Goal: Information Seeking & Learning: Learn about a topic

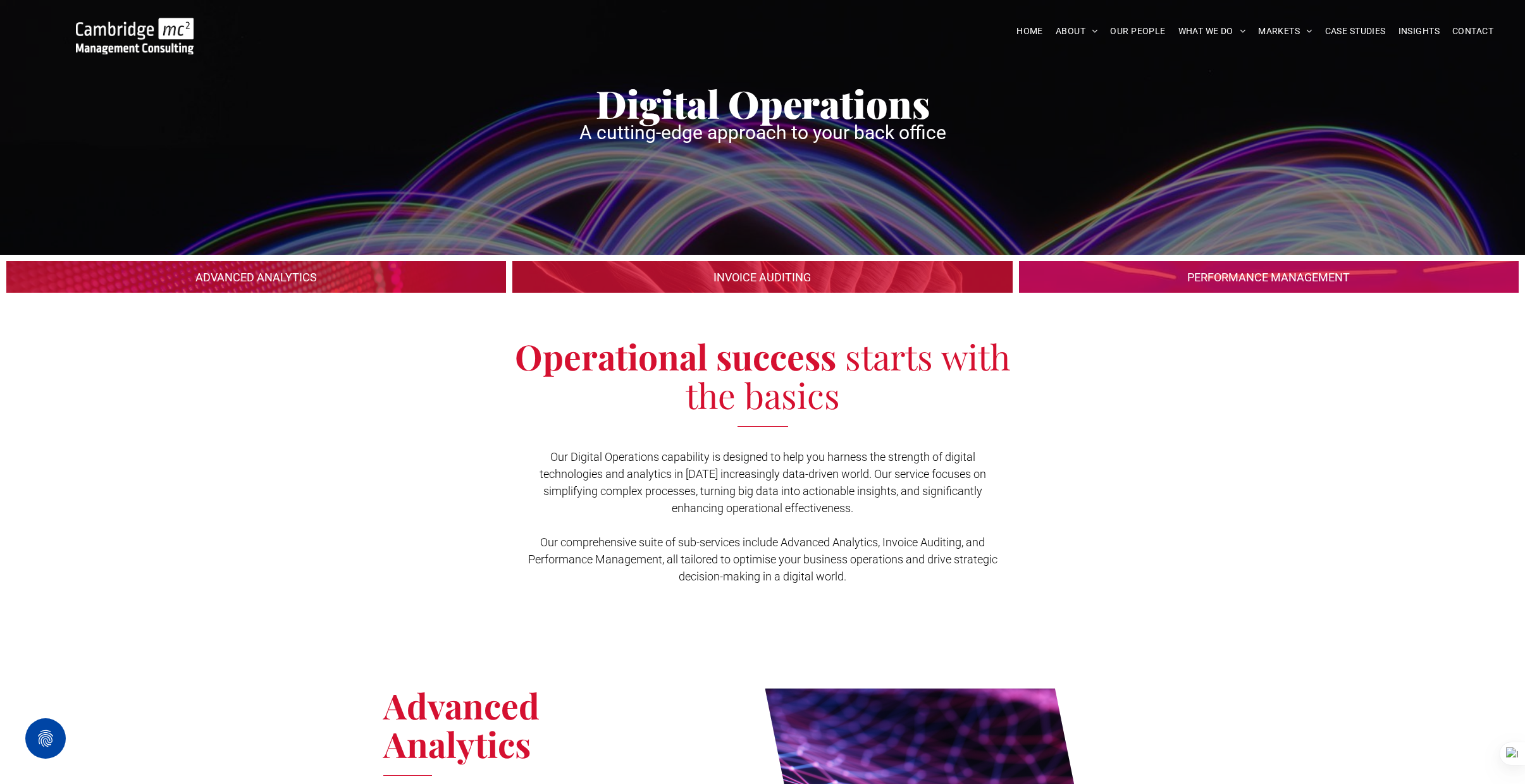
scroll to position [59, 0]
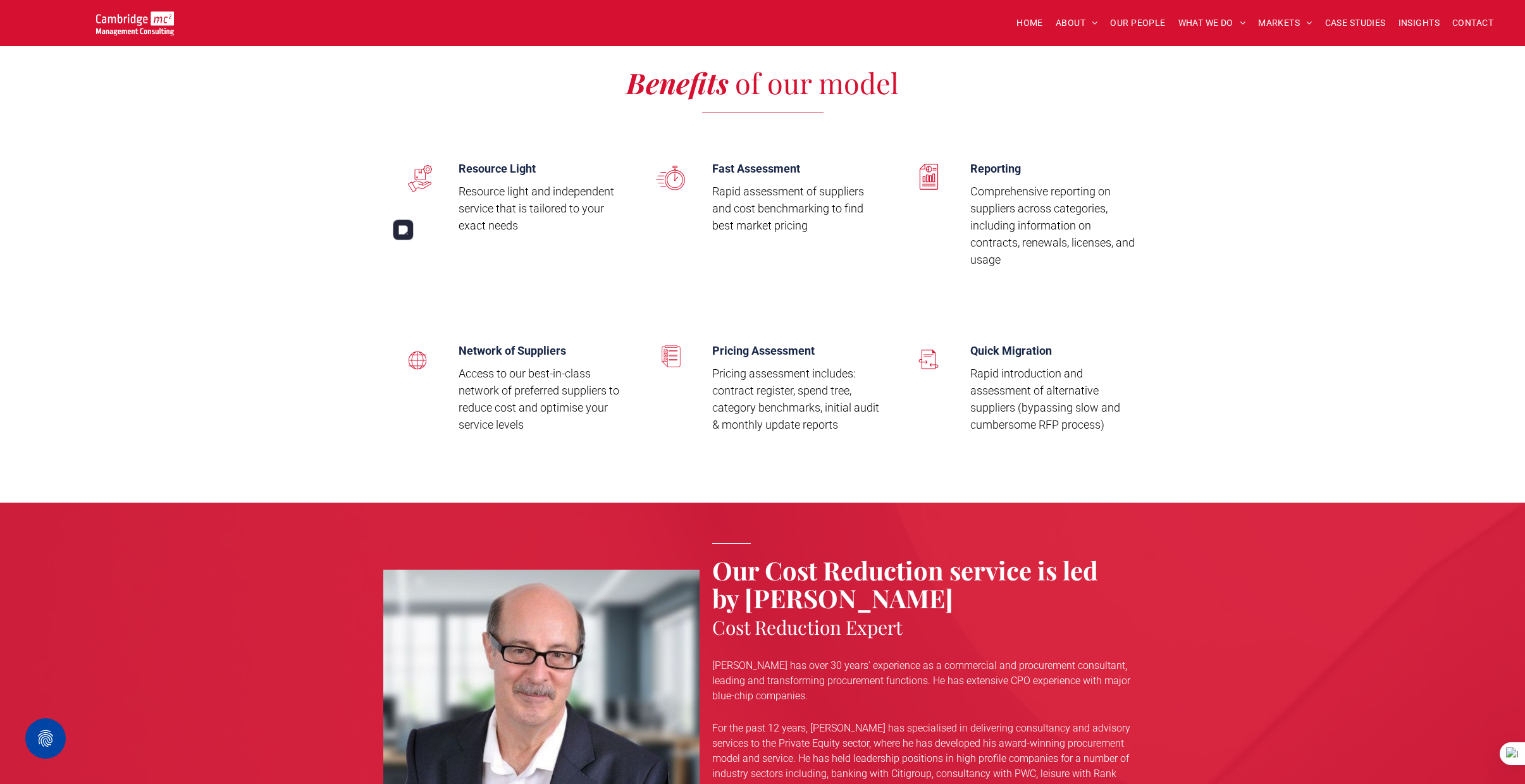
scroll to position [1628, 0]
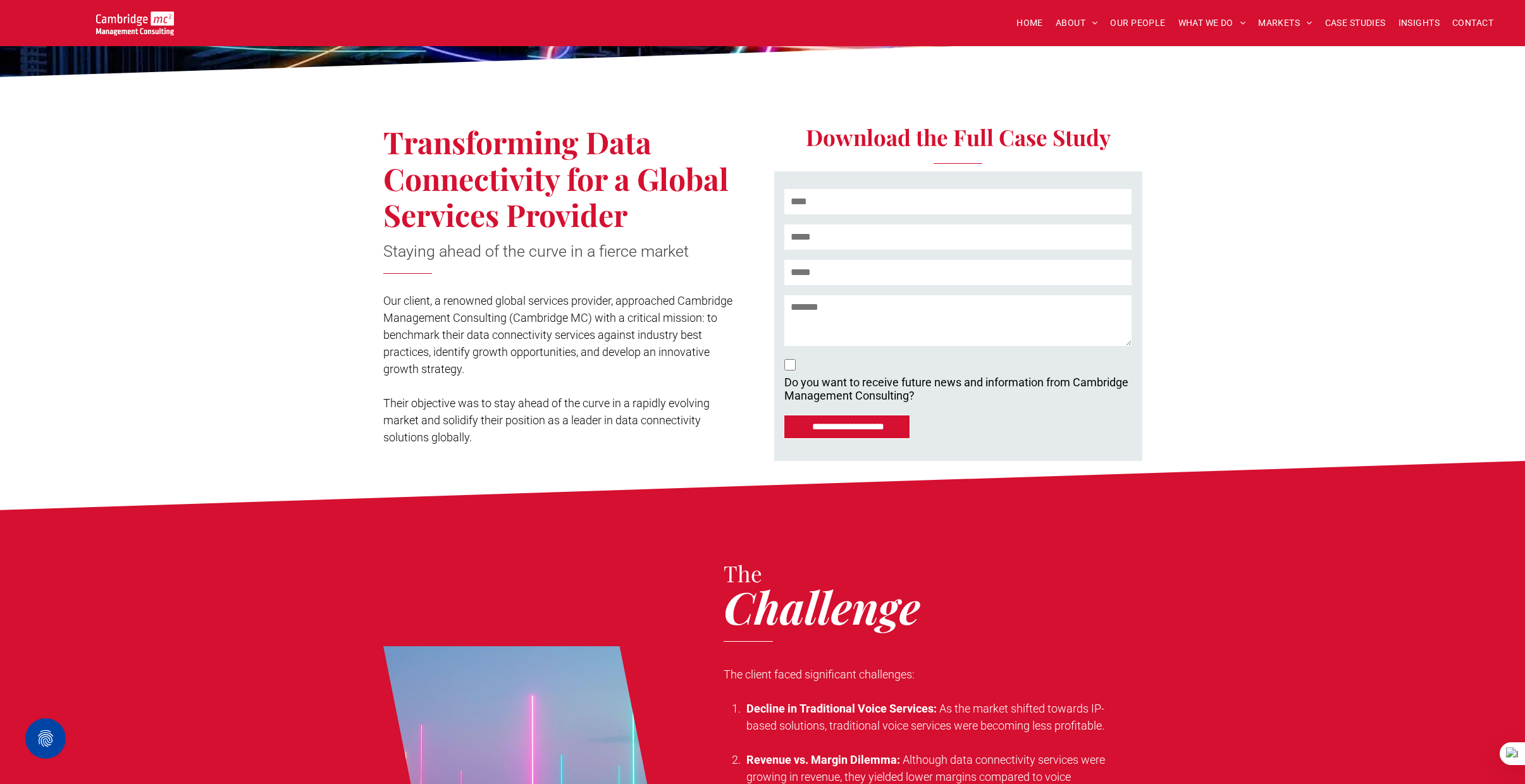
scroll to position [211, 0]
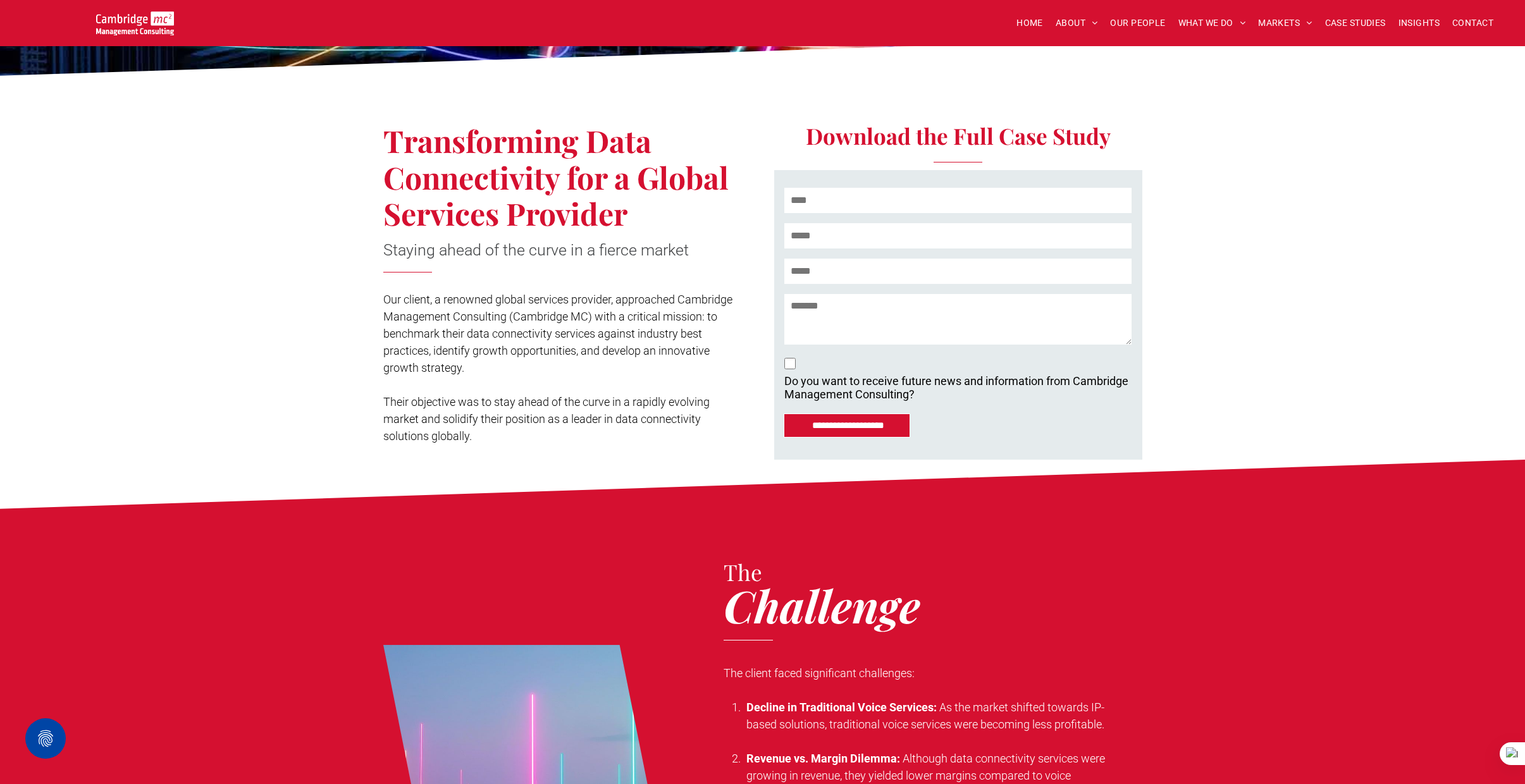
drag, startPoint x: 384, startPoint y: 296, endPoint x: 434, endPoint y: 341, distance: 67.3
click at [394, 308] on p "Our client, a renowned global services provider, approached Cambridge Managemen…" at bounding box center [561, 333] width 356 height 85
click at [454, 362] on span "Our client, a renowned global services provider, approached Cambridge Managemen…" at bounding box center [558, 334] width 349 height 82
drag, startPoint x: 466, startPoint y: 367, endPoint x: 384, endPoint y: 302, distance: 104.6
click at [384, 302] on p "Our client, a renowned global services provider, approached Cambridge Managemen…" at bounding box center [561, 333] width 356 height 85
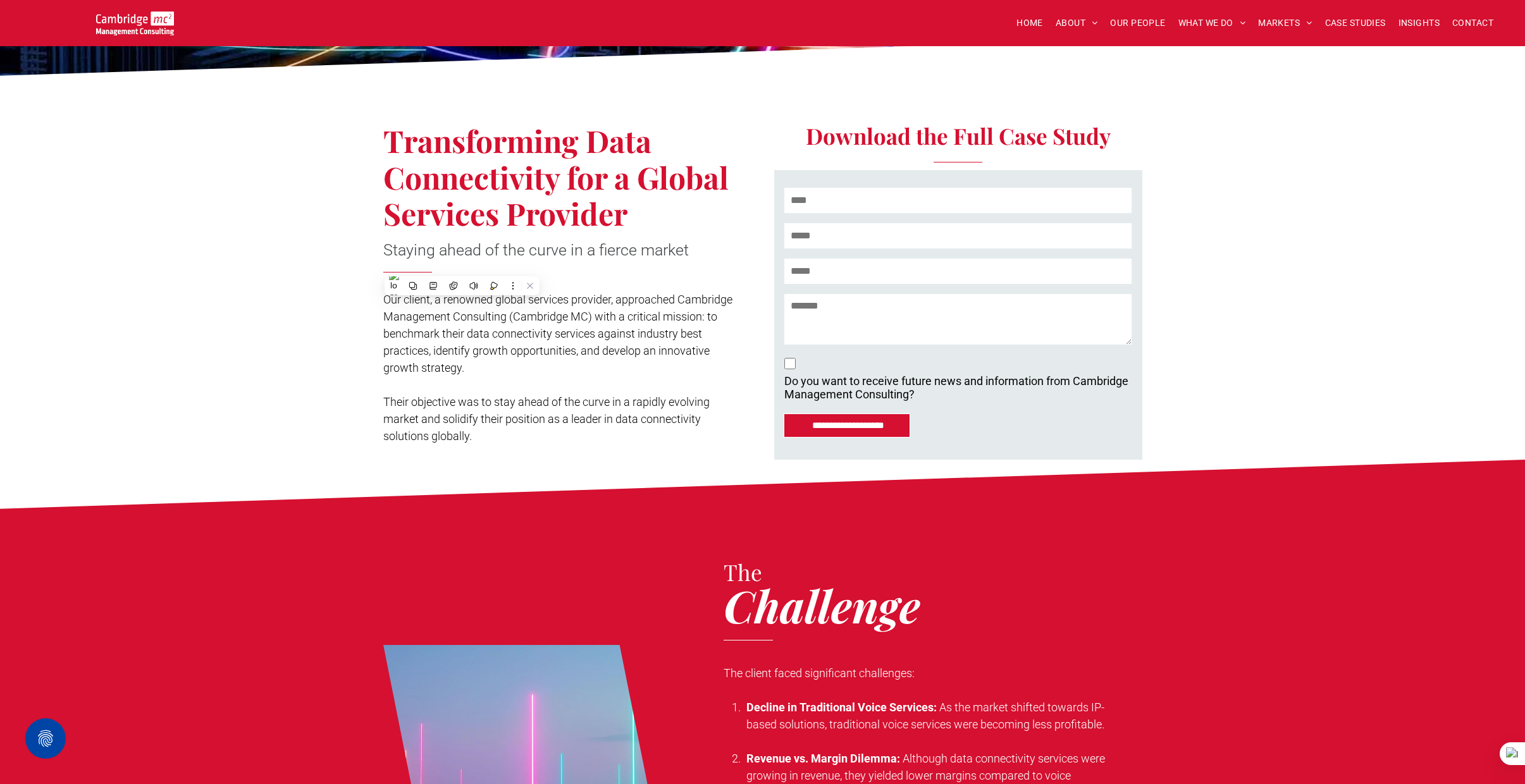
click at [482, 378] on p at bounding box center [561, 384] width 356 height 17
drag, startPoint x: 389, startPoint y: 140, endPoint x: 698, endPoint y: 204, distance: 315.6
click at [698, 203] on h1 "Transforming Data Connectivity for a Global Services Provider" at bounding box center [557, 177] width 346 height 110
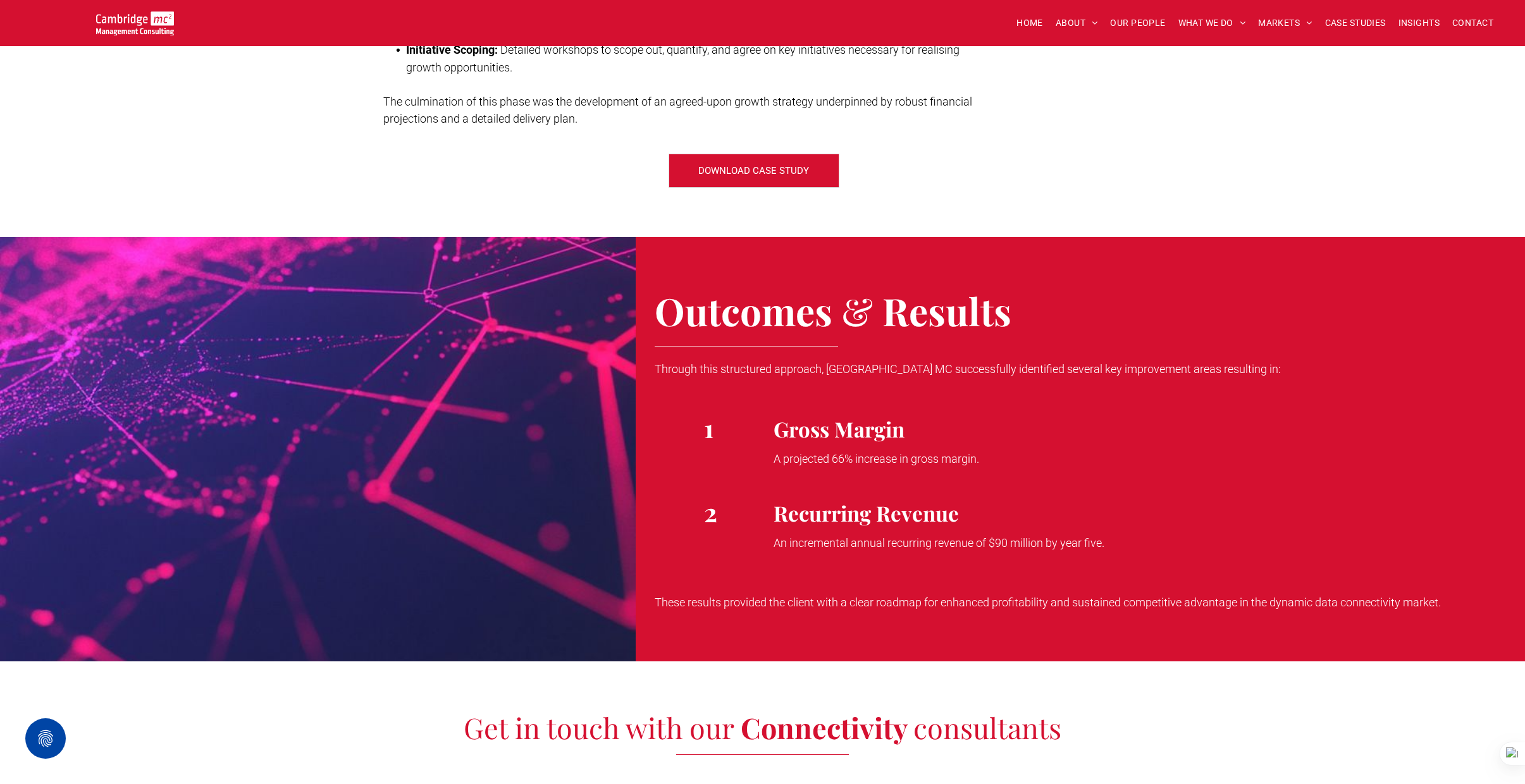
scroll to position [2097, 0]
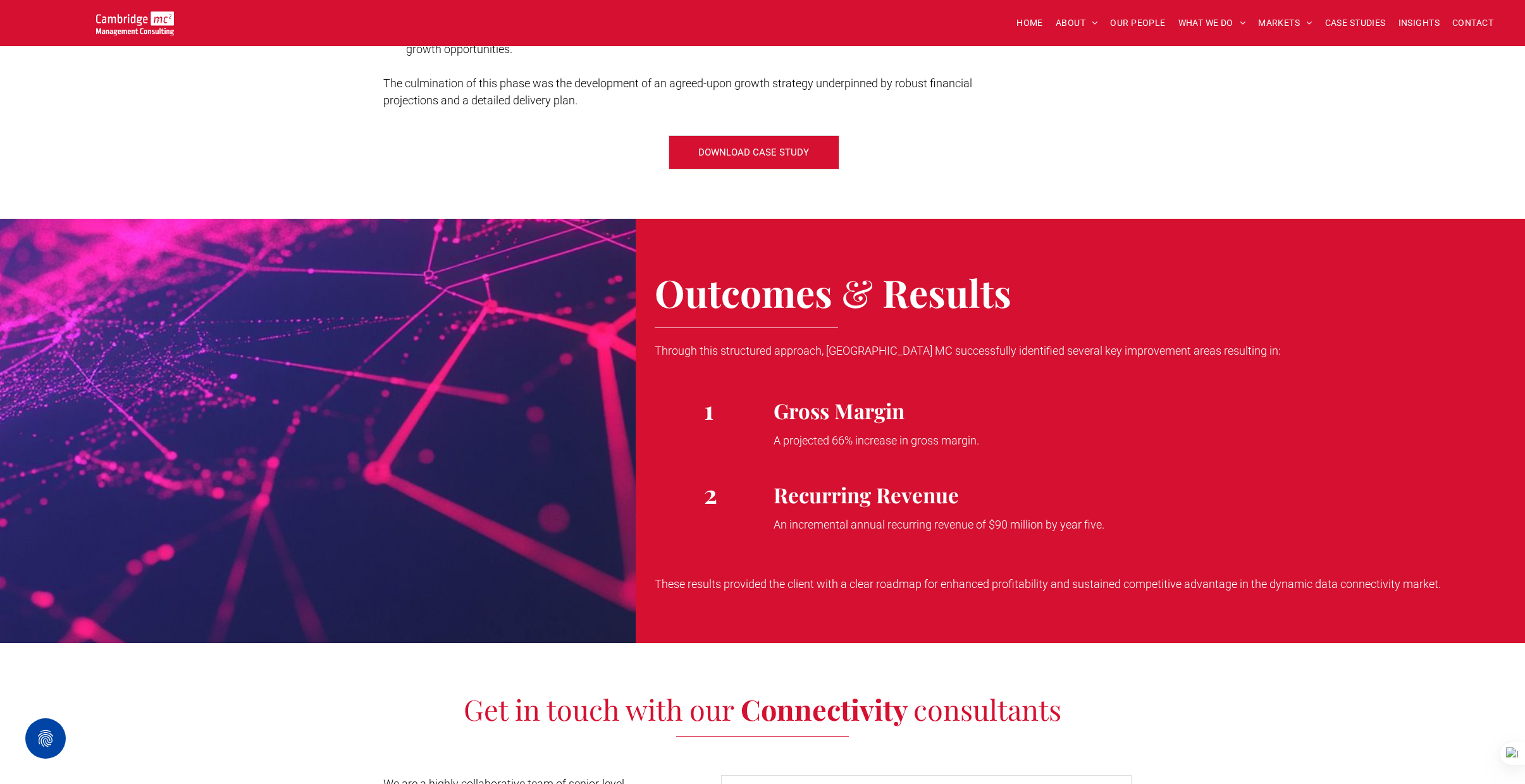
drag, startPoint x: 656, startPoint y: 351, endPoint x: 1043, endPoint y: 504, distance: 416.1
click at [1120, 531] on div "Outcomes & Results Through this structured approach, Cambridge MC successfully …" at bounding box center [1080, 431] width 890 height 424
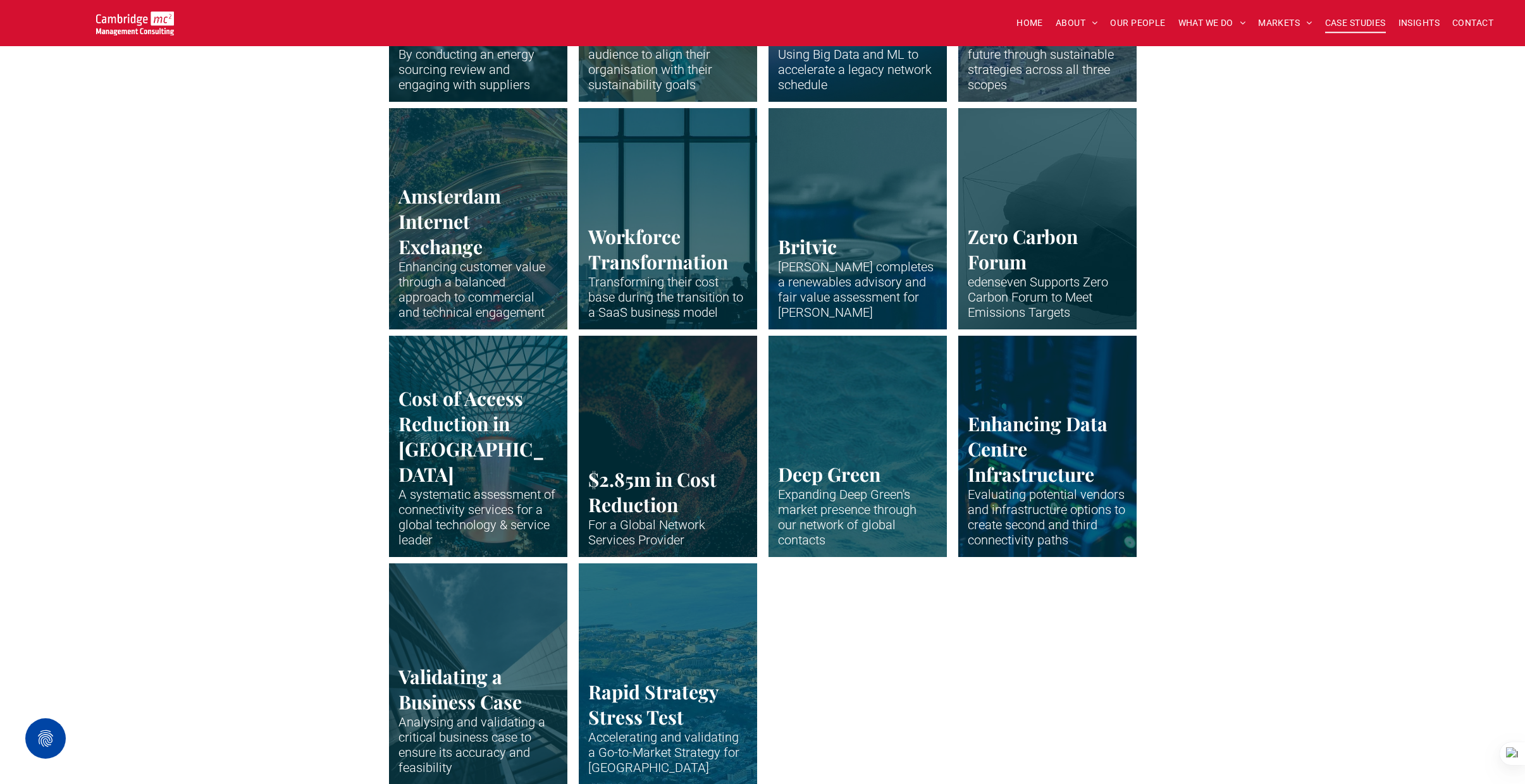
scroll to position [2371, 0]
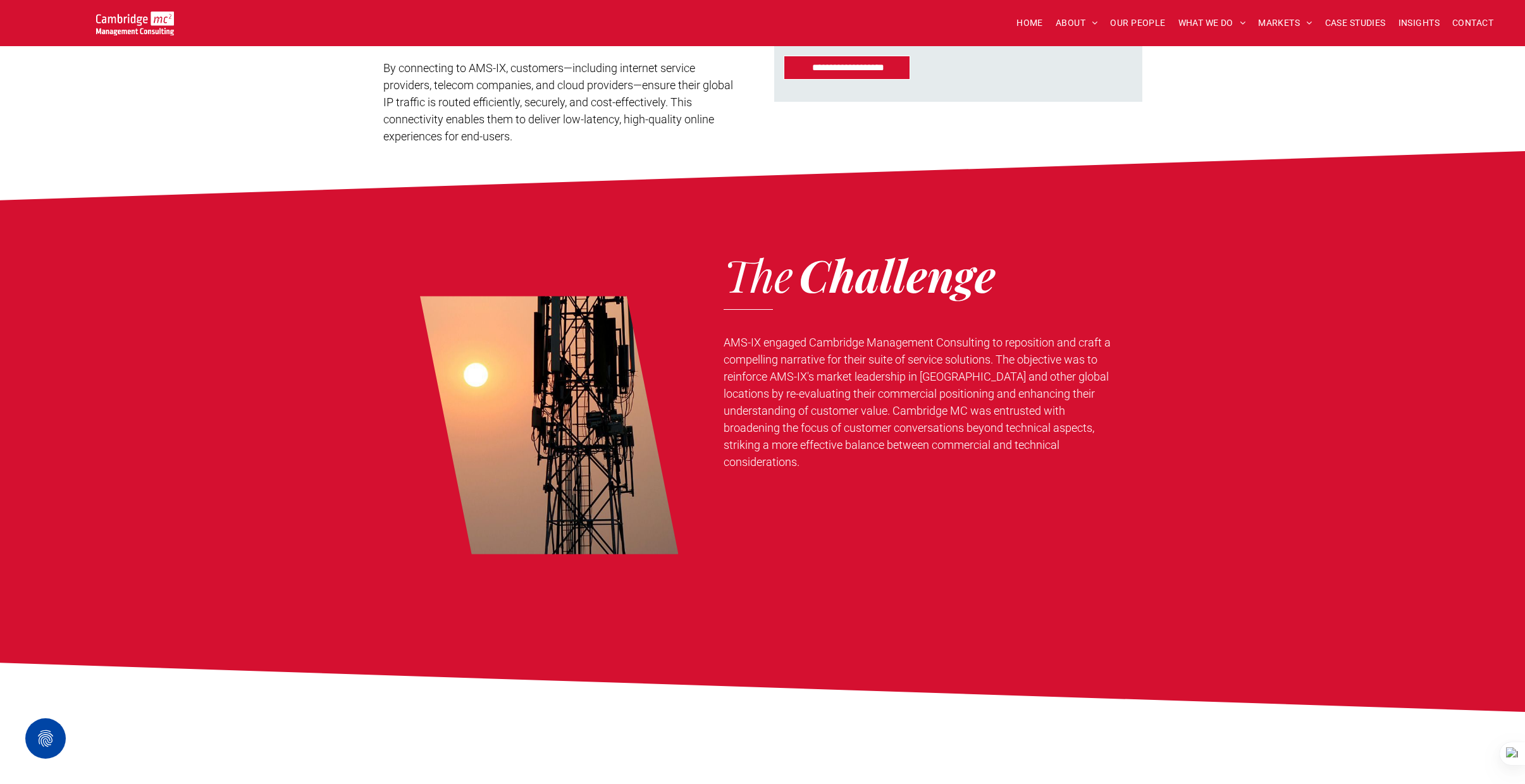
scroll to position [575, 0]
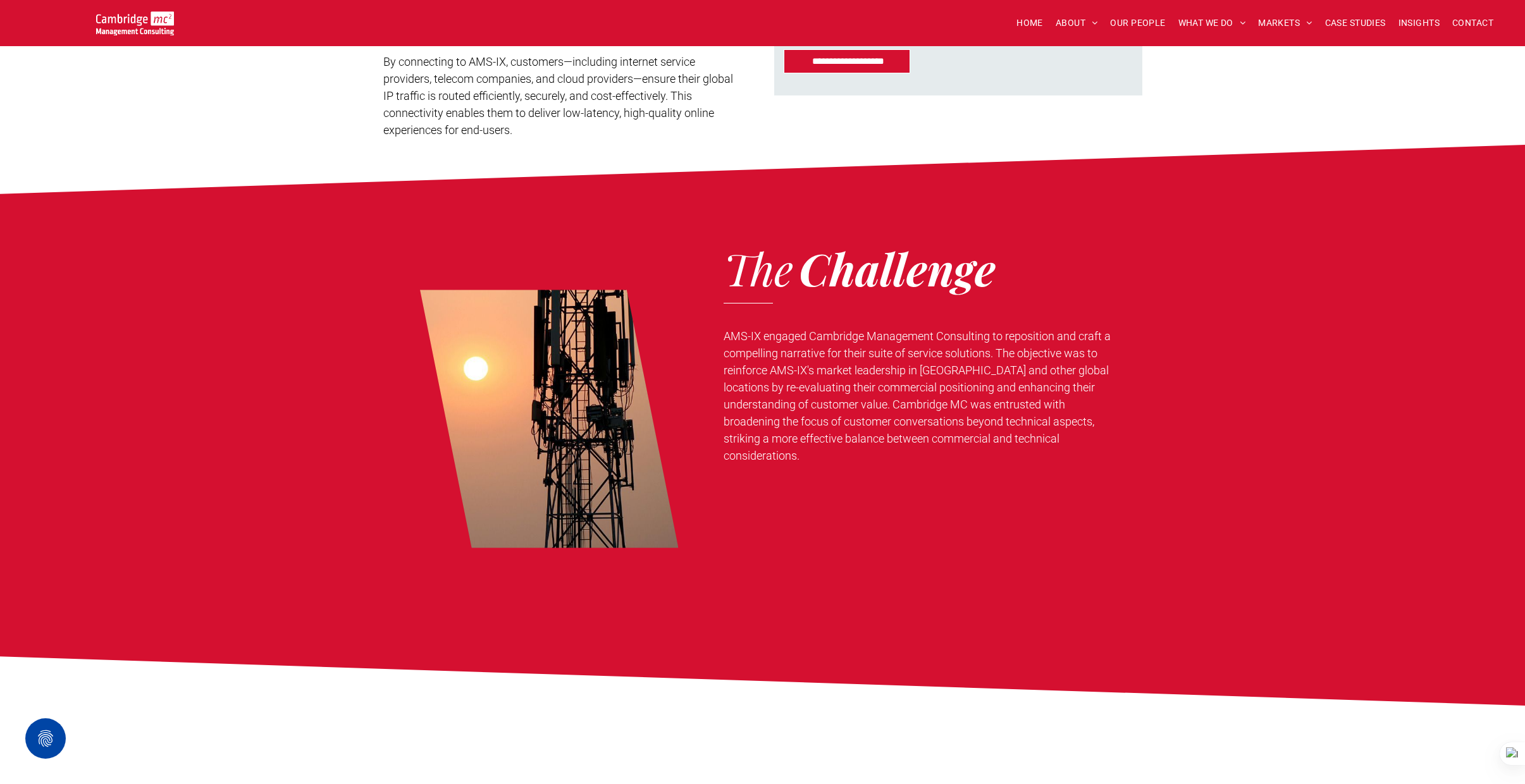
drag, startPoint x: 724, startPoint y: 335, endPoint x: 895, endPoint y: 410, distance: 186.7
click at [895, 410] on span "AMS-IX engaged Cambridge Management Consulting to reposition and craft a compel…" at bounding box center [917, 395] width 387 height 133
click at [908, 407] on span "AMS-IX engaged Cambridge Management Consulting to reposition and craft a compel…" at bounding box center [917, 395] width 387 height 133
drag, startPoint x: 895, startPoint y: 405, endPoint x: 929, endPoint y: 453, distance: 58.8
click at [929, 454] on p "AMS-IX engaged Cambridge Management Consulting to reposition and craft a compel…" at bounding box center [918, 396] width 391 height 137
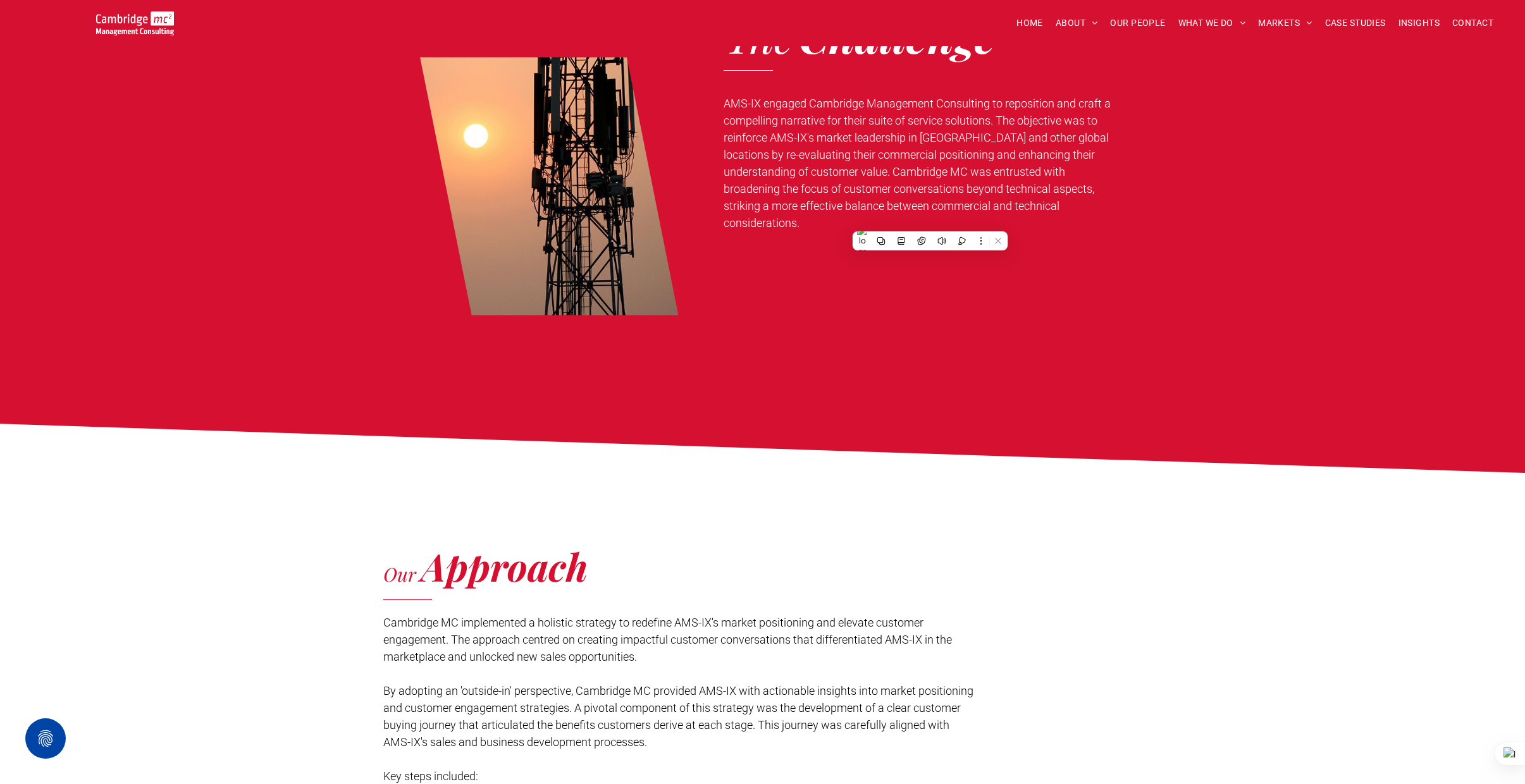
scroll to position [810, 0]
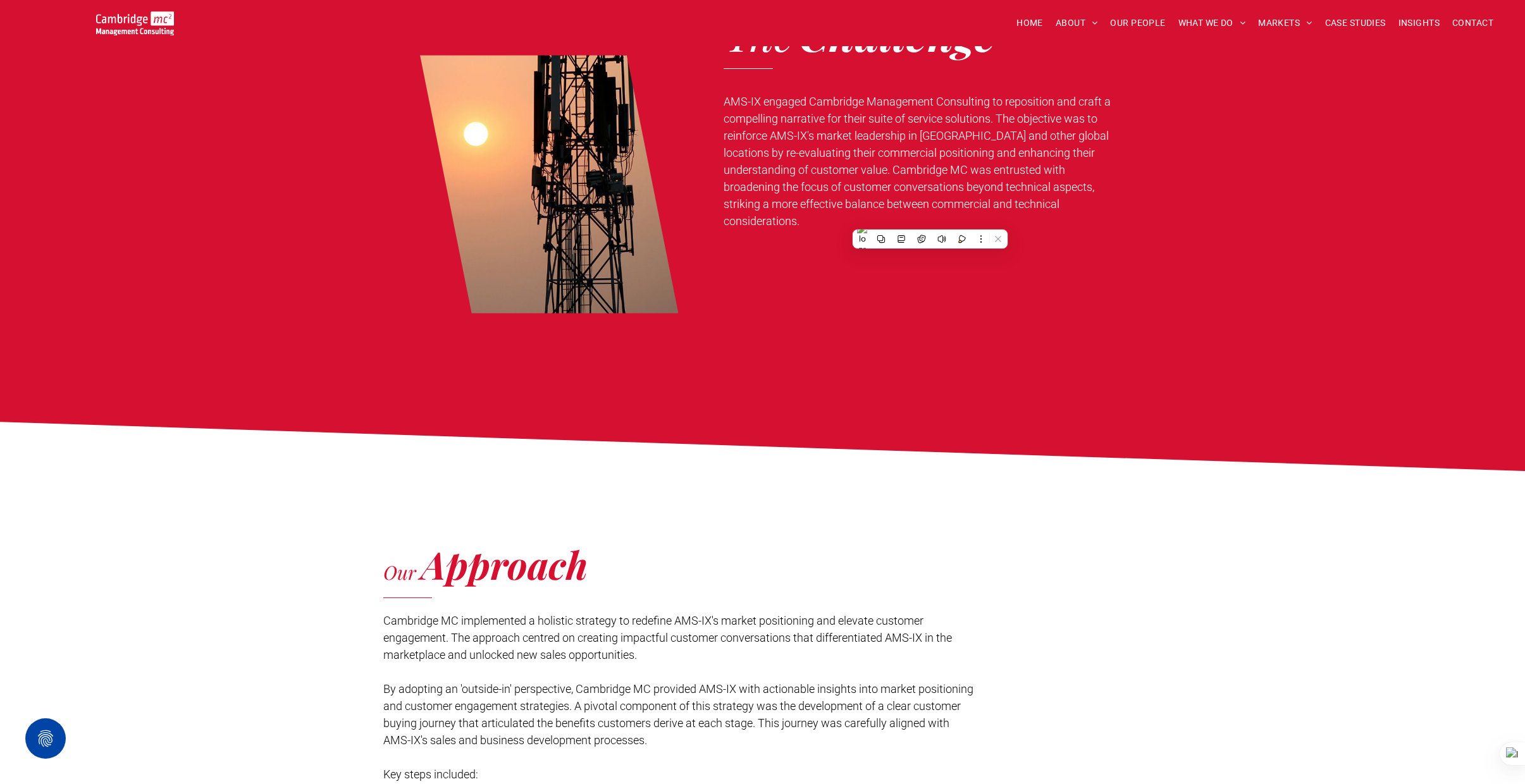
click at [386, 622] on span "Cambridge MC implemented a holistic strategy to redefine AMS-IX's market positi…" at bounding box center [667, 638] width 569 height 47
drag, startPoint x: 382, startPoint y: 620, endPoint x: 620, endPoint y: 648, distance: 239.6
click at [642, 661] on p "Cambridge MC implemented a holistic strategy to redefine AMS-IX's market positi…" at bounding box center [680, 638] width 594 height 52
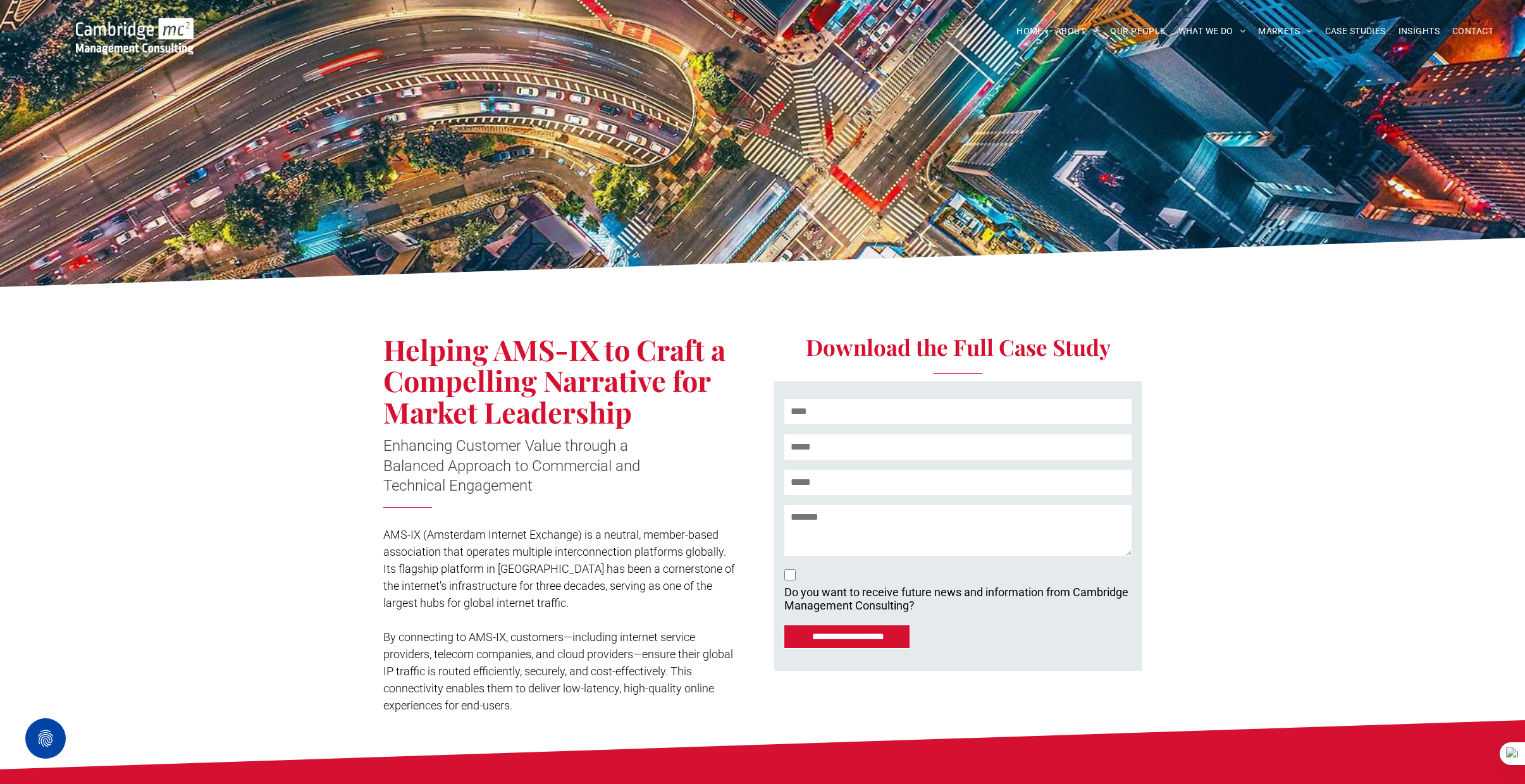
scroll to position [42, 0]
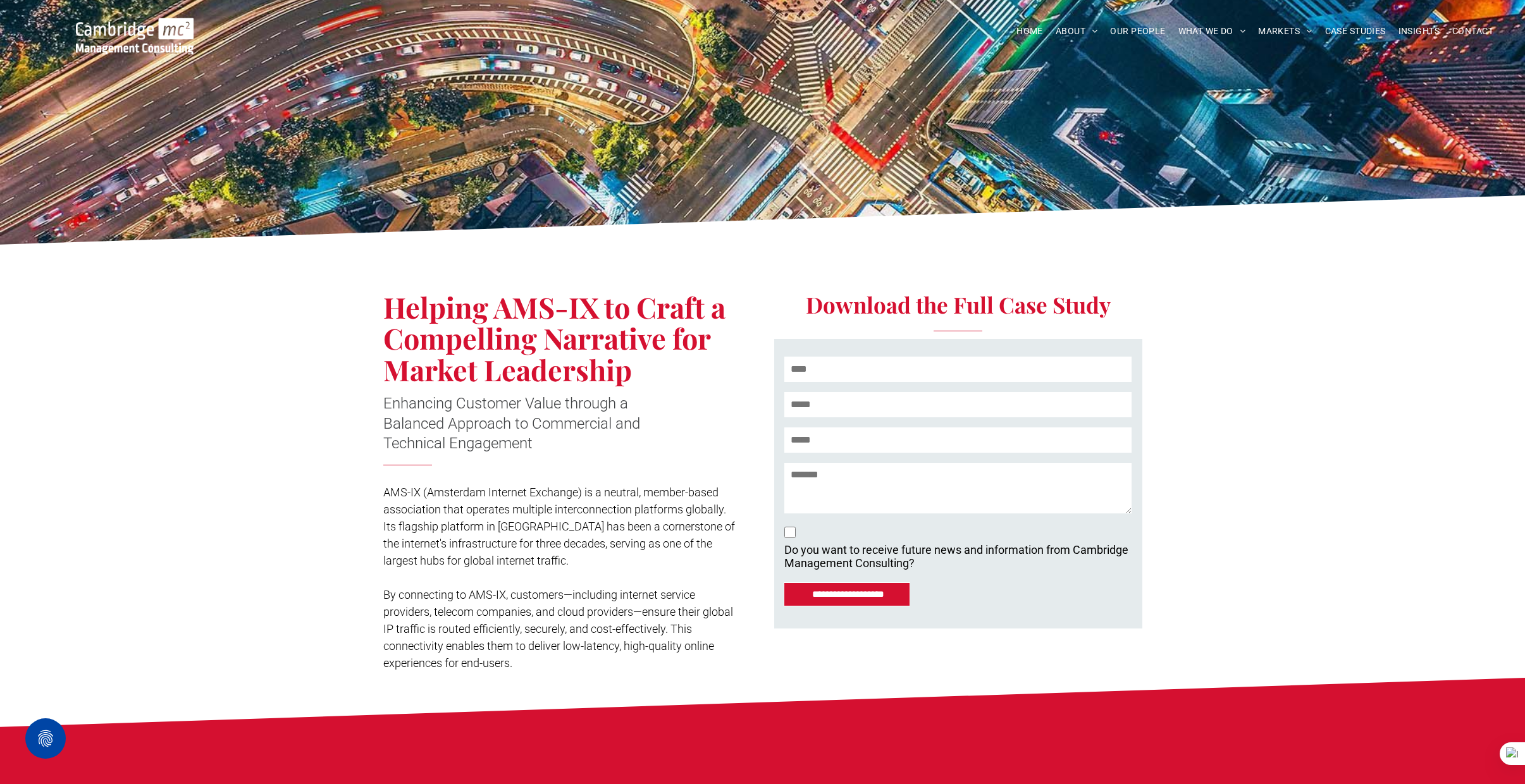
drag, startPoint x: 389, startPoint y: 308, endPoint x: 629, endPoint y: 365, distance: 246.7
click at [629, 365] on span "Helping AMS-IX to Craft a Compelling Narrative for Market Leadership" at bounding box center [554, 338] width 342 height 101
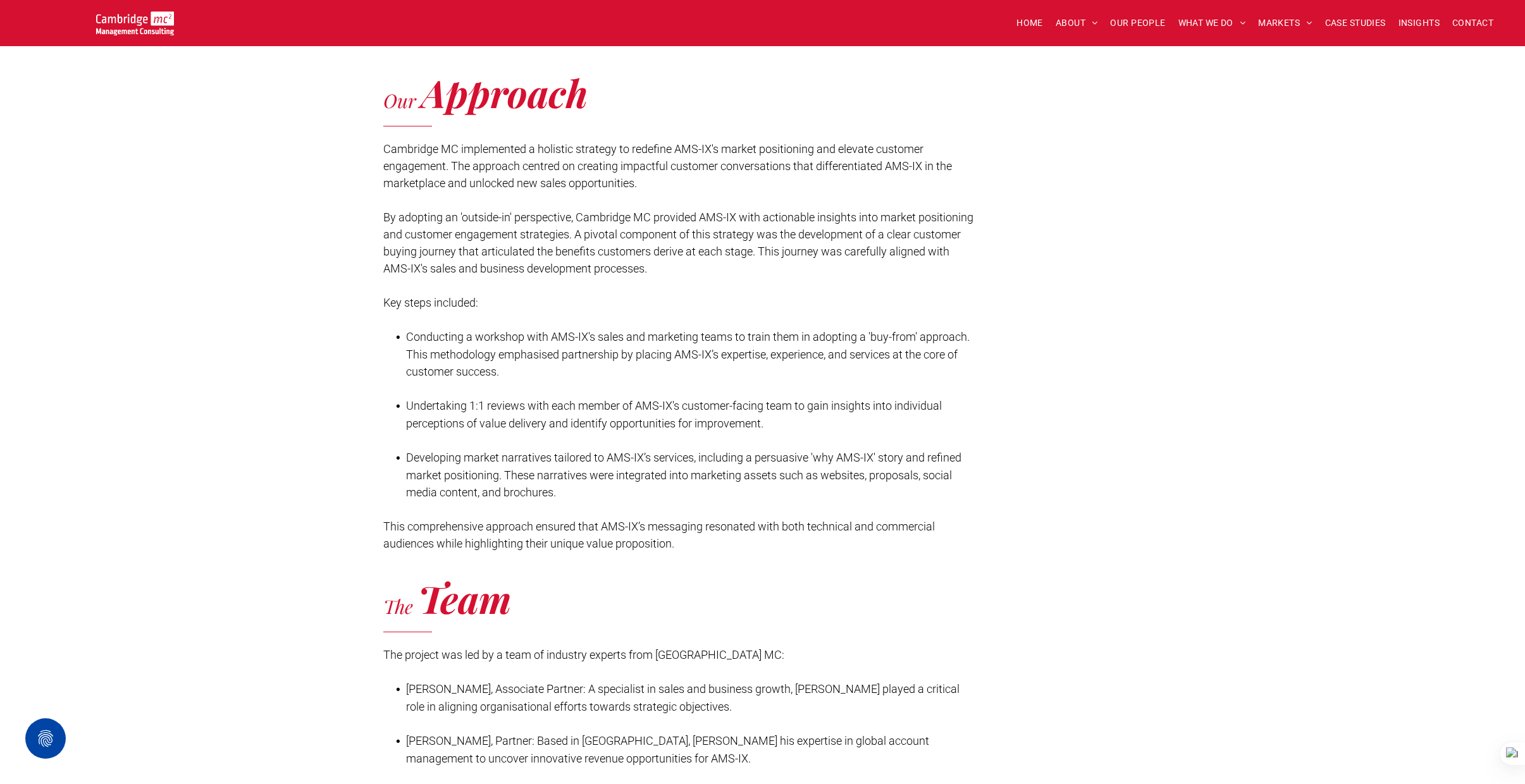
scroll to position [1282, 0]
drag, startPoint x: 382, startPoint y: 217, endPoint x: 711, endPoint y: 264, distance: 332.3
click at [711, 264] on div "Our Approach Cambridge MC implemented a holistic strategy to redefine AMS-IX's …" at bounding box center [762, 488] width 1525 height 978
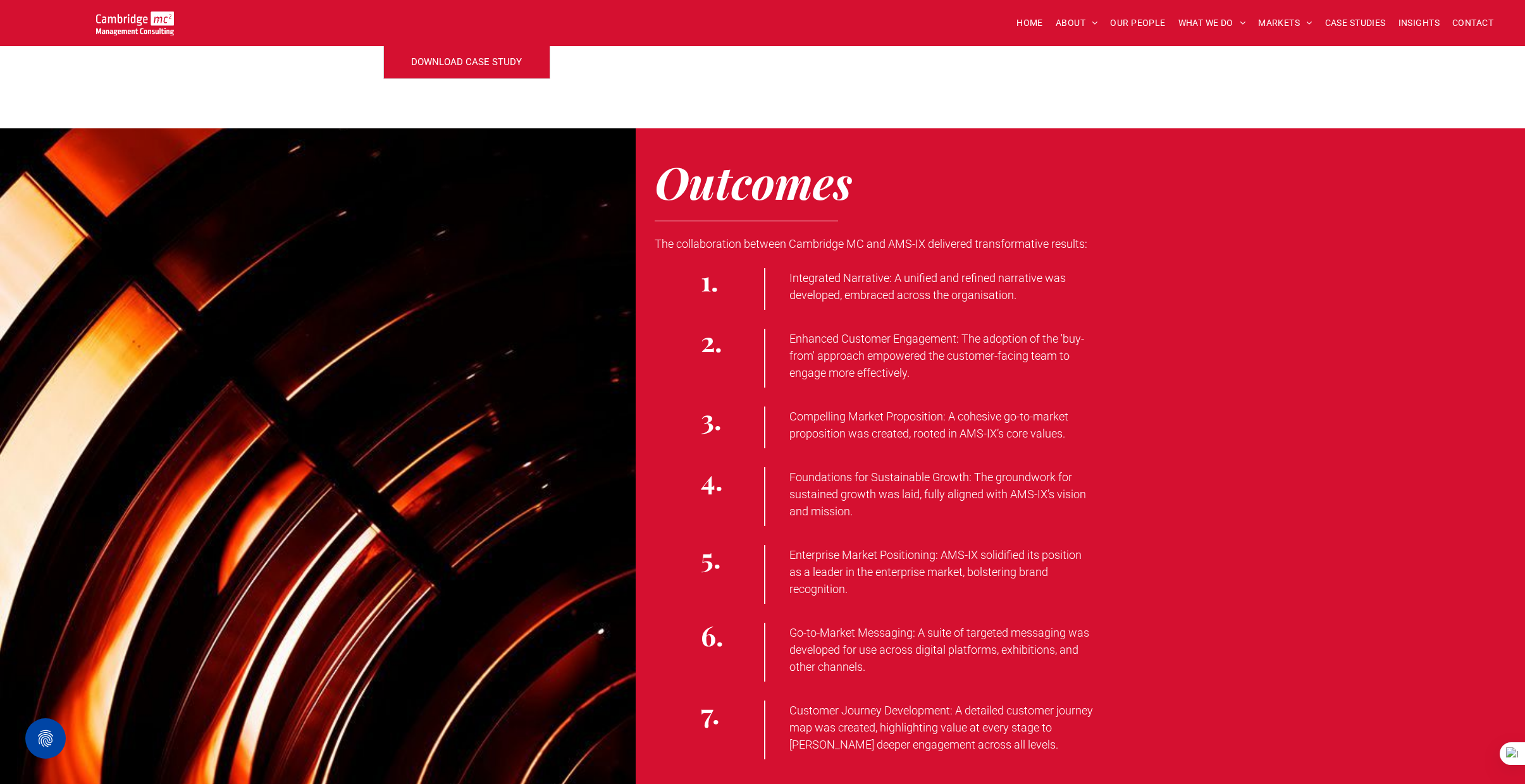
scroll to position [2136, 0]
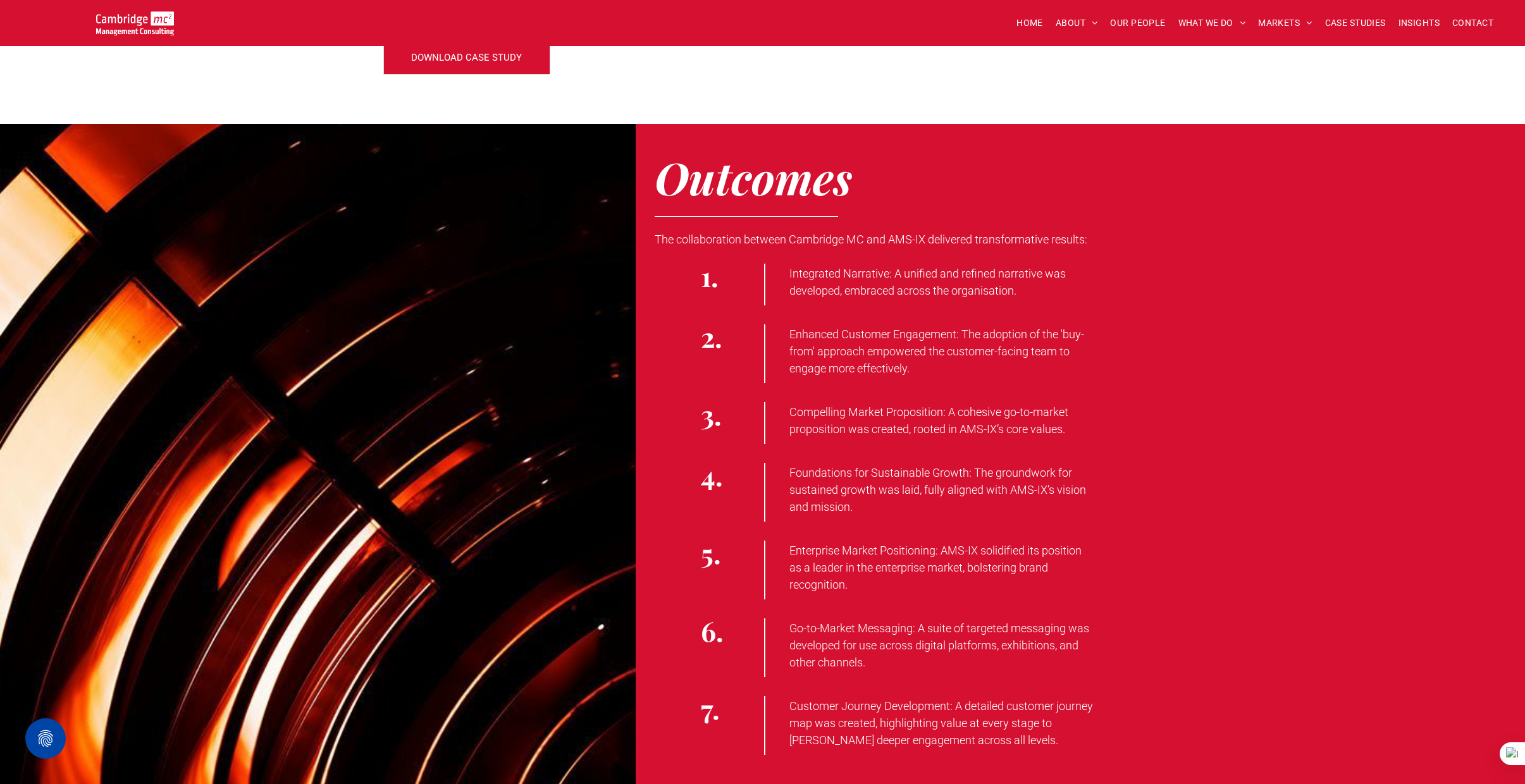
drag, startPoint x: 893, startPoint y: 272, endPoint x: 993, endPoint y: 287, distance: 101.1
click at [993, 287] on span "Integrated Narrative: A unified and refined narrative was developed, embraced a…" at bounding box center [927, 282] width 276 height 30
click at [902, 336] on span "Enhanced Customer Engagement: The adoption of the 'buy-from' approach empowered…" at bounding box center [936, 351] width 295 height 47
drag, startPoint x: 790, startPoint y: 273, endPoint x: 1020, endPoint y: 673, distance: 461.4
click at [1020, 673] on div "Outcomes The collaboration between Cambridge MC and AMS-IX delivered transforma…" at bounding box center [1080, 457] width 890 height 666
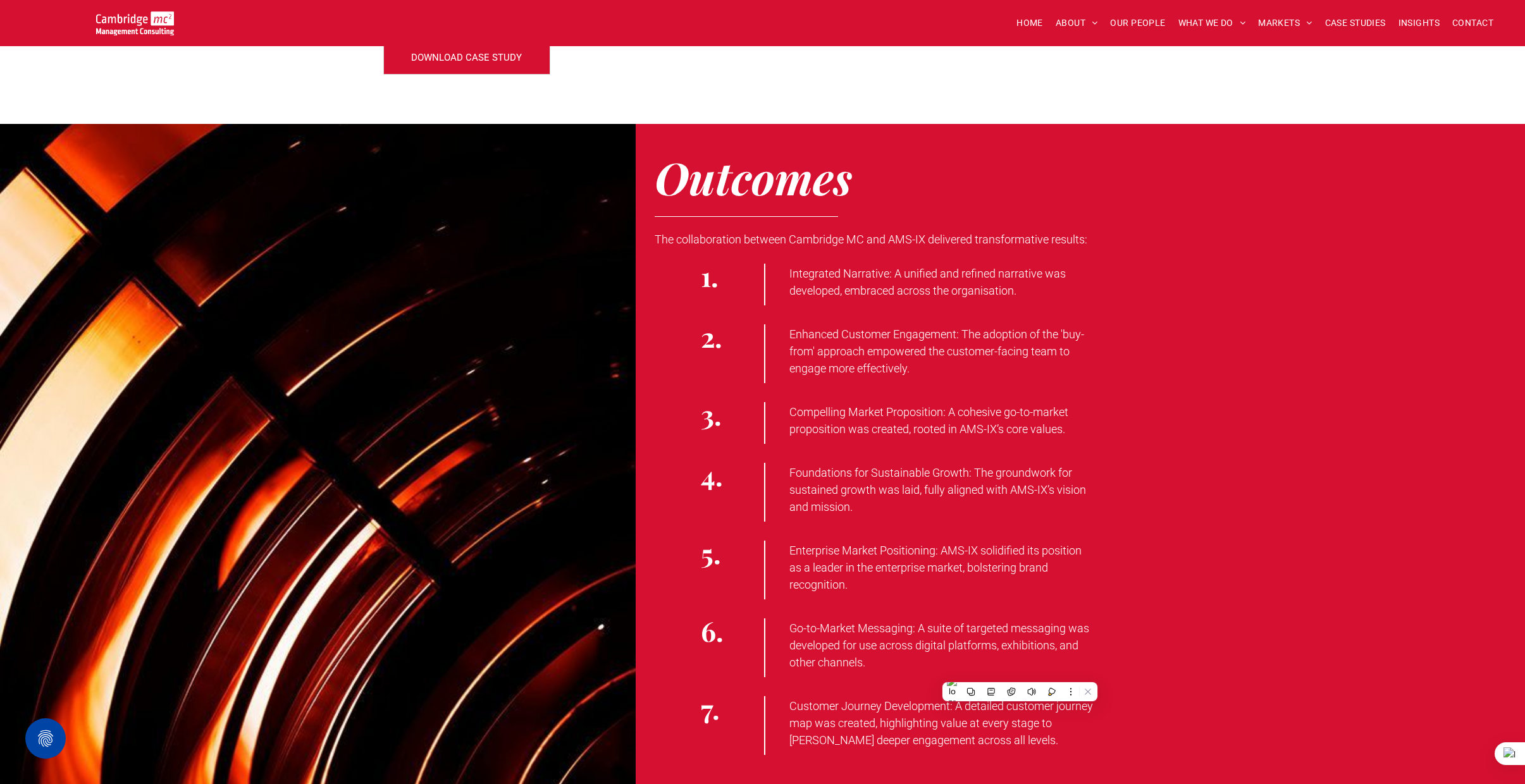
drag, startPoint x: 972, startPoint y: 550, endPoint x: 953, endPoint y: 553, distance: 19.2
click at [972, 551] on span "Enterprise Market Positioning: AMS-IX solidified its position as a leader in th…" at bounding box center [935, 568] width 292 height 47
drag, startPoint x: 942, startPoint y: 547, endPoint x: 952, endPoint y: 596, distance: 50.0
click at [952, 596] on div "Enterprise Market Positioning: AMS-IX solidified its position as a leader in th…" at bounding box center [1111, 570] width 695 height 59
click at [960, 708] on span "Customer Journey Development: A detailed customer journey map was created, high…" at bounding box center [940, 723] width 303 height 47
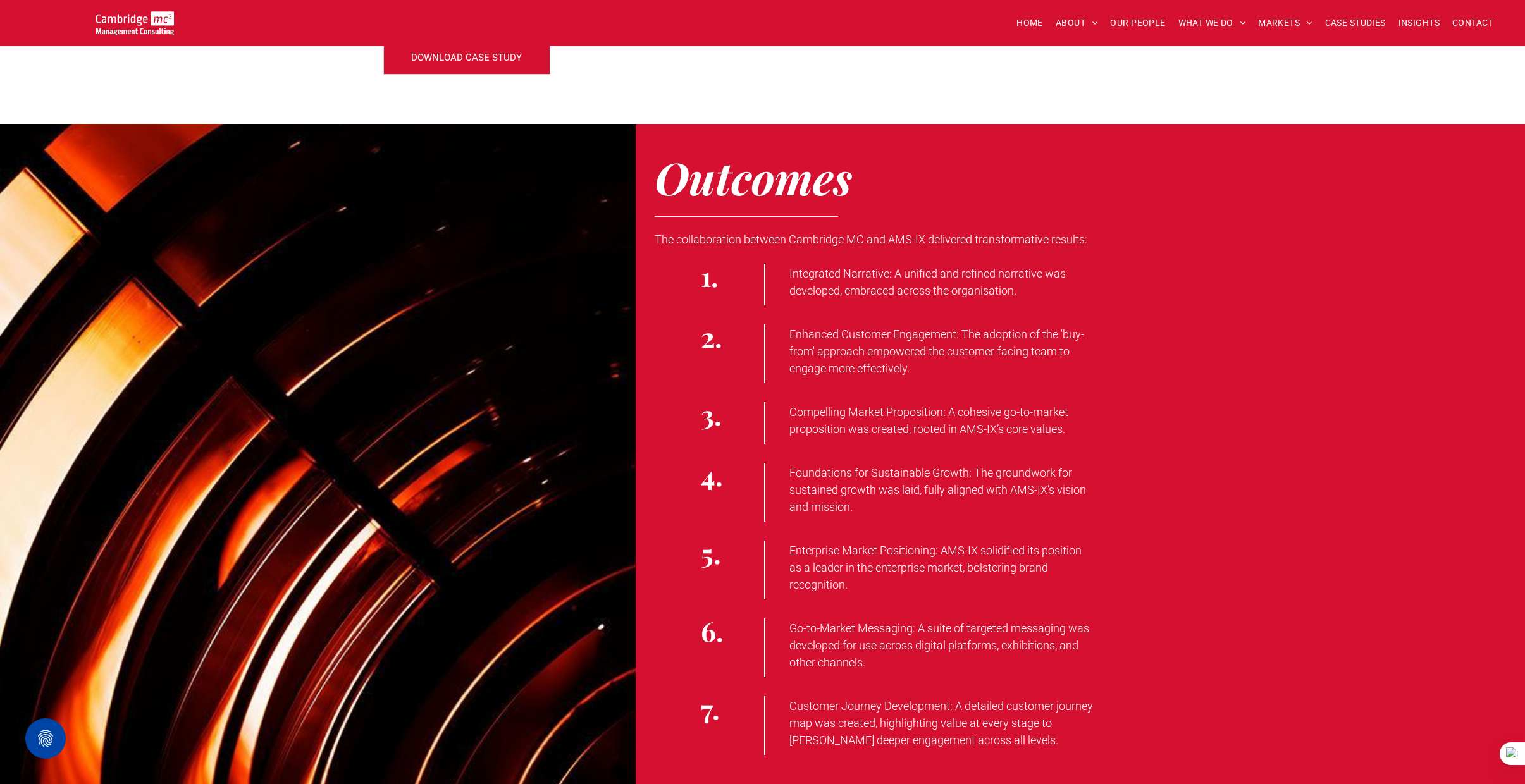
drag, startPoint x: 956, startPoint y: 706, endPoint x: 982, endPoint y: 737, distance: 40.5
click at [982, 737] on p "Customer Journey Development: A detailed customer journey map was created, high…" at bounding box center [942, 723] width 307 height 52
click at [989, 556] on span "Enterprise Market Positioning: AMS-IX solidified its position as a leader in th…" at bounding box center [935, 568] width 292 height 47
drag, startPoint x: 942, startPoint y: 550, endPoint x: 956, endPoint y: 581, distance: 34.0
click at [956, 581] on p "Enterprise Market Positioning: AMS-IX solidified its position as a leader in th…" at bounding box center [942, 568] width 307 height 52
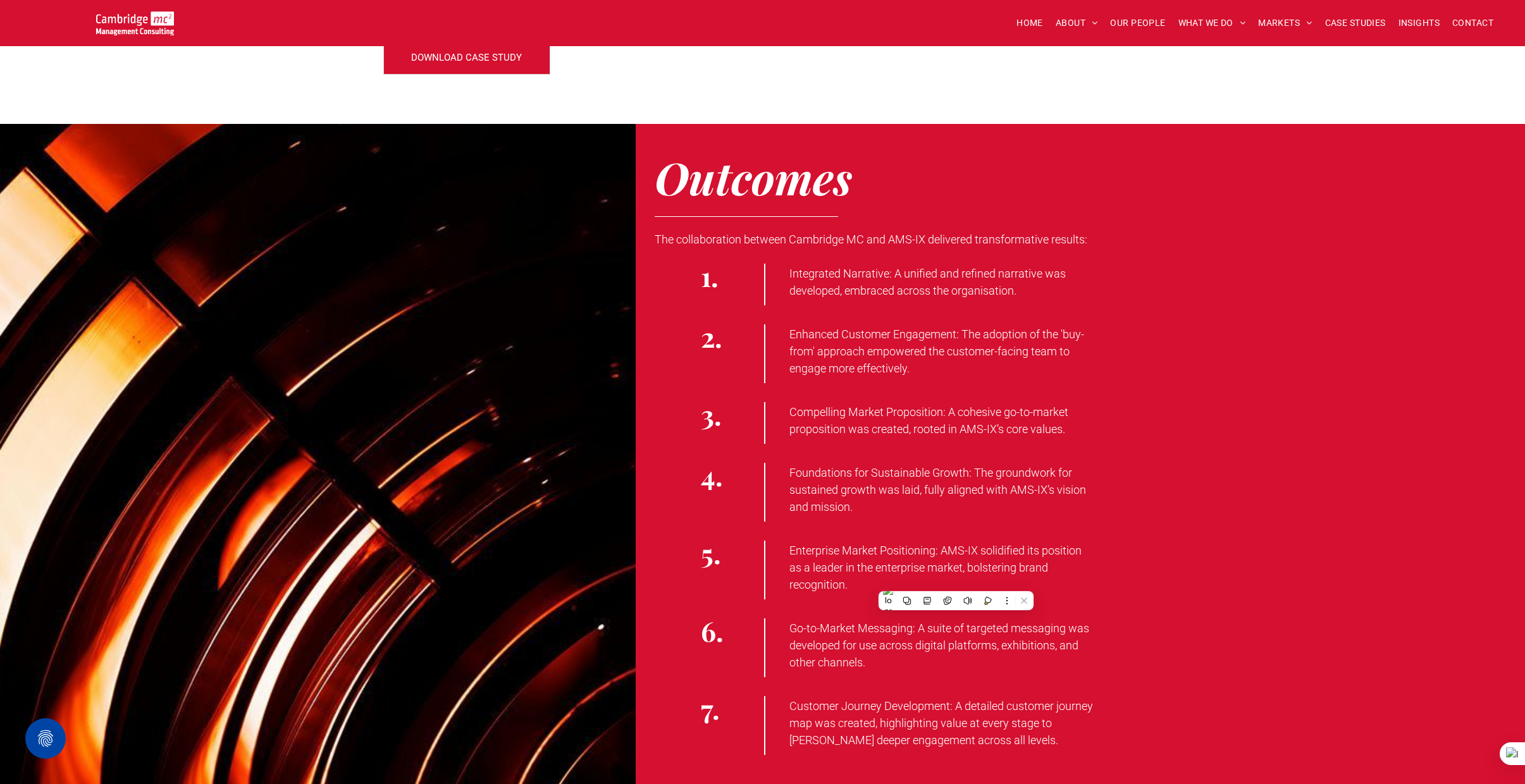
drag, startPoint x: 945, startPoint y: 487, endPoint x: 961, endPoint y: 481, distance: 17.1
click at [945, 487] on span "Foundations for Sustainable Growth: The groundwork for sustained growth was lai…" at bounding box center [937, 490] width 297 height 47
drag, startPoint x: 974, startPoint y: 471, endPoint x: 995, endPoint y: 499, distance: 35.0
click at [995, 499] on p "Foundations for Sustainable Growth: The groundwork for sustained growth was lai…" at bounding box center [942, 489] width 307 height 52
click at [941, 416] on span "Compelling Market Proposition: A cohesive go-to-market proposition was created,…" at bounding box center [929, 421] width 279 height 30
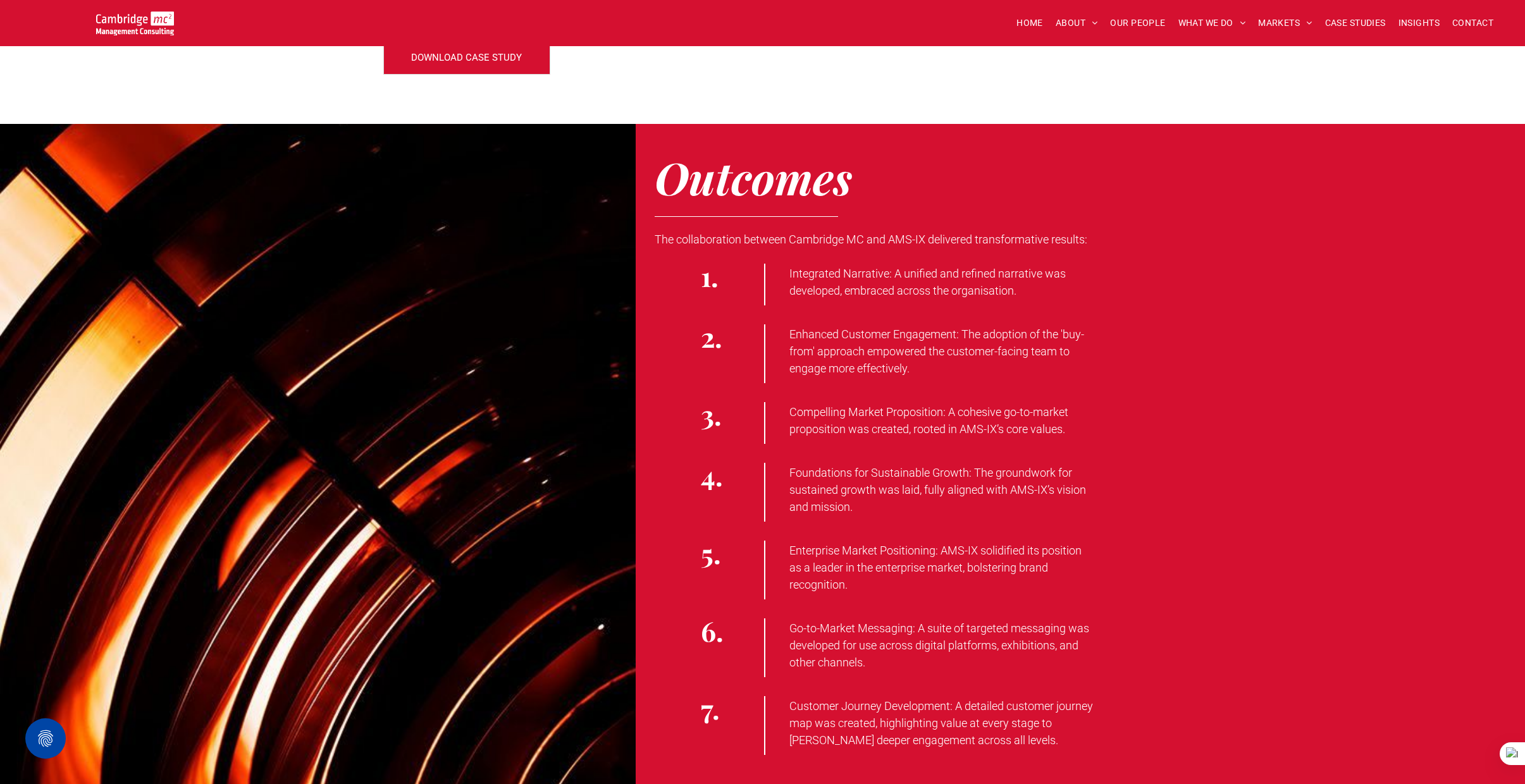
drag, startPoint x: 948, startPoint y: 409, endPoint x: 1070, endPoint y: 432, distance: 124.1
click at [1070, 432] on p "Compelling Market Proposition: A cohesive go-to-market proposition was created,…" at bounding box center [942, 421] width 307 height 34
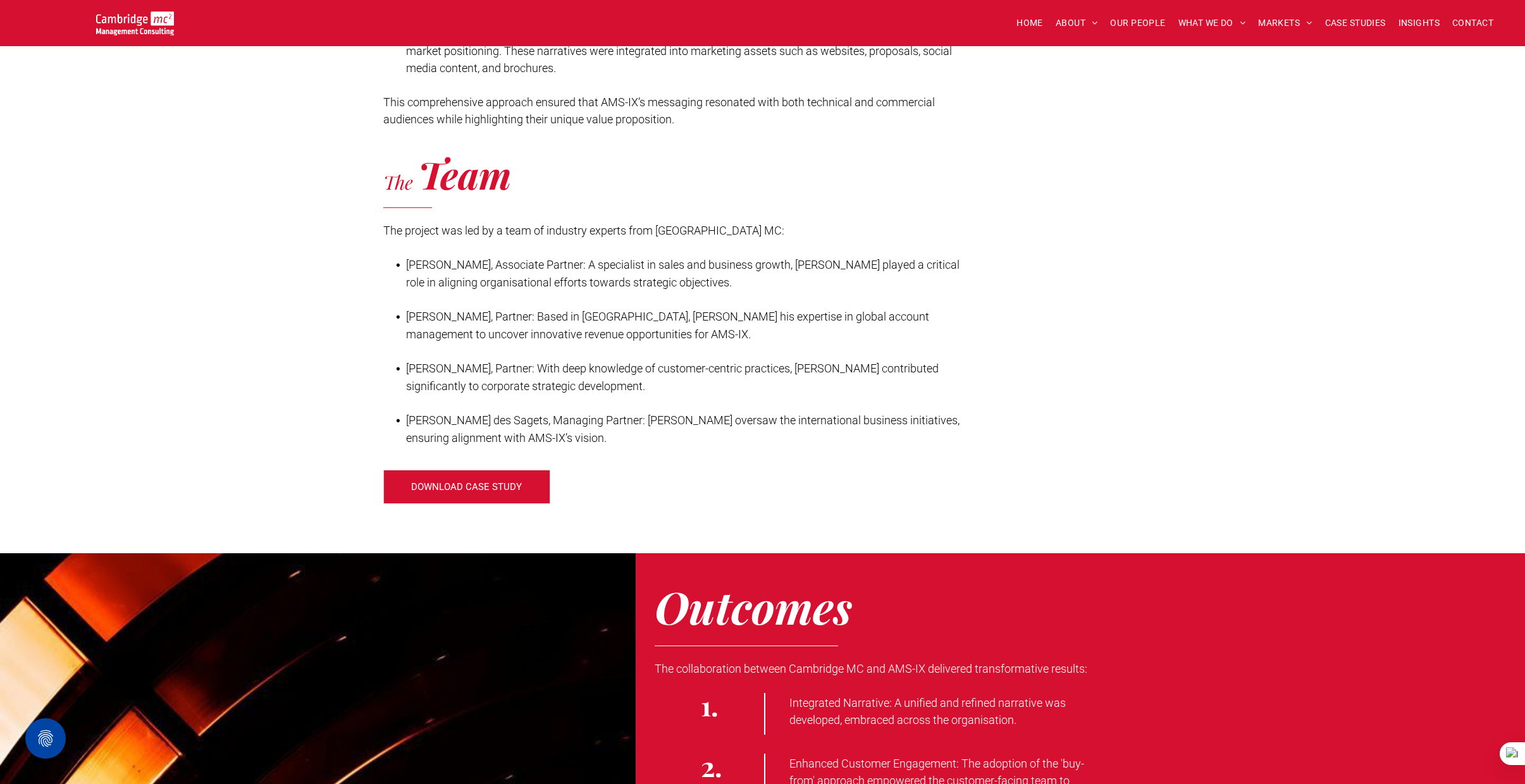
scroll to position [1669, 0]
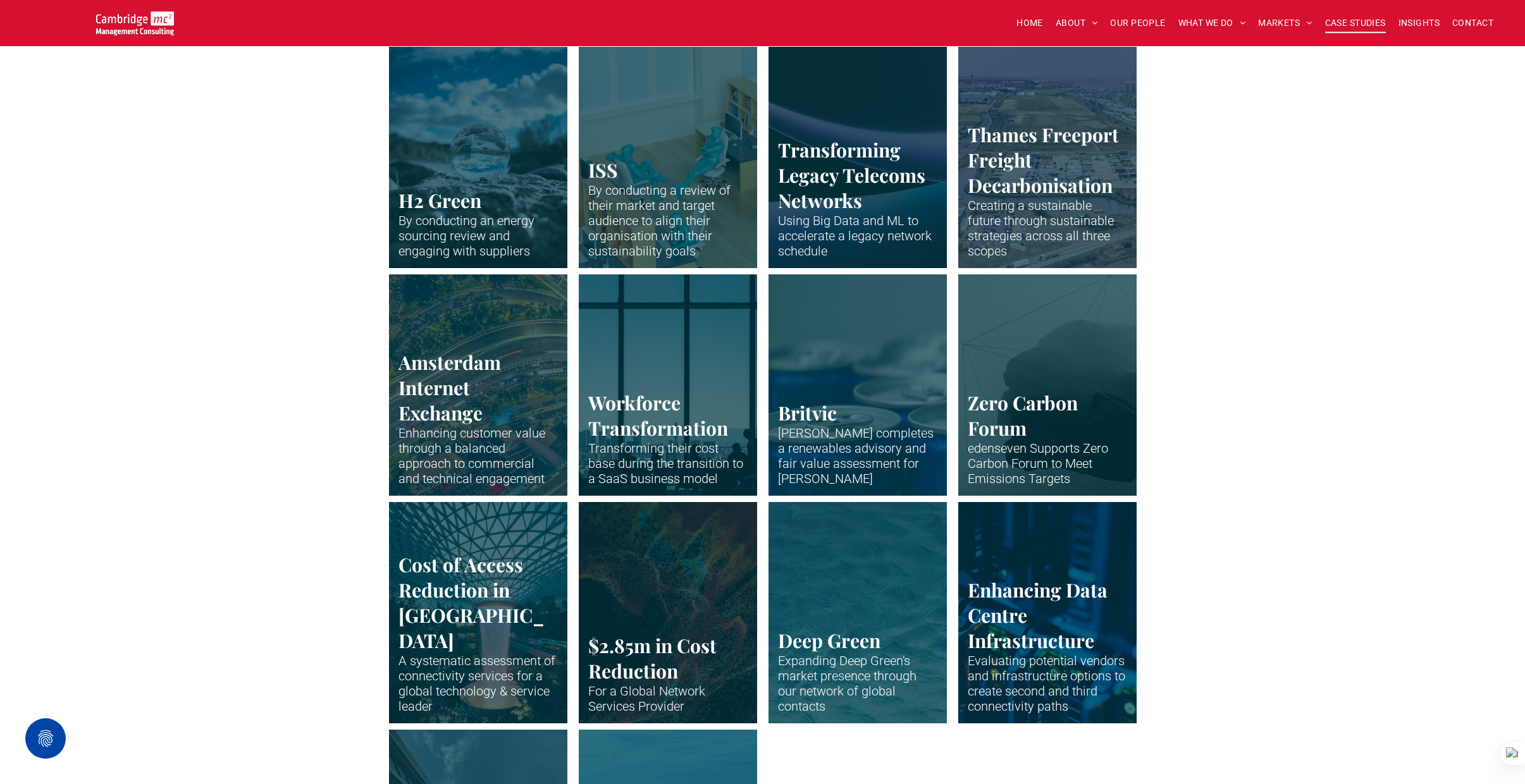
scroll to position [2195, 0]
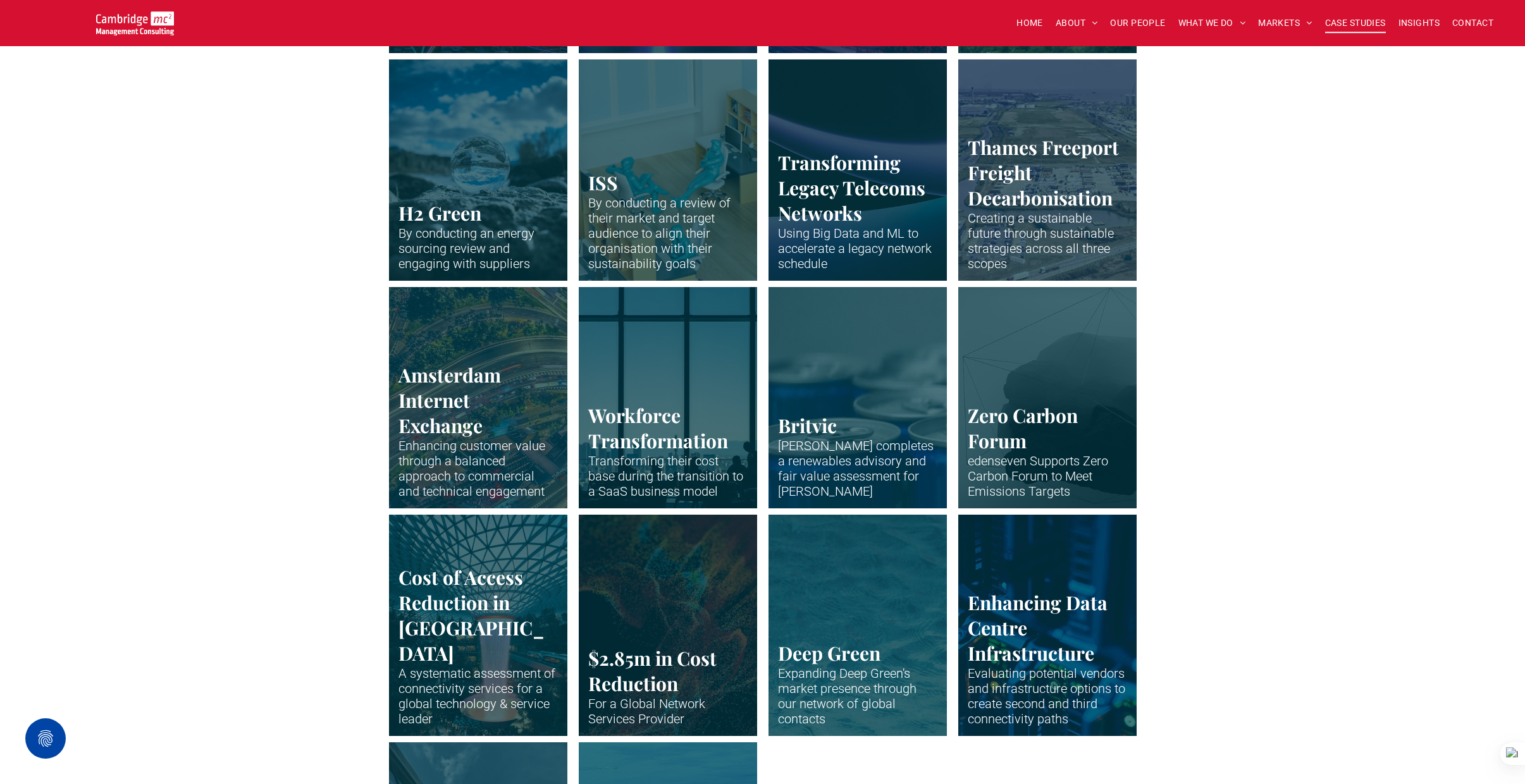
click at [840, 204] on link "Drone shot of Peterborough" at bounding box center [858, 170] width 189 height 235
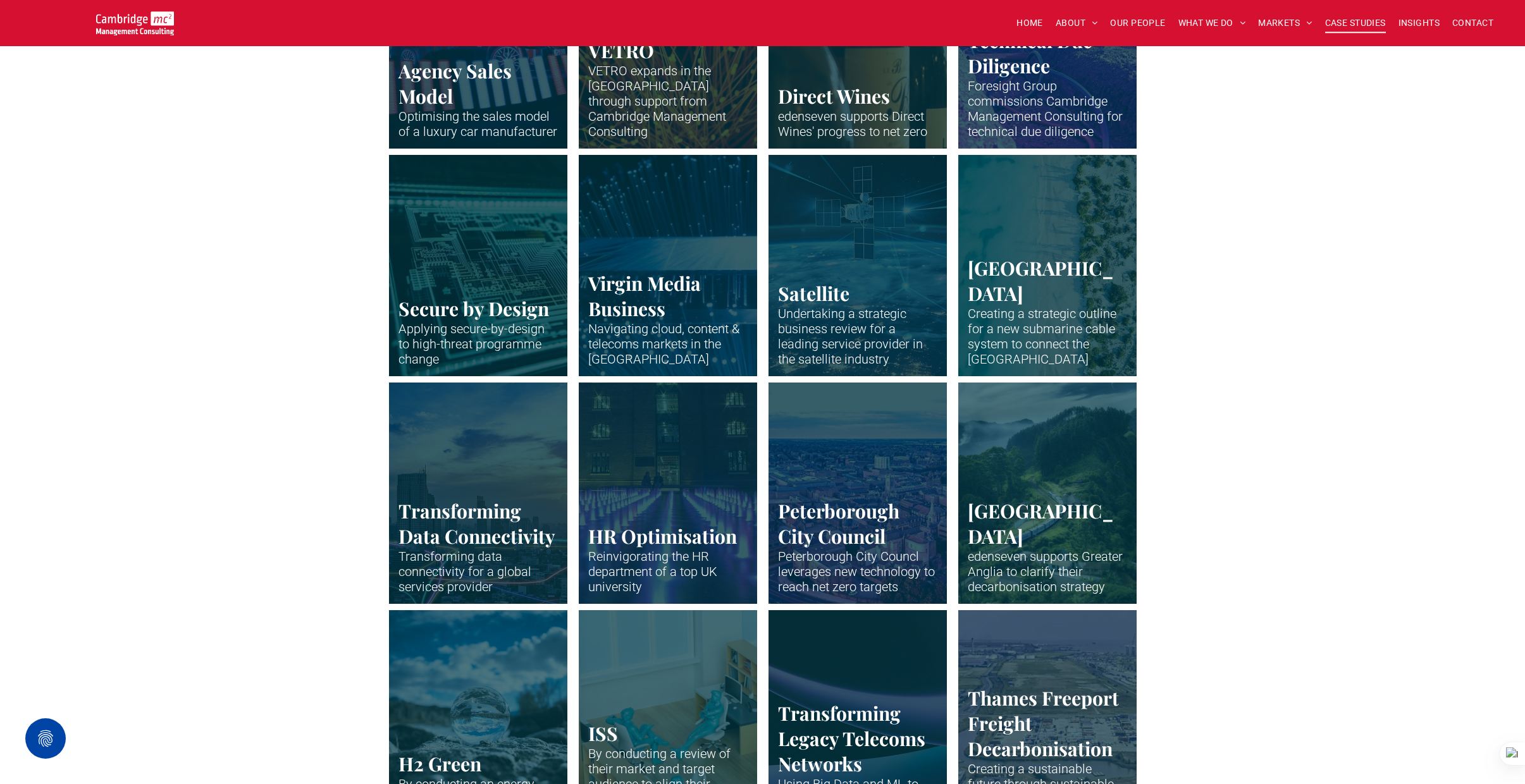
scroll to position [1647, 0]
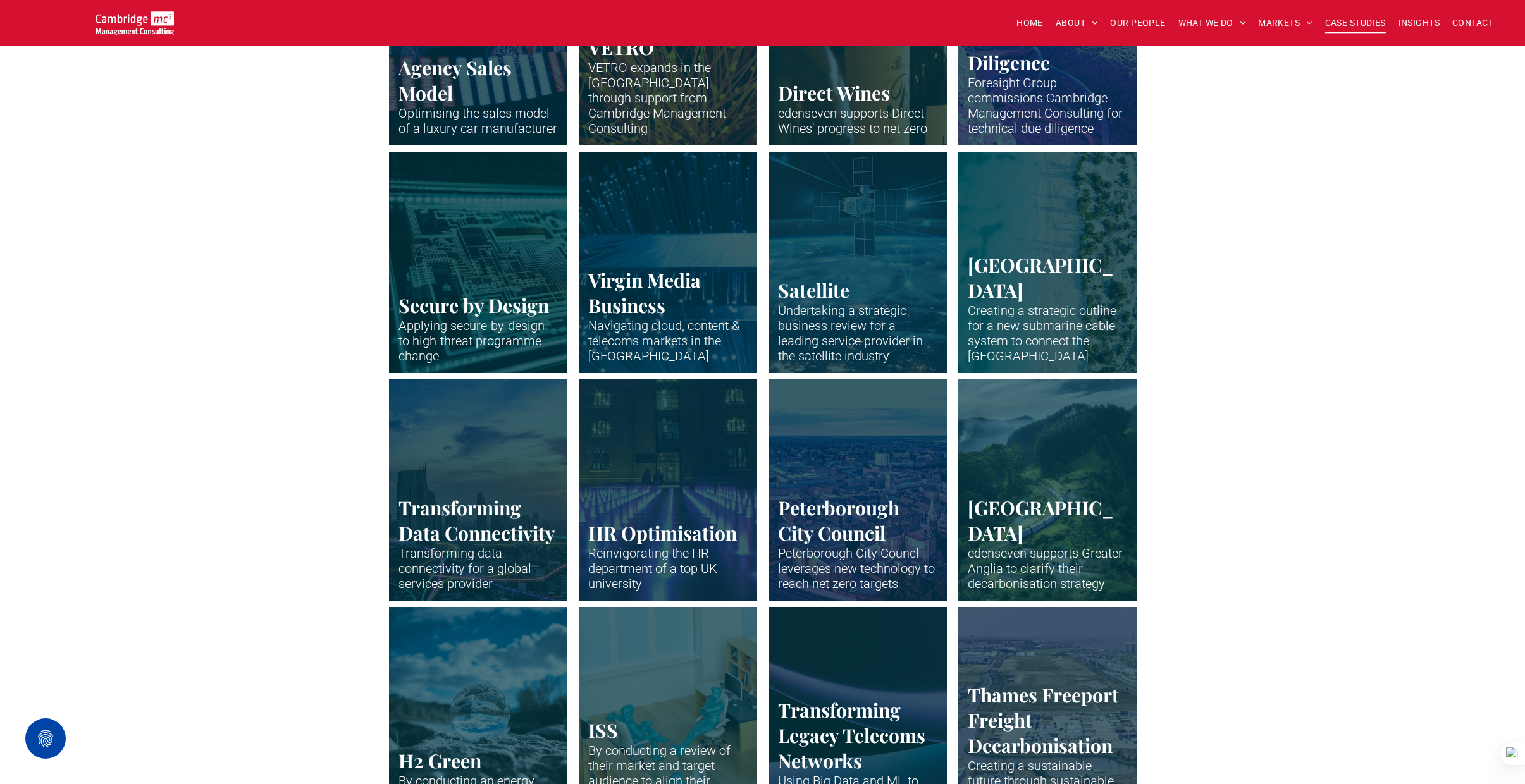
click at [877, 277] on link "Satellite in the Earth's orbit with blue lines showing telecoms connections" at bounding box center [858, 262] width 189 height 235
click at [659, 280] on link "Neon blue fibre wires." at bounding box center [667, 262] width 189 height 235
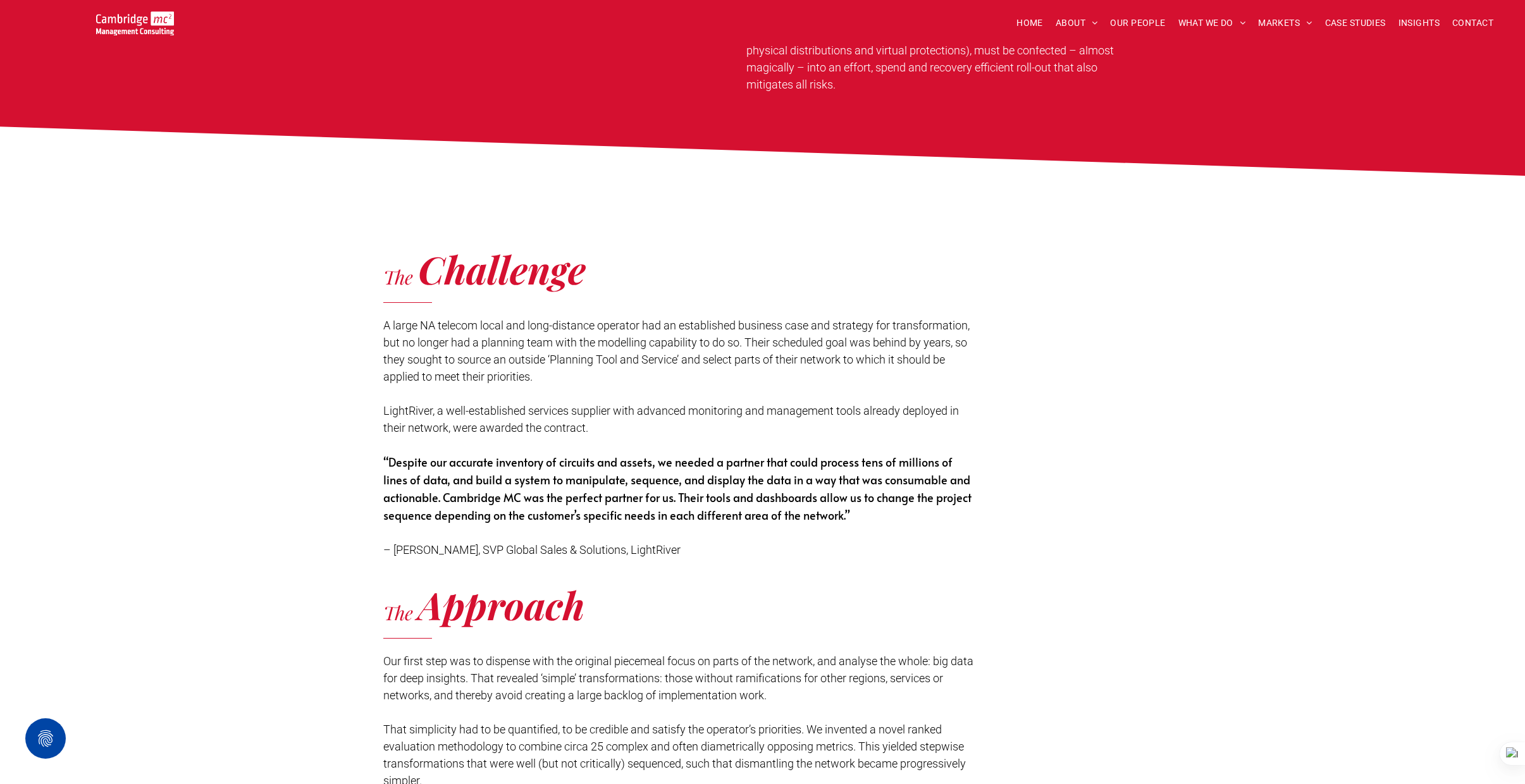
scroll to position [1425, 0]
click at [384, 323] on span "A large NA telecom local and long-distance operator had an established business…" at bounding box center [677, 351] width 586 height 64
drag, startPoint x: 384, startPoint y: 322, endPoint x: 595, endPoint y: 337, distance: 211.5
click at [595, 337] on span "A large NA telecom local and long-distance operator had an established business…" at bounding box center [677, 351] width 586 height 64
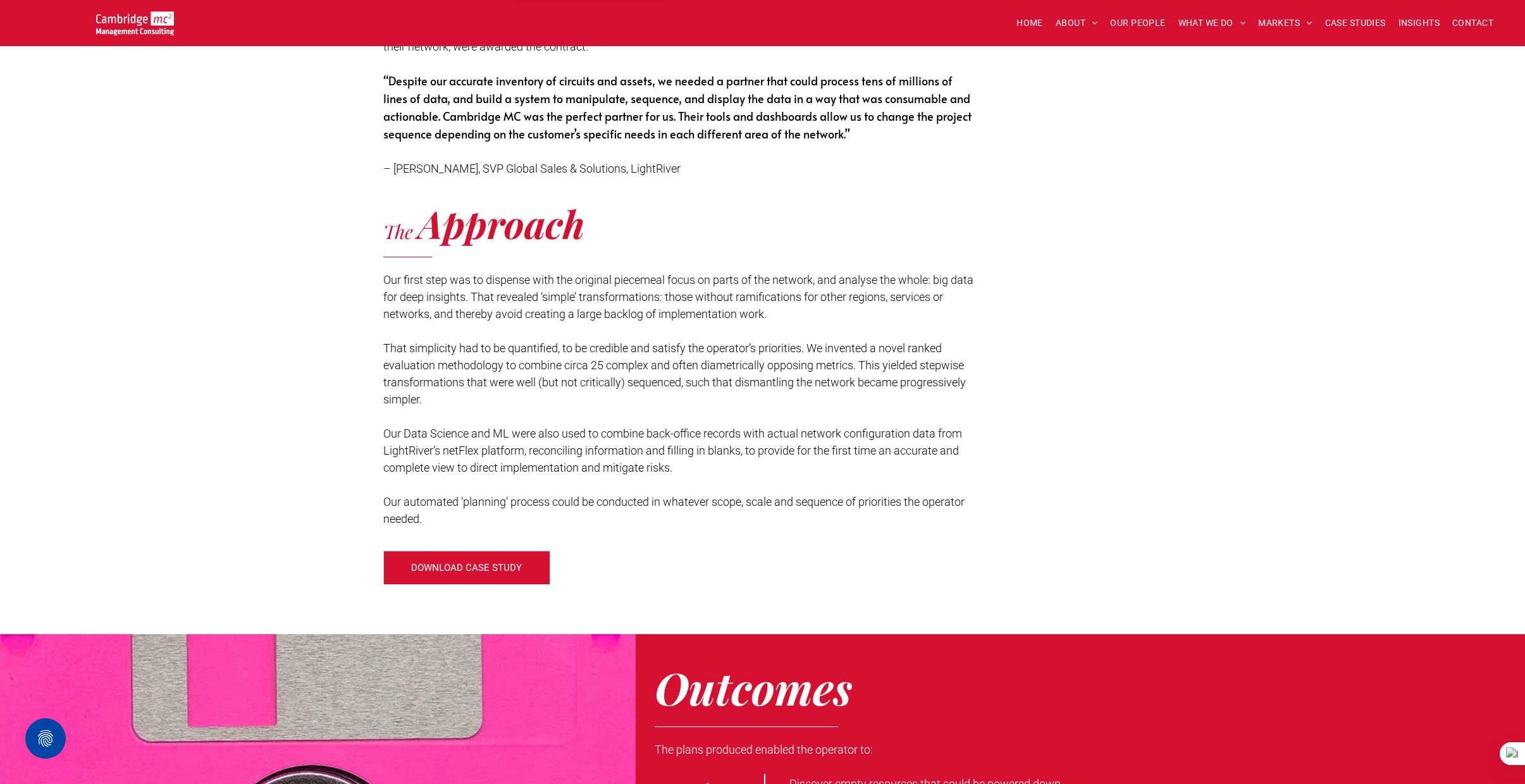
scroll to position [1807, 0]
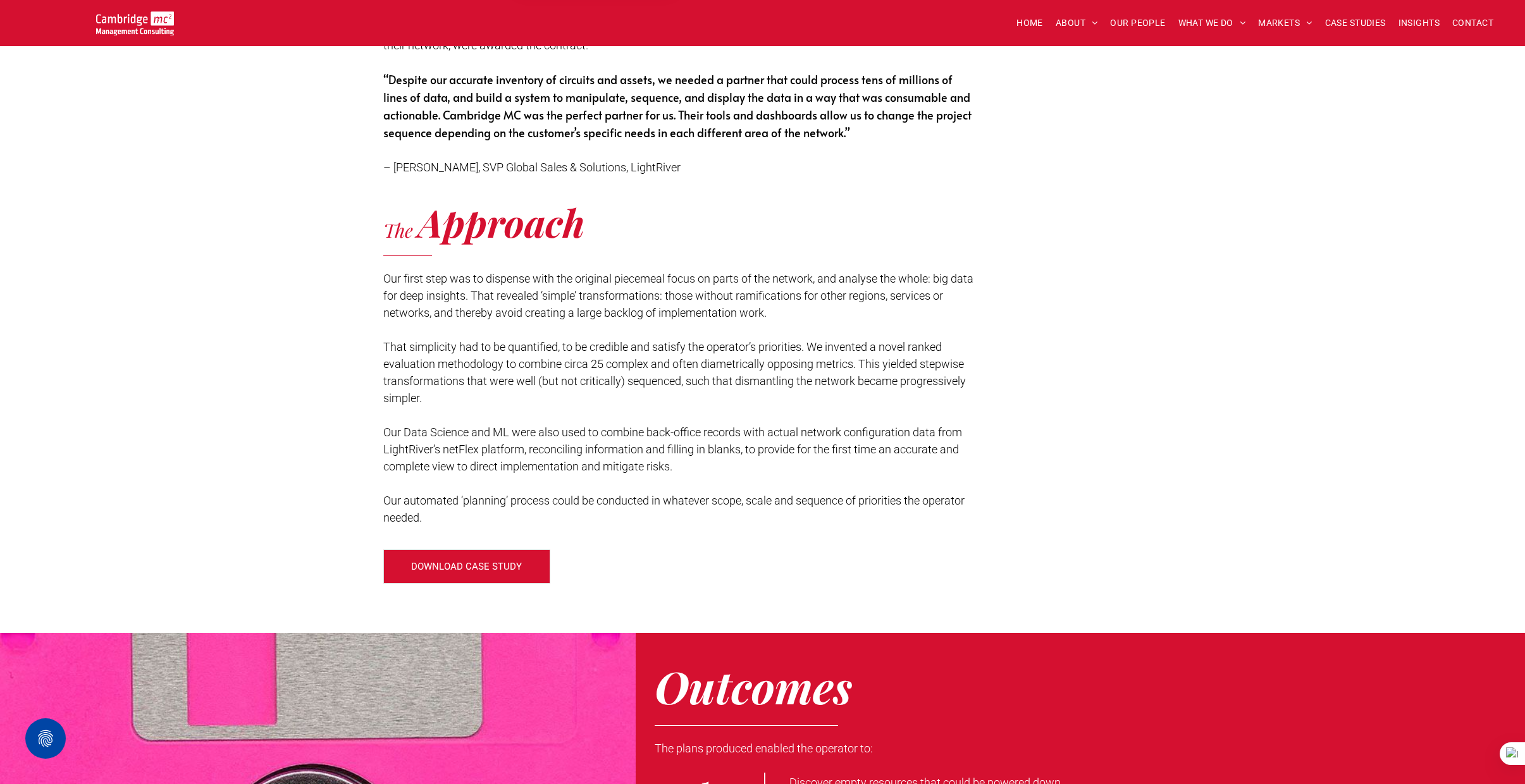
drag, startPoint x: 398, startPoint y: 434, endPoint x: 721, endPoint y: 469, distance: 324.9
click at [721, 469] on p "Our Data Science and ML were also used to combine back-office records with actu…" at bounding box center [680, 449] width 594 height 52
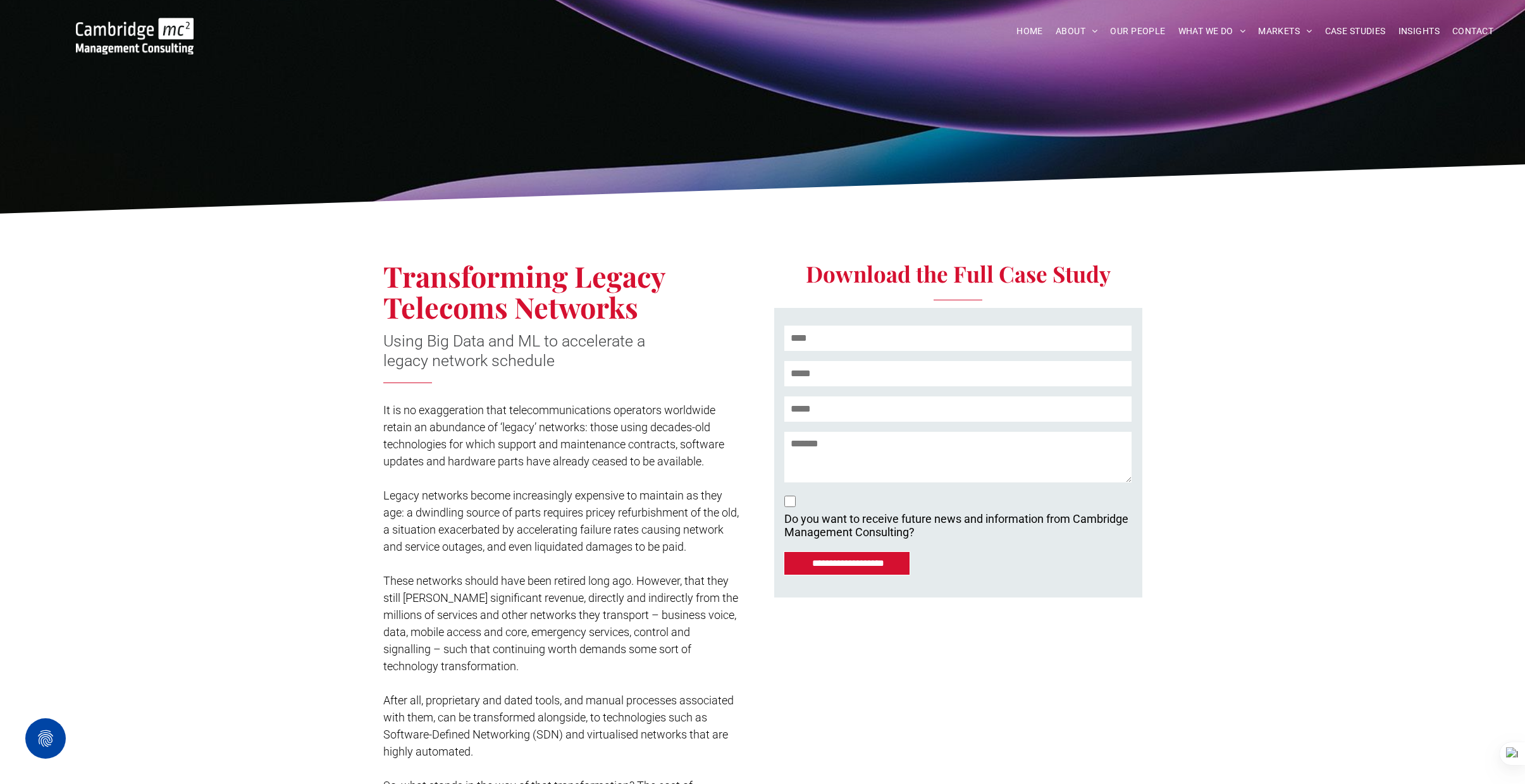
scroll to position [82, 0]
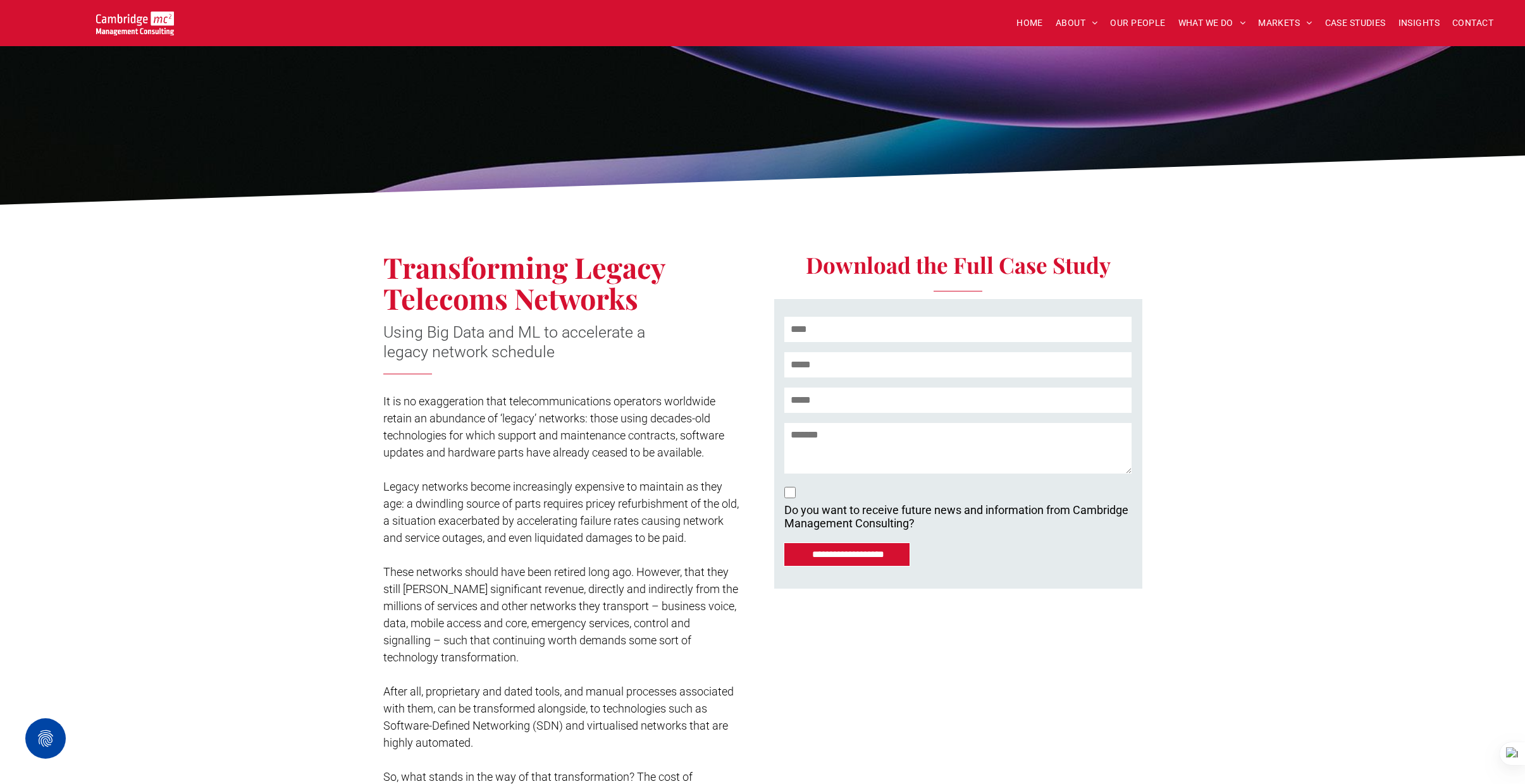
drag, startPoint x: 386, startPoint y: 266, endPoint x: 643, endPoint y: 302, distance: 259.5
click at [643, 302] on h2 "Transforming Legacy Telecoms Networks" at bounding box center [557, 283] width 346 height 63
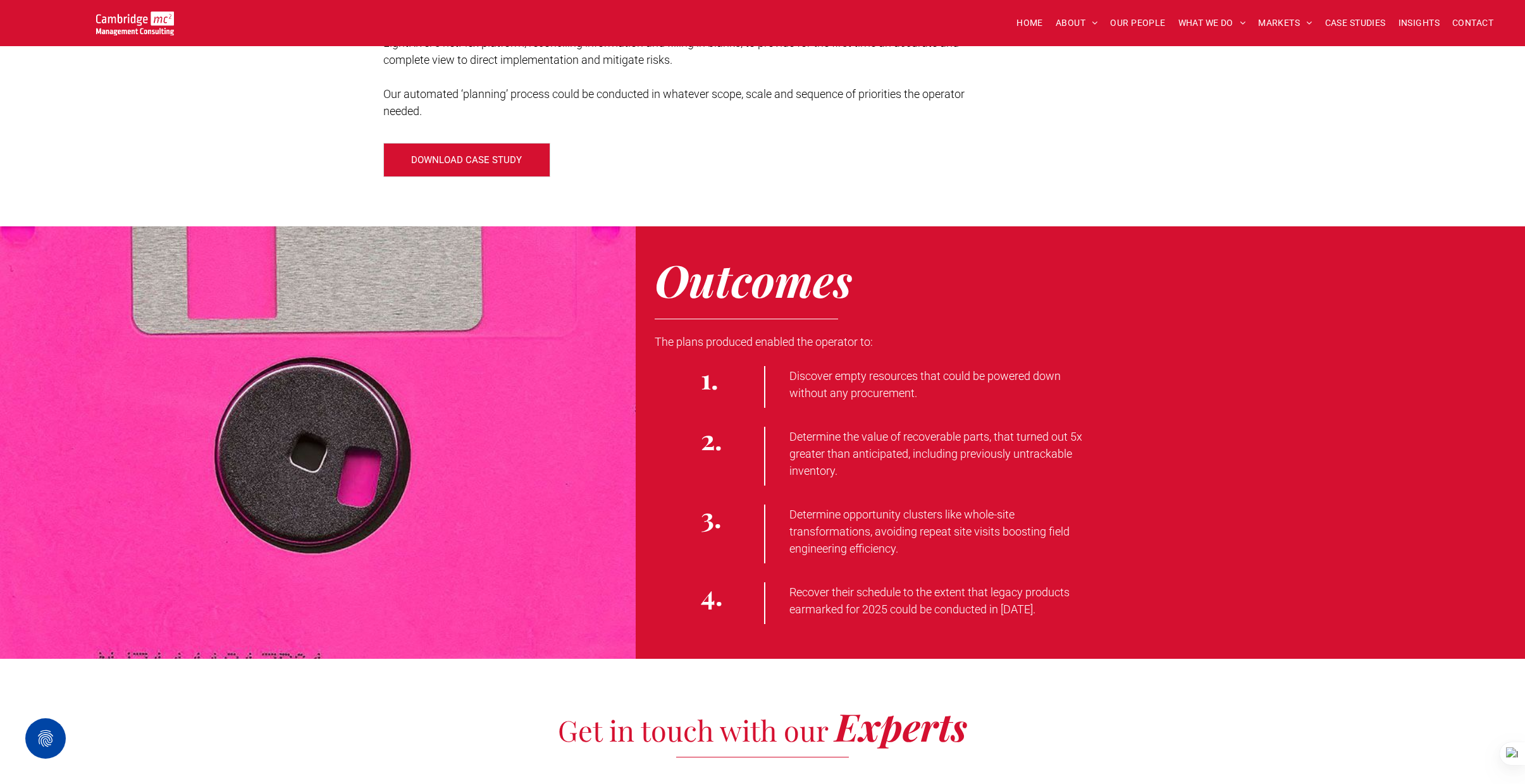
scroll to position [2222, 0]
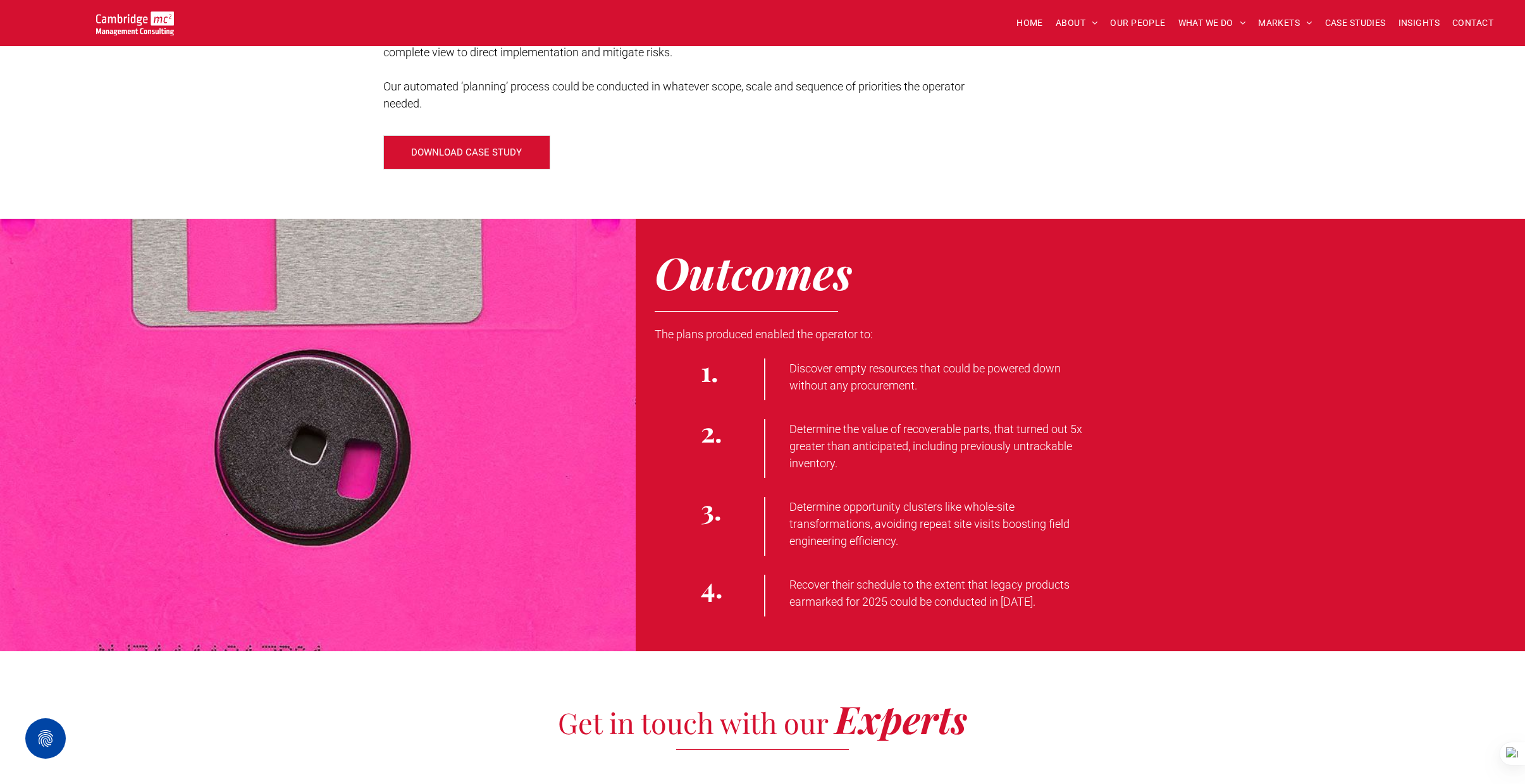
drag, startPoint x: 656, startPoint y: 334, endPoint x: 875, endPoint y: 457, distance: 251.2
click at [873, 464] on div "Outcomes The plans produced enabled the operator to: 1. Discover empty resource…" at bounding box center [1080, 435] width 890 height 433
click at [863, 433] on span "Determine the value of recoverable parts, that turned out 5x greater than antic…" at bounding box center [935, 446] width 293 height 47
click at [789, 366] on span "Discover empty resources that could be powered down without any procurement." at bounding box center [924, 377] width 271 height 30
click at [653, 333] on div "Outcomes The plans produced enabled the operator to: 1. Discover empty resource…" at bounding box center [1080, 435] width 890 height 433
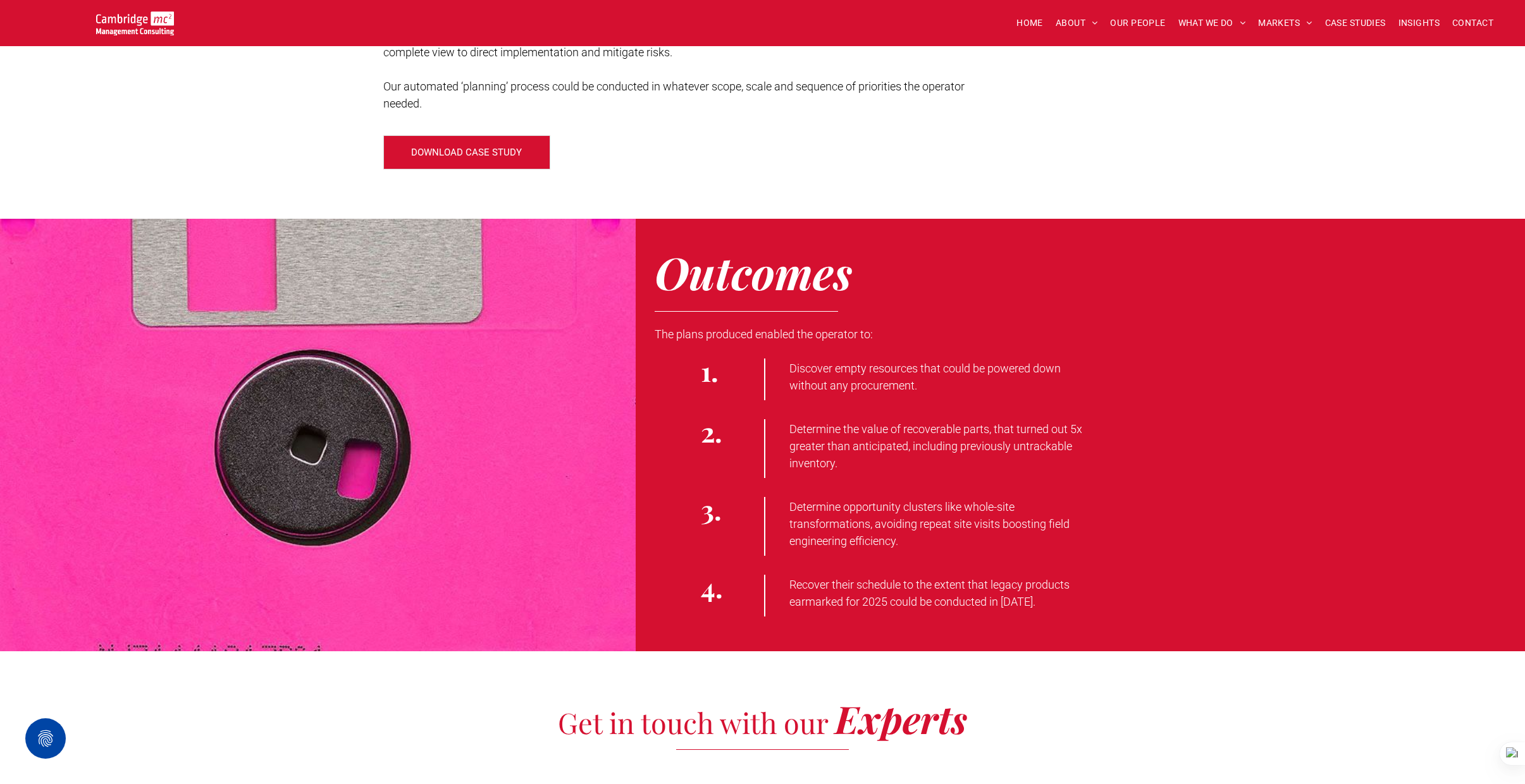
drag, startPoint x: 655, startPoint y: 331, endPoint x: 873, endPoint y: 460, distance: 253.3
click at [864, 466] on div "Outcomes The plans produced enabled the operator to: 1. Discover empty resource…" at bounding box center [1080, 435] width 890 height 433
click at [1124, 420] on div "Determine the value of recoverable parts, that turned out 5x greater than antic…" at bounding box center [1111, 449] width 695 height 59
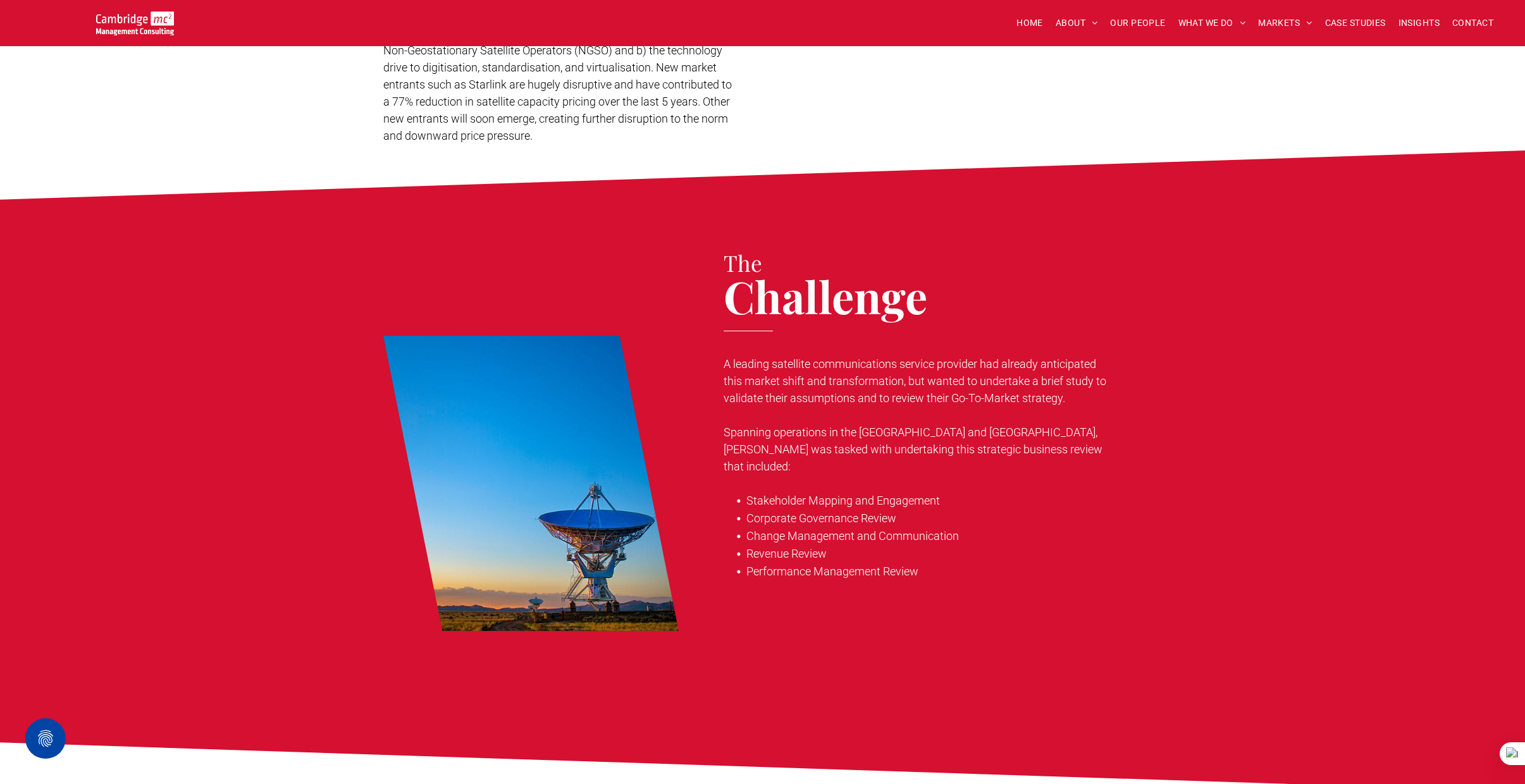
scroll to position [724, 0]
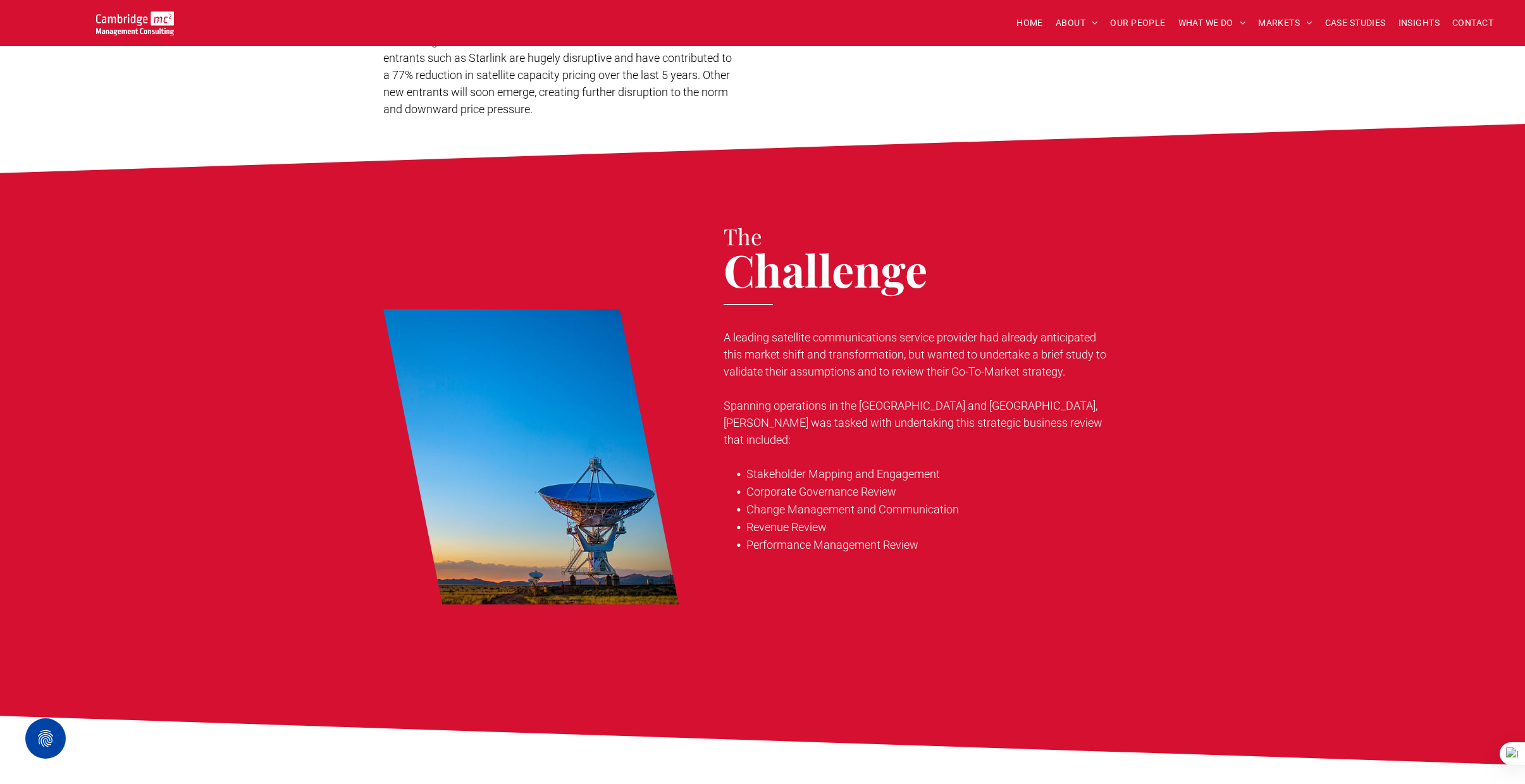
drag, startPoint x: 725, startPoint y: 335, endPoint x: 1073, endPoint y: 372, distance: 350.0
click at [1073, 372] on p "A leading satellite communications service provider had already anticipated thi…" at bounding box center [918, 354] width 391 height 52
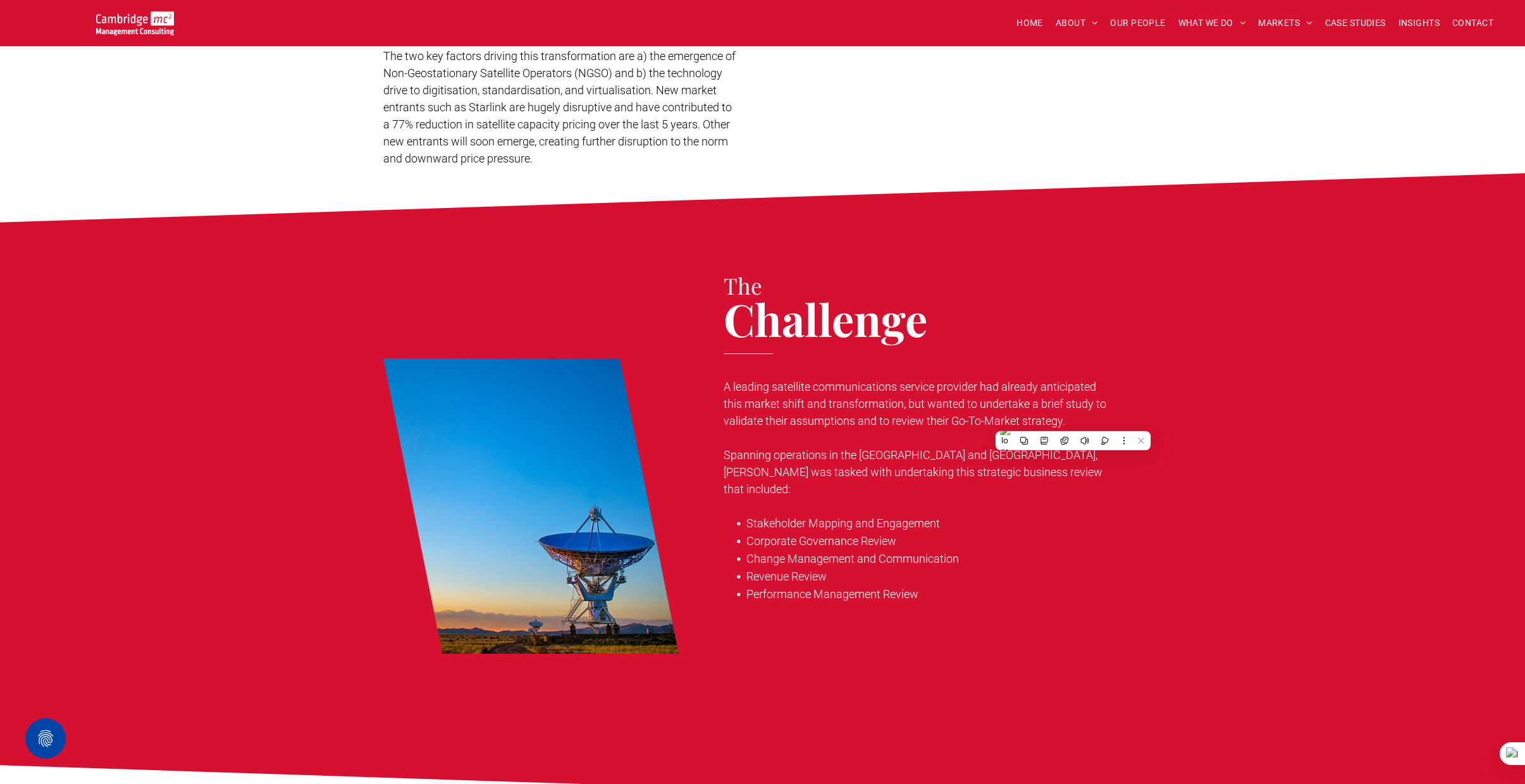
scroll to position [678, 0]
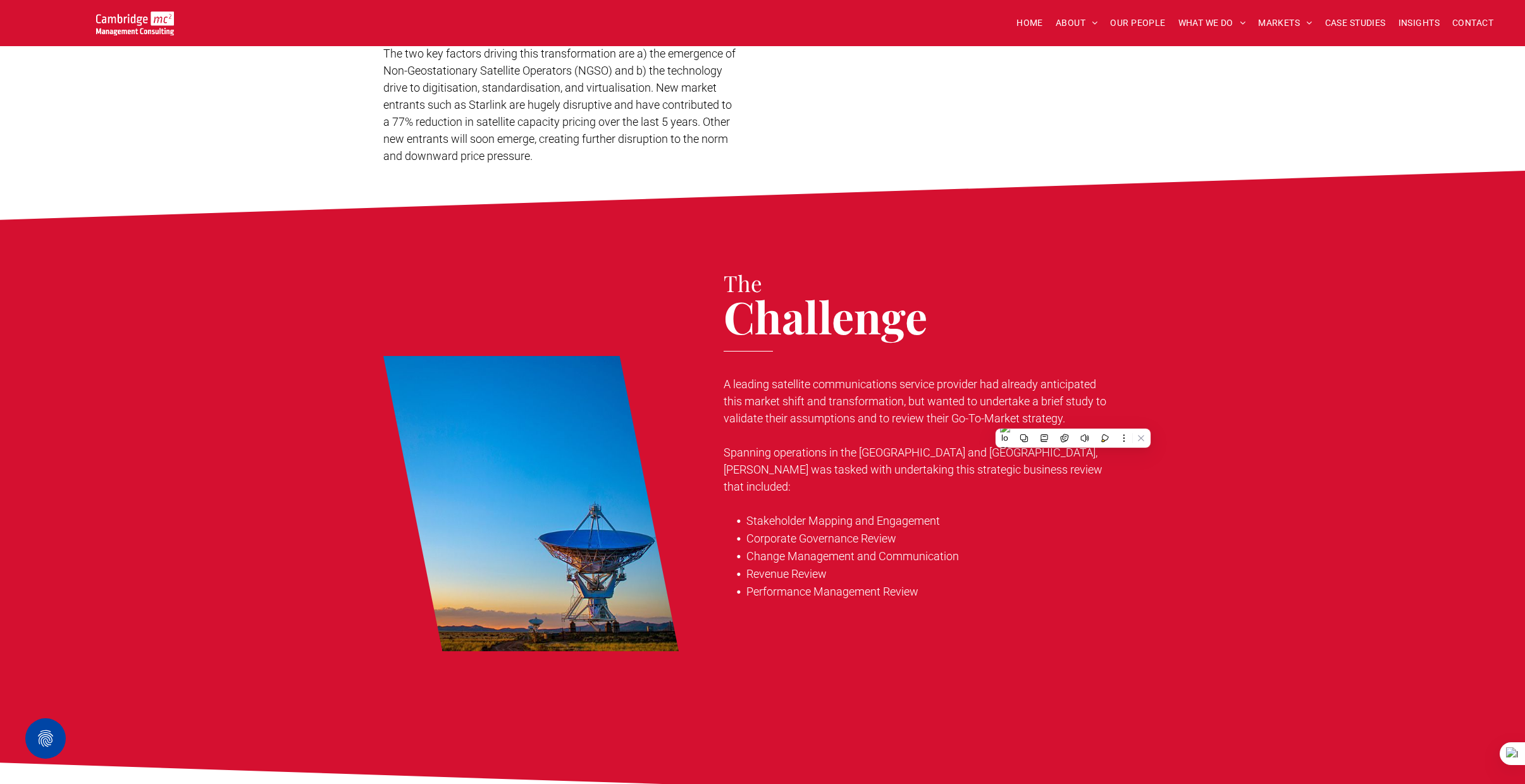
click at [799, 366] on div "The Challenge A leading satellite communications service provider had already a…" at bounding box center [927, 504] width 429 height 476
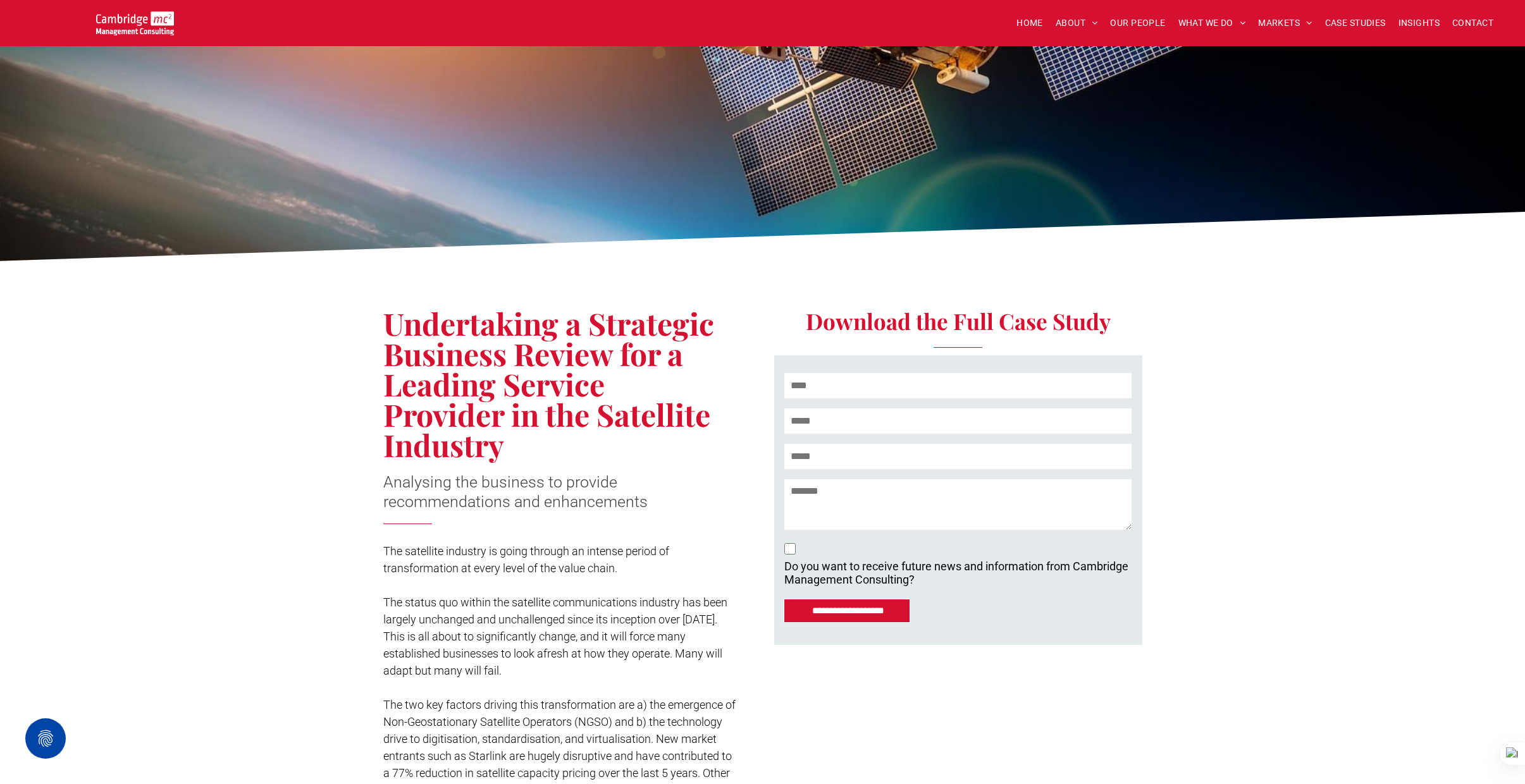
scroll to position [0, 0]
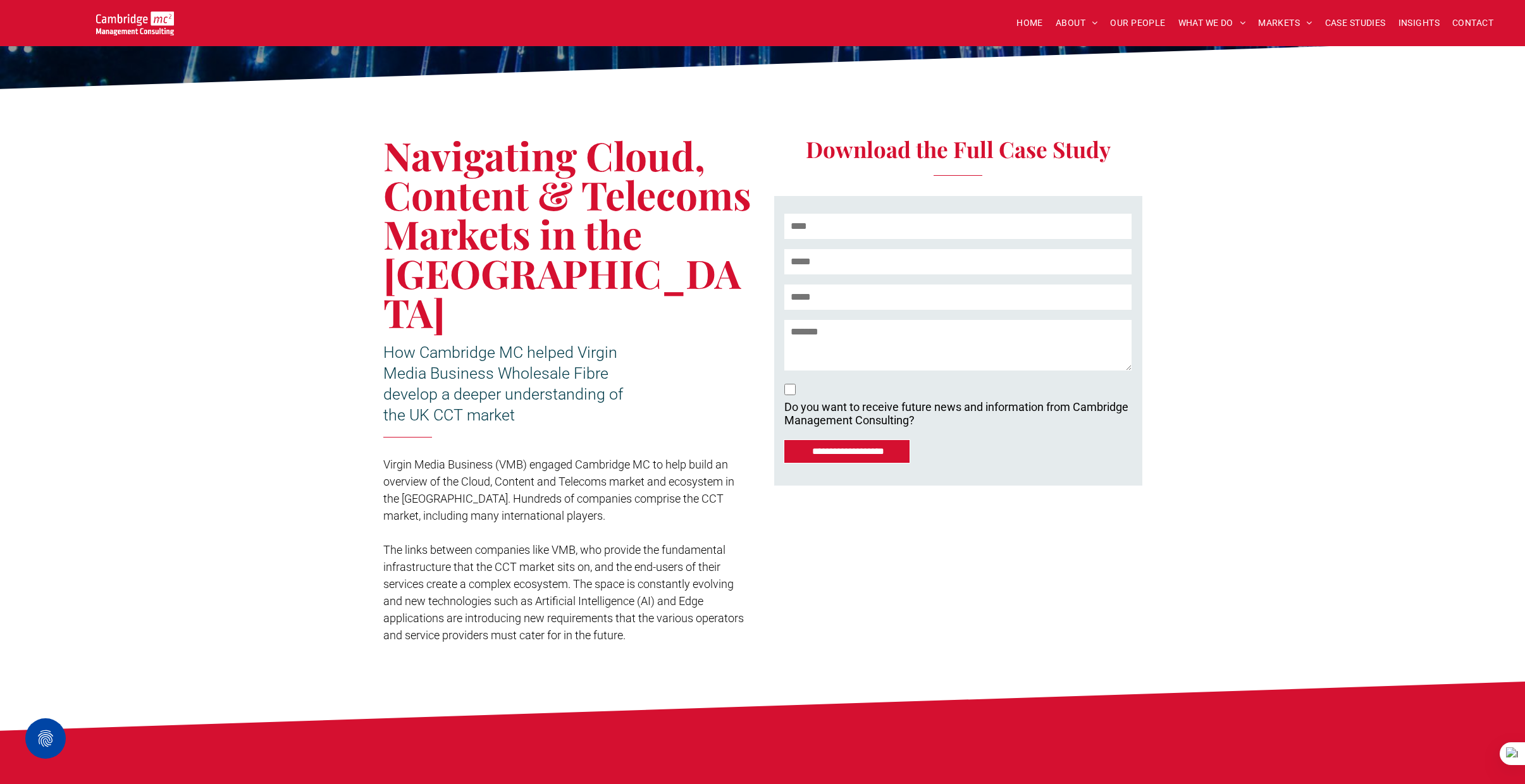
scroll to position [204, 0]
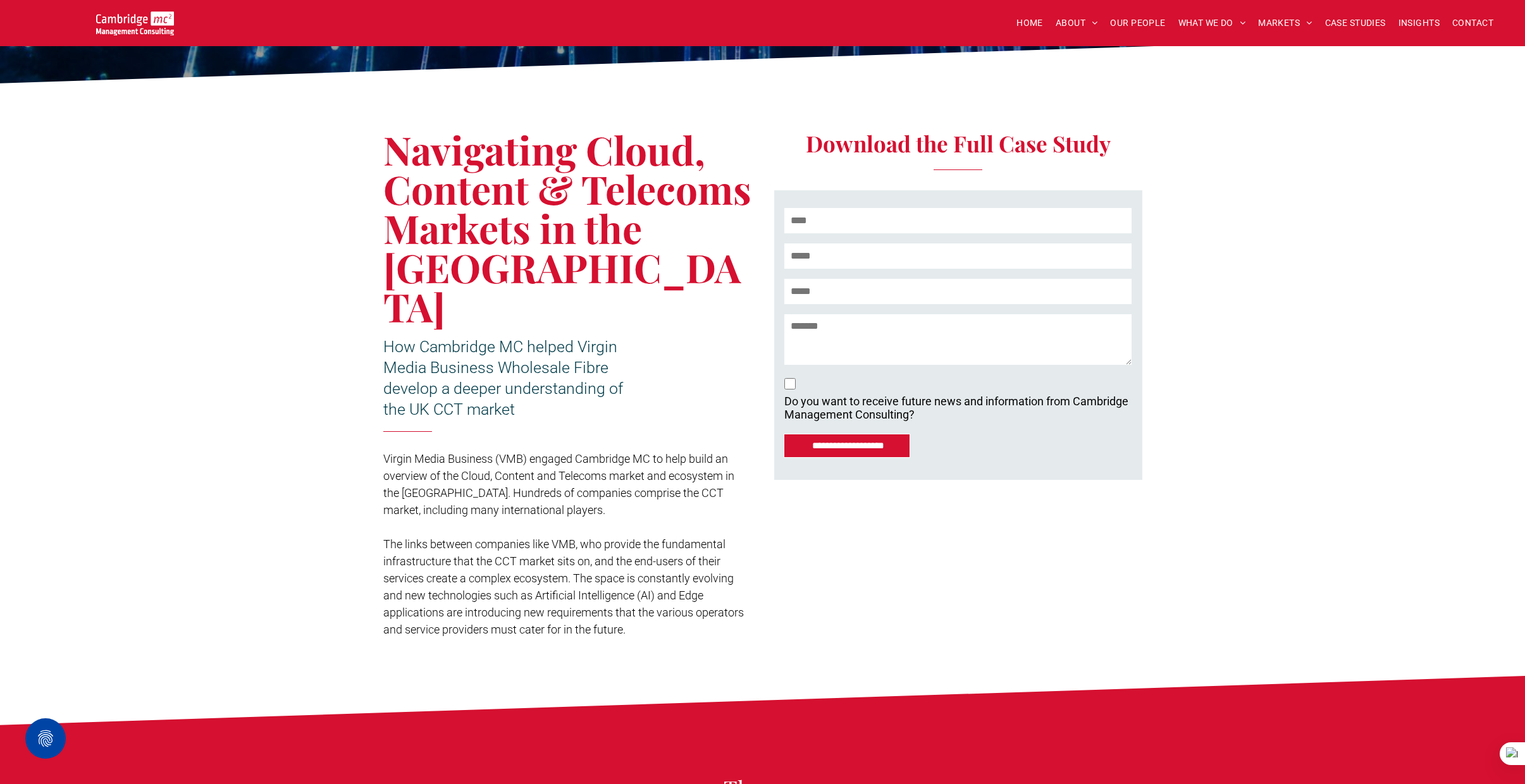
drag, startPoint x: 384, startPoint y: 420, endPoint x: 518, endPoint y: 471, distance: 143.4
click at [517, 471] on p "Virgin Media Business (VMB) engaged Cambridge MC to help build an overview of t…" at bounding box center [568, 484] width 368 height 68
drag, startPoint x: 564, startPoint y: 159, endPoint x: 550, endPoint y: 155, distance: 14.6
click at [563, 159] on span "Navigating Cloud, Content & Telecoms Markets in the UK" at bounding box center [568, 228] width 368 height 210
drag, startPoint x: 391, startPoint y: 152, endPoint x: 558, endPoint y: 230, distance: 184.3
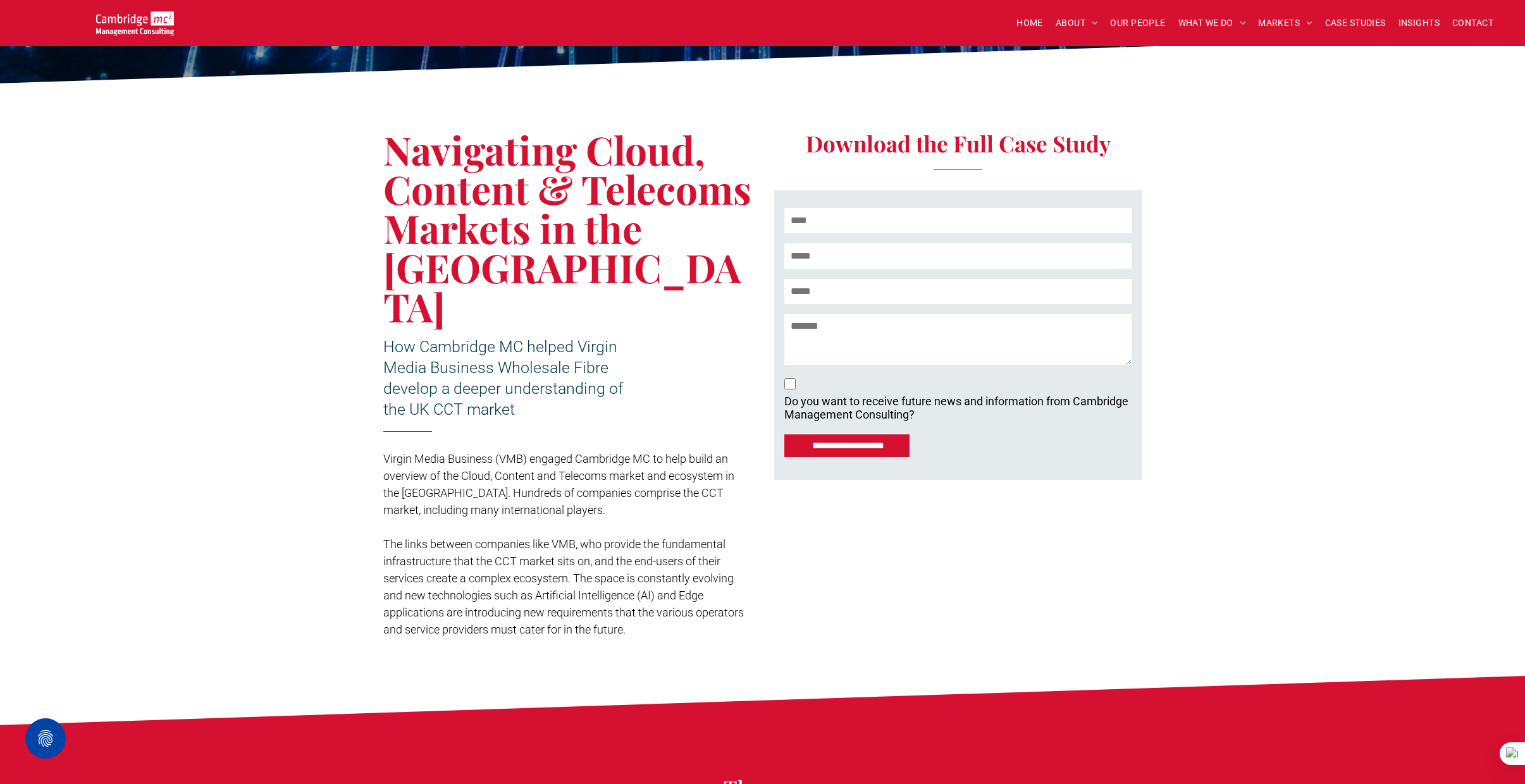
click at [537, 217] on span "Navigating Cloud, Content & Telecoms Markets in the UK" at bounding box center [568, 228] width 368 height 210
click at [587, 249] on span "Navigating Cloud, Content & Telecoms Markets in the UK" at bounding box center [568, 228] width 368 height 210
drag, startPoint x: 548, startPoint y: 263, endPoint x: 348, endPoint y: 161, distance: 224.5
click at [346, 161] on div "**********" at bounding box center [762, 383] width 1525 height 585
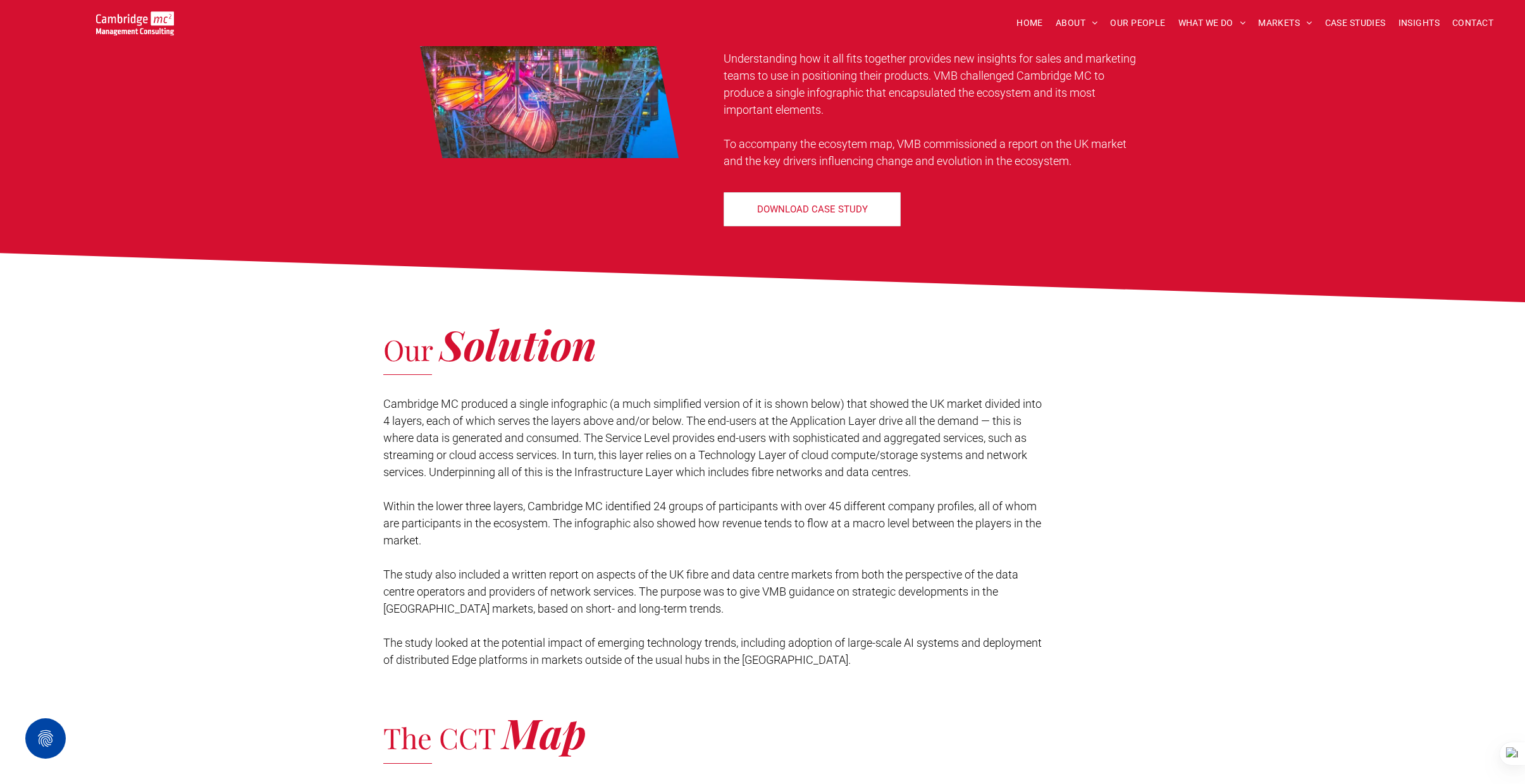
scroll to position [1172, 0]
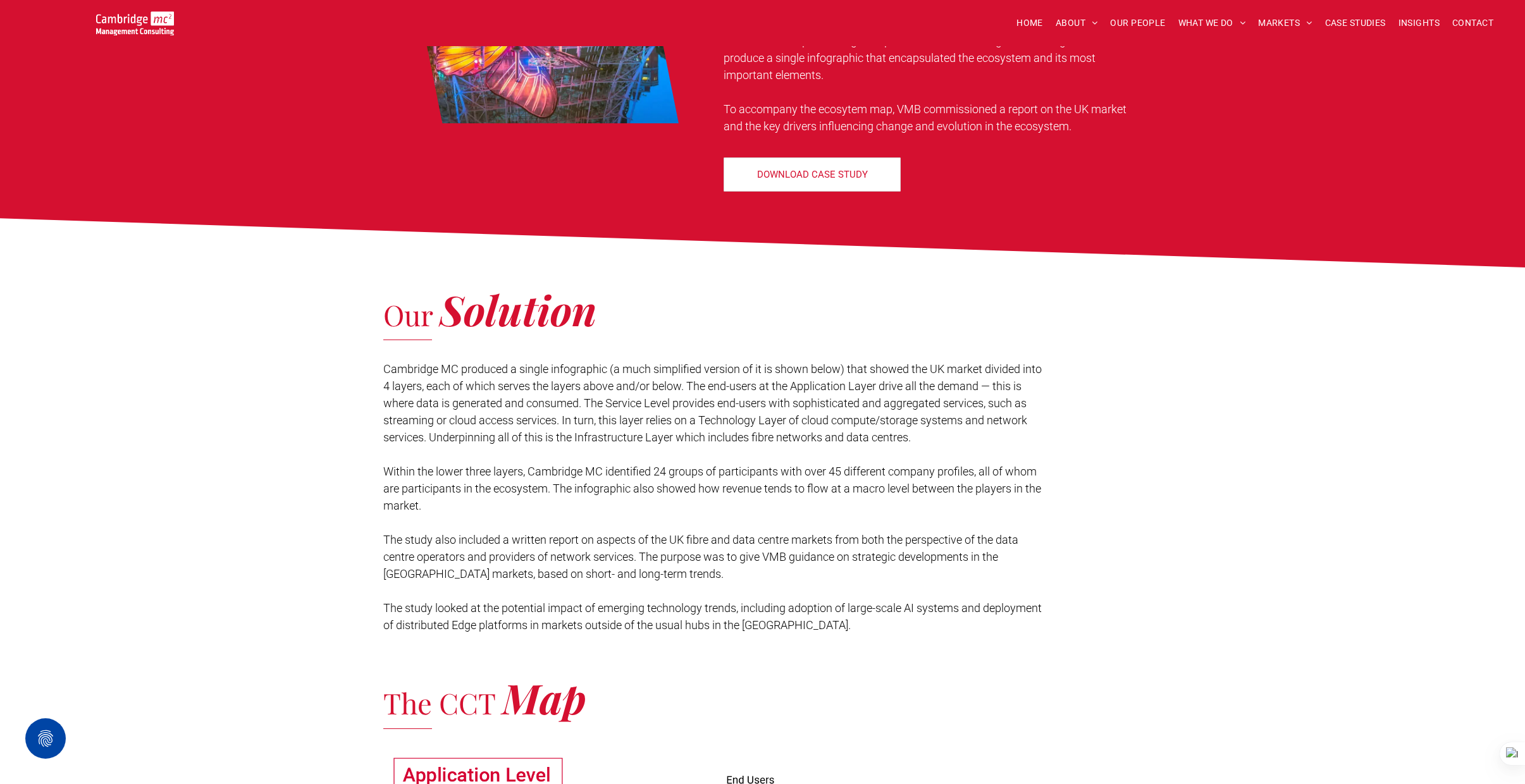
drag, startPoint x: 384, startPoint y: 328, endPoint x: 680, endPoint y: 345, distance: 296.5
click at [680, 362] on span "Cambridge MC produced a single infographic (a much simplified version of it is …" at bounding box center [712, 403] width 658 height 82
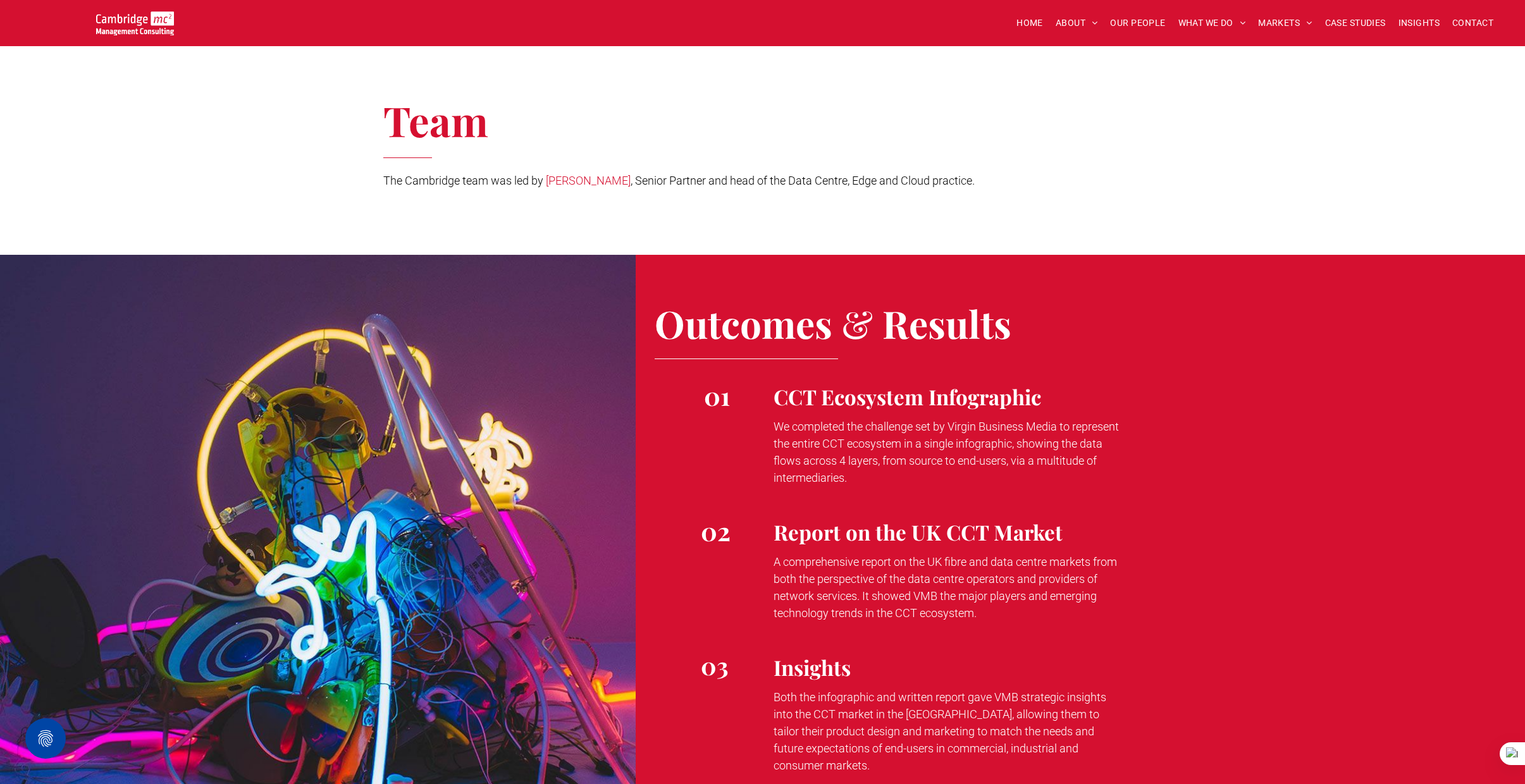
scroll to position [3242, 0]
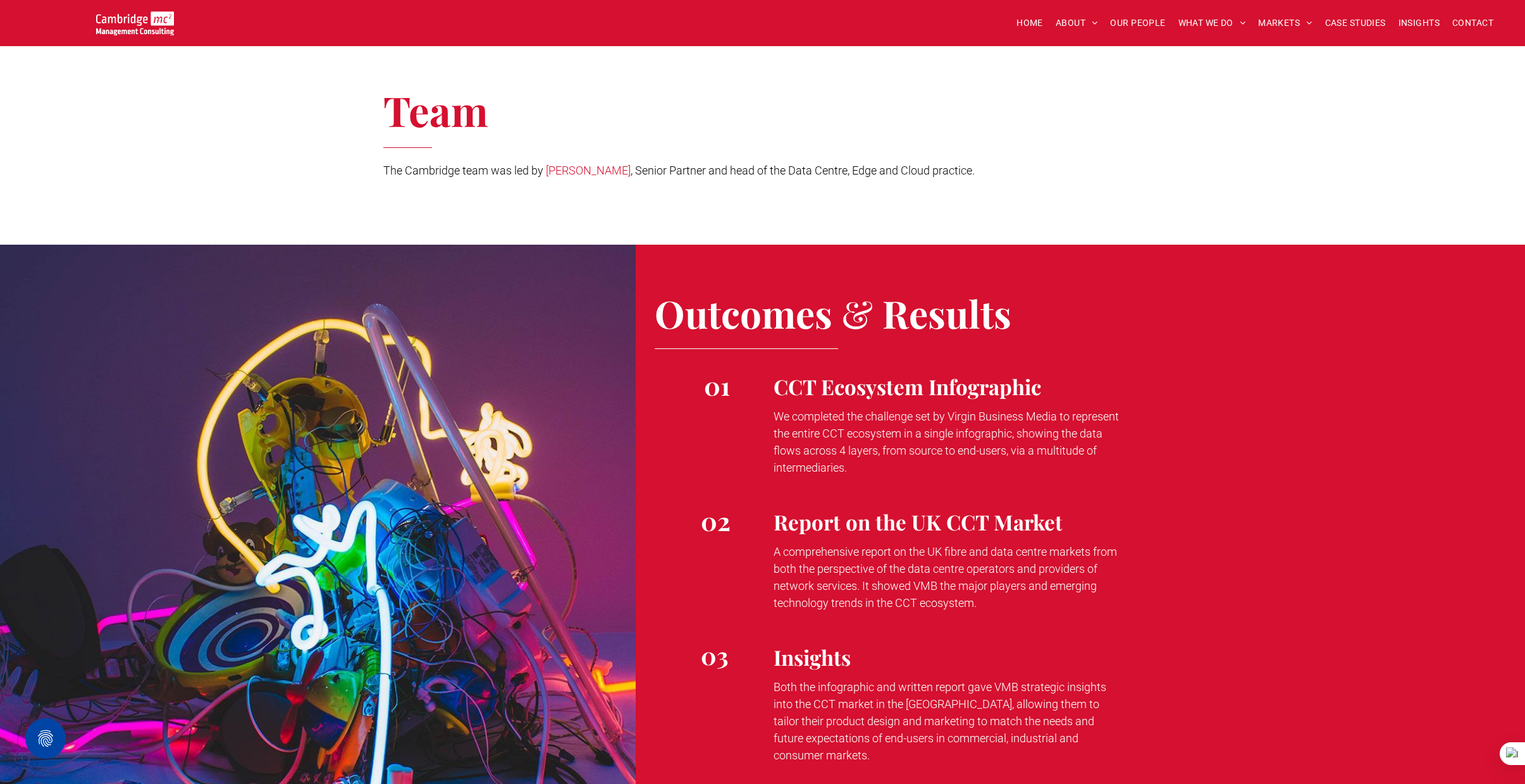
drag, startPoint x: 775, startPoint y: 376, endPoint x: 966, endPoint y: 424, distance: 196.9
click at [966, 424] on p "We completed the challenge set by Virgin Business Media to represent the entire…" at bounding box center [947, 442] width 346 height 68
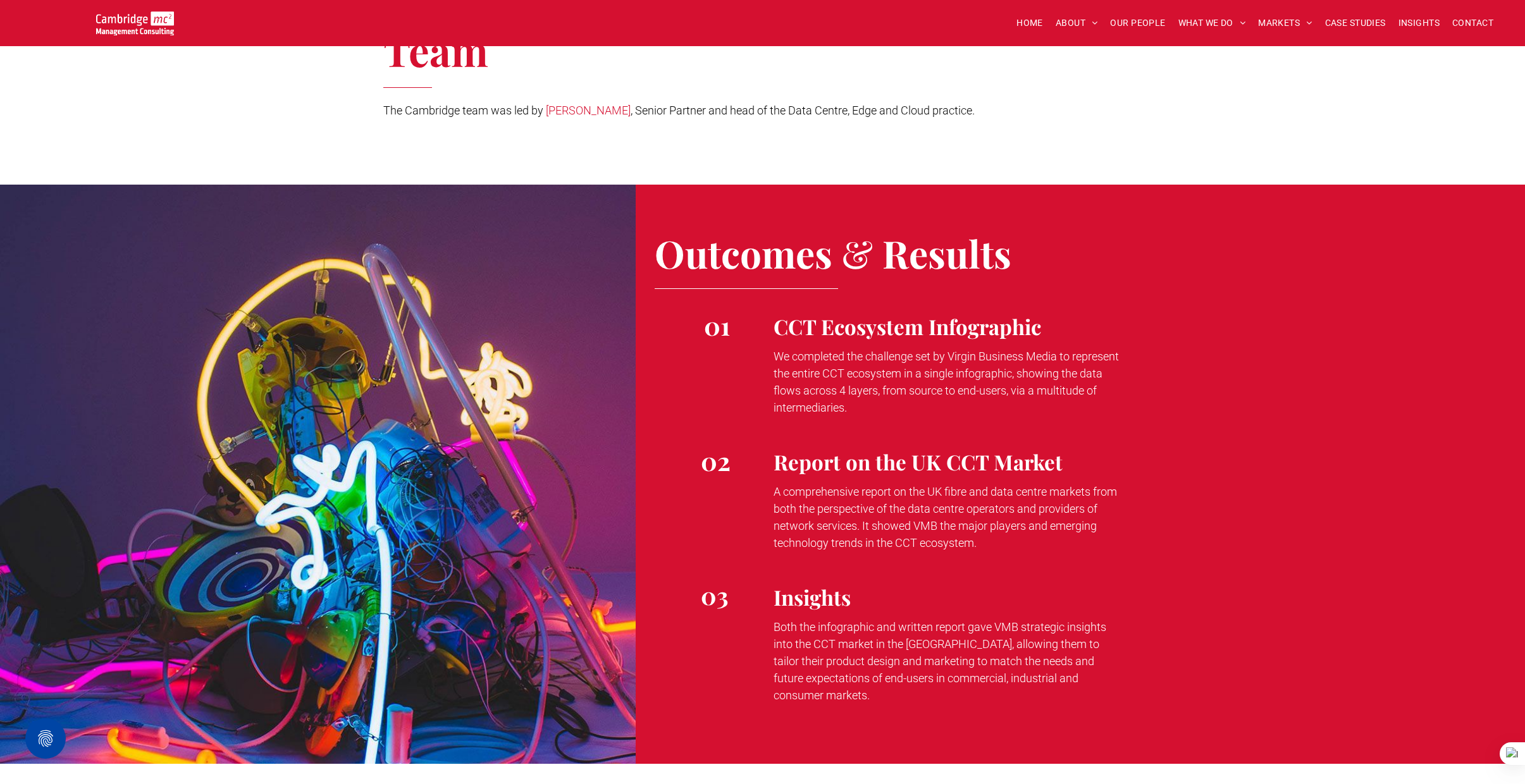
scroll to position [3332, 0]
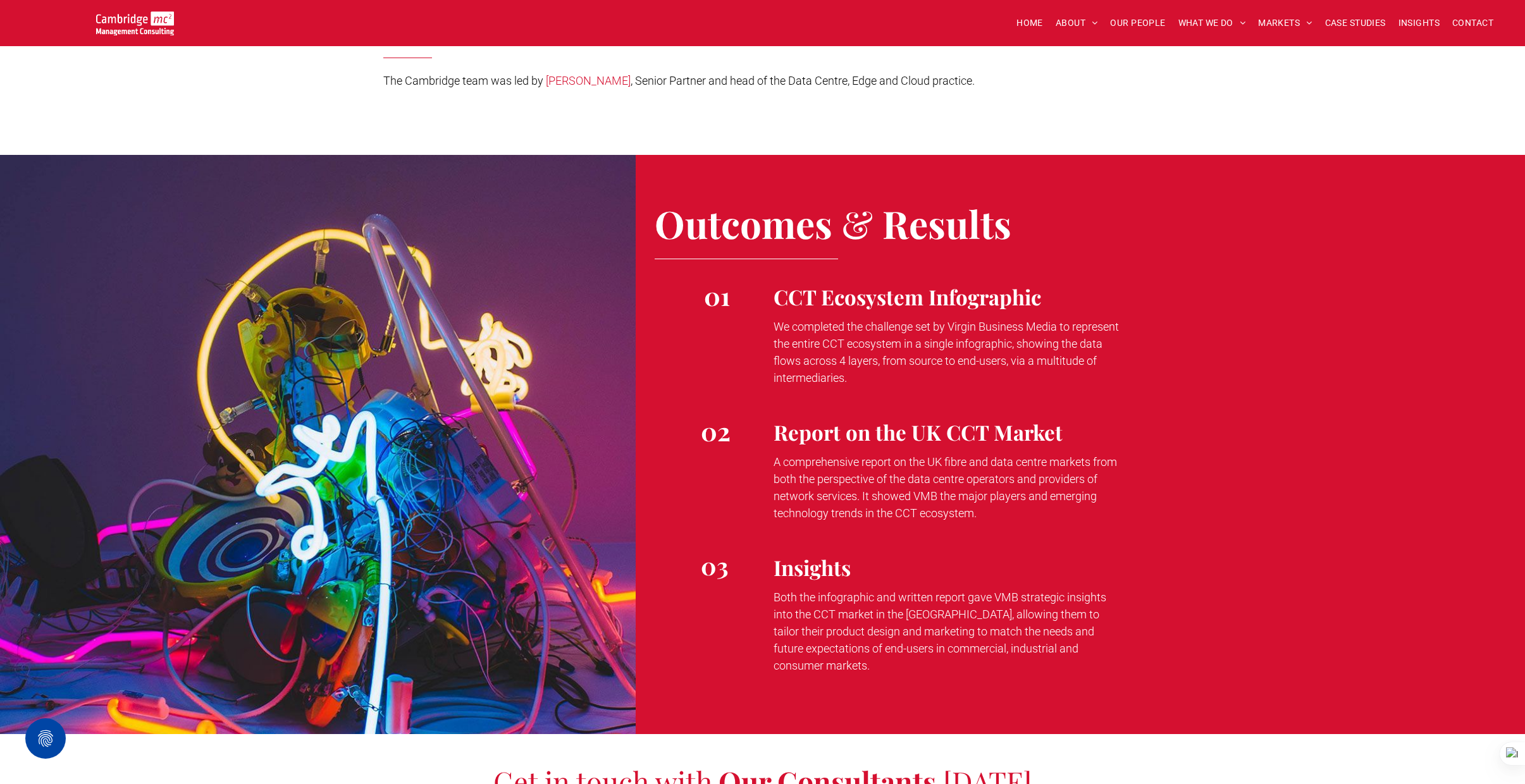
click at [793, 455] on span "A comprehensive report on the UK fibre and data centre markets from both the pe…" at bounding box center [945, 487] width 343 height 64
drag, startPoint x: 775, startPoint y: 422, endPoint x: 978, endPoint y: 471, distance: 208.8
click at [978, 471] on p "A comprehensive report on the UK fibre and data centre markets from both the pe…" at bounding box center [947, 487] width 346 height 68
click at [792, 591] on span "Both the infographic and written report gave VMB strategic insights into the CC…" at bounding box center [940, 631] width 333 height 82
drag, startPoint x: 773, startPoint y: 556, endPoint x: 1093, endPoint y: 607, distance: 324.0
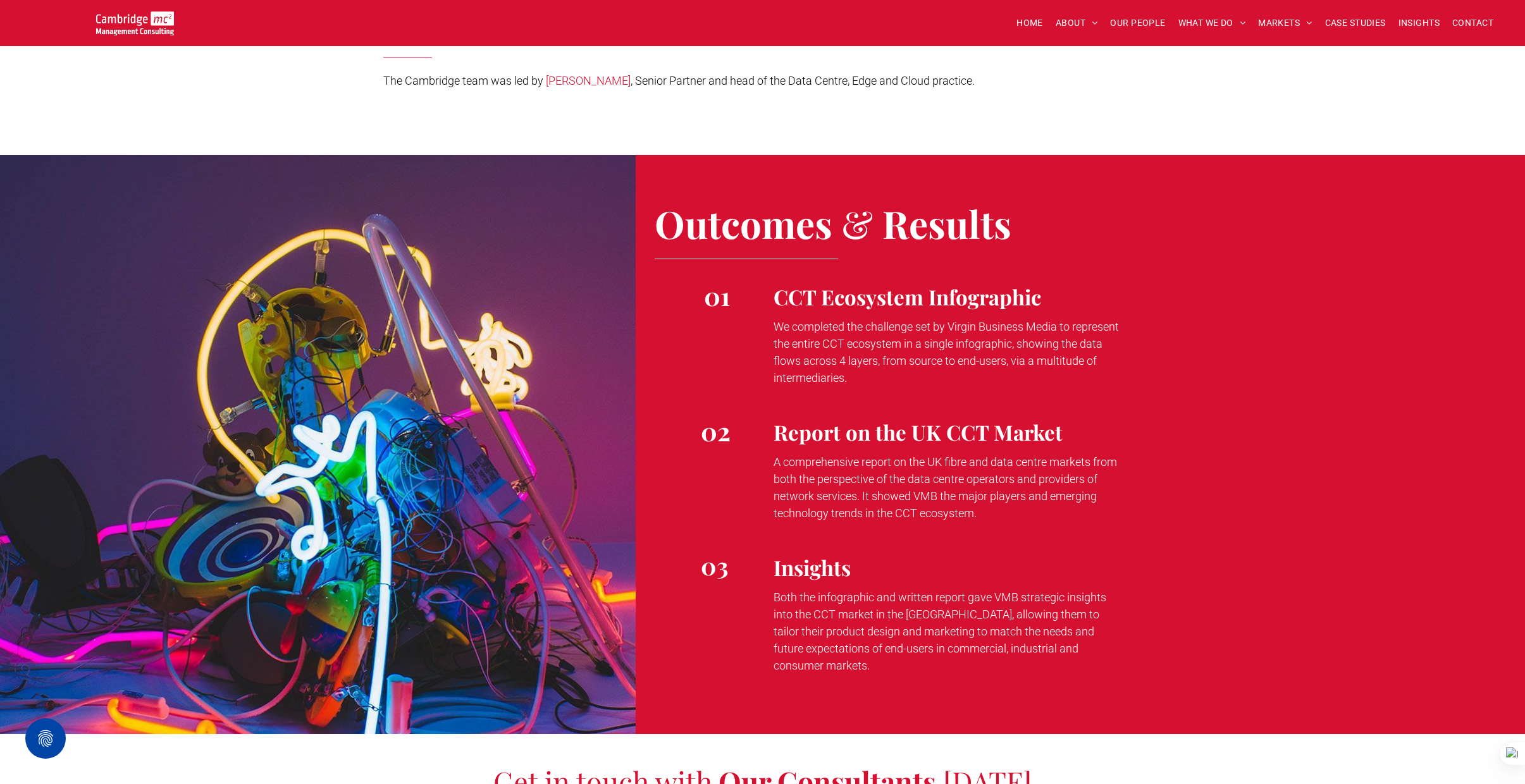
click at [1093, 607] on p "Both the infographic and written report gave VMB strategic insights into the CC…" at bounding box center [947, 631] width 346 height 85
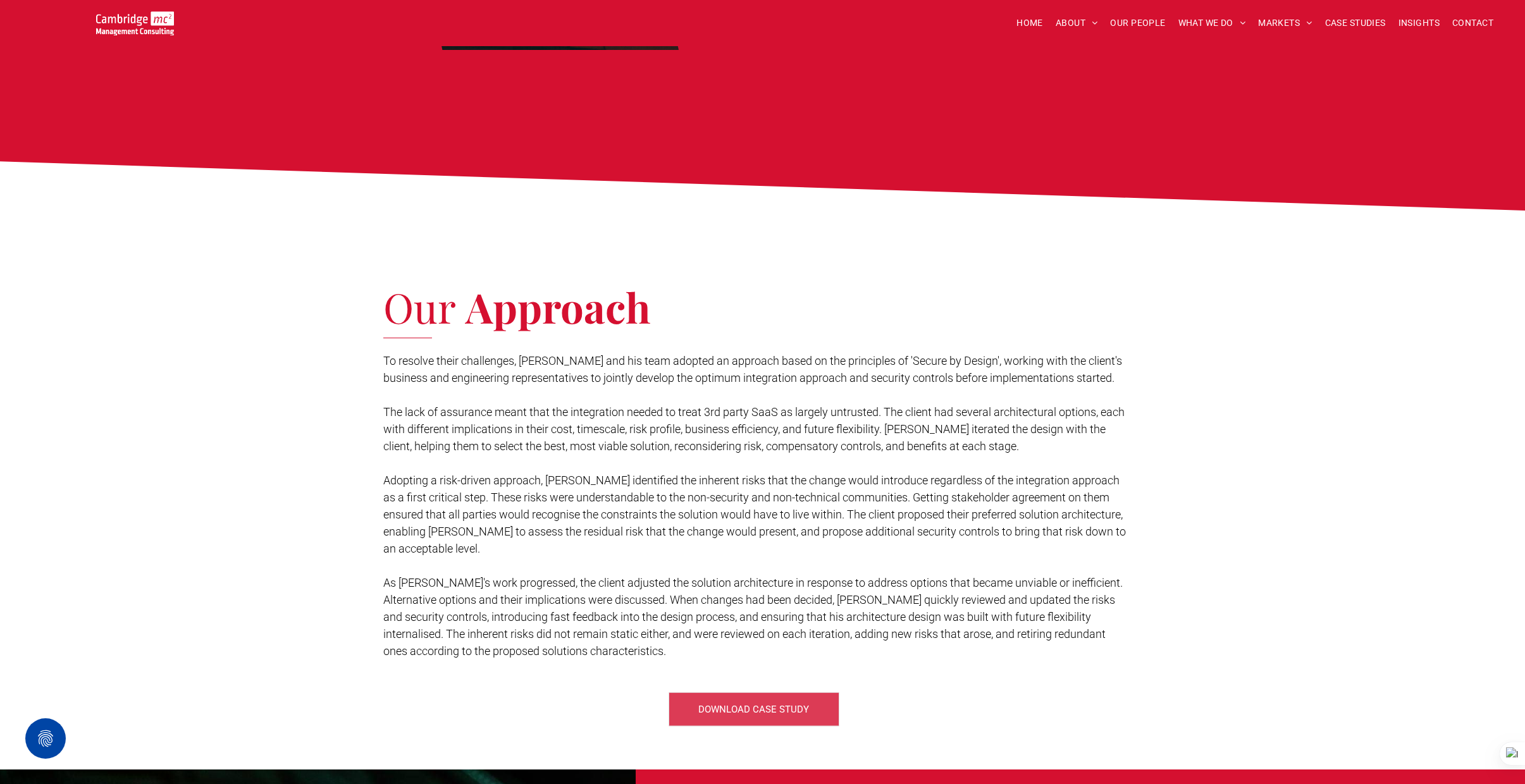
scroll to position [1105, 0]
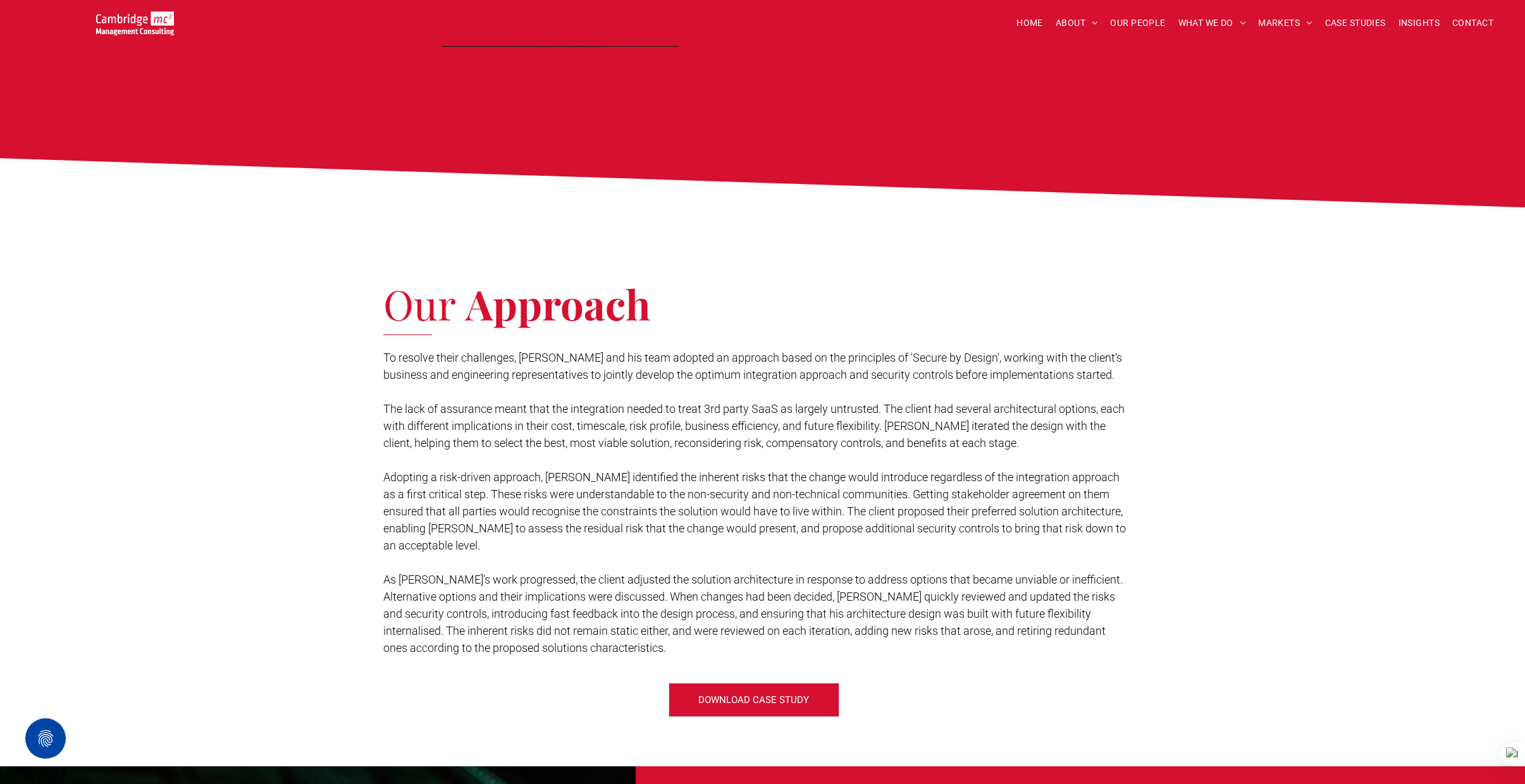
click at [618, 580] on span "As [PERSON_NAME]'s work progressed, the client adjusted the solution architectu…" at bounding box center [753, 613] width 739 height 82
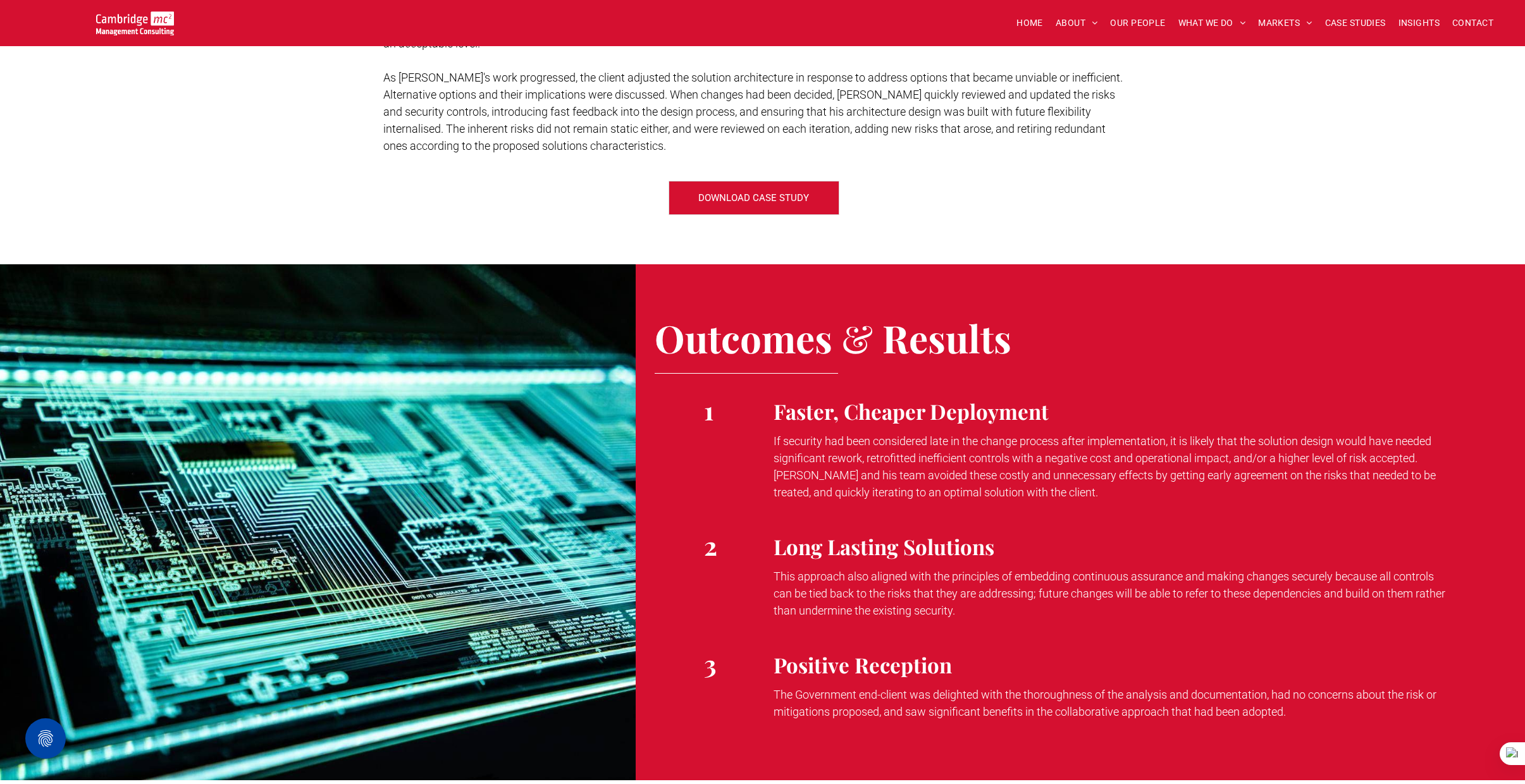
scroll to position [1608, 0]
drag, startPoint x: 774, startPoint y: 422, endPoint x: 1043, endPoint y: 476, distance: 274.4
click at [1043, 476] on p "If security had been considered late in the change process after implementation…" at bounding box center [1112, 466] width 677 height 68
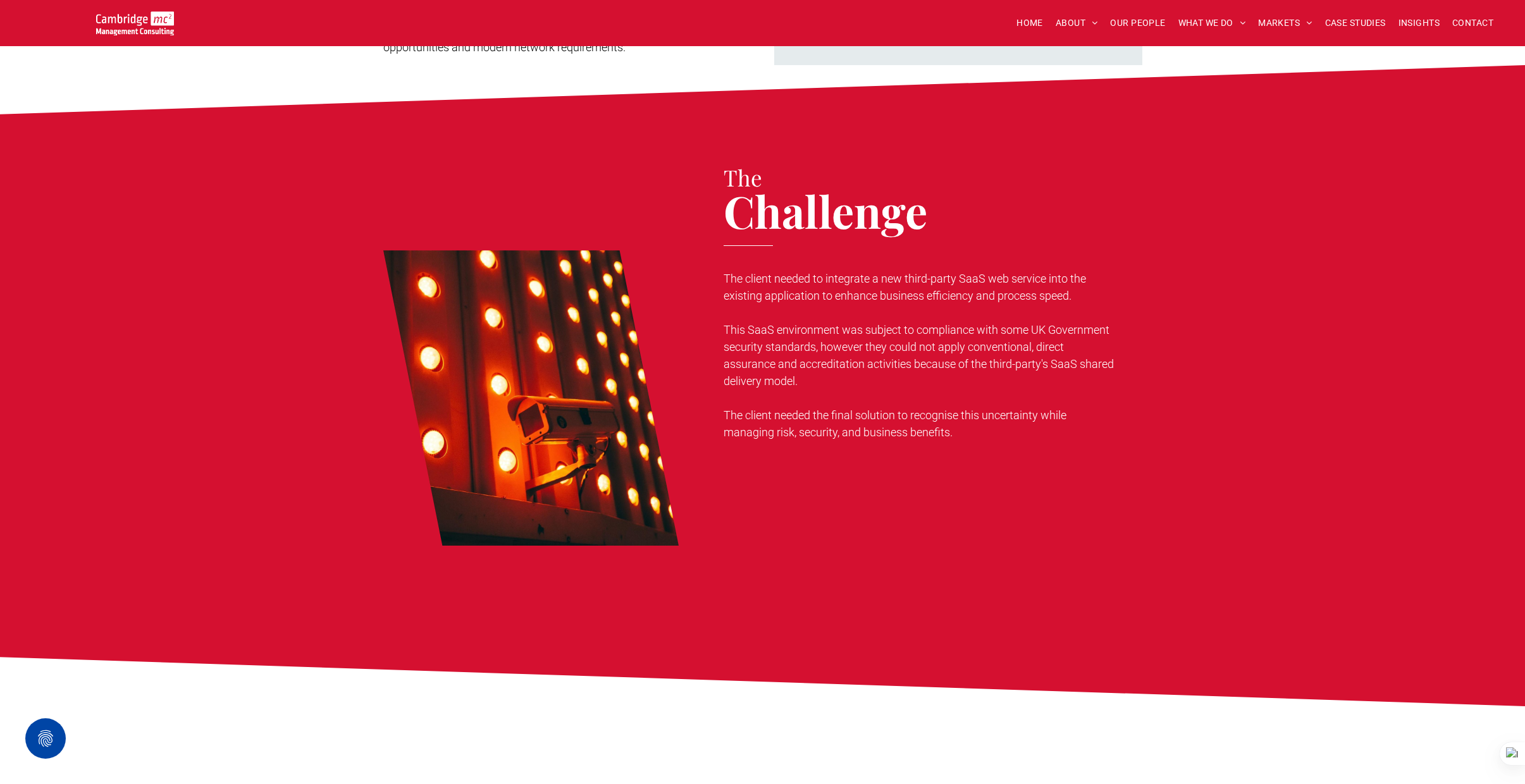
scroll to position [0, 0]
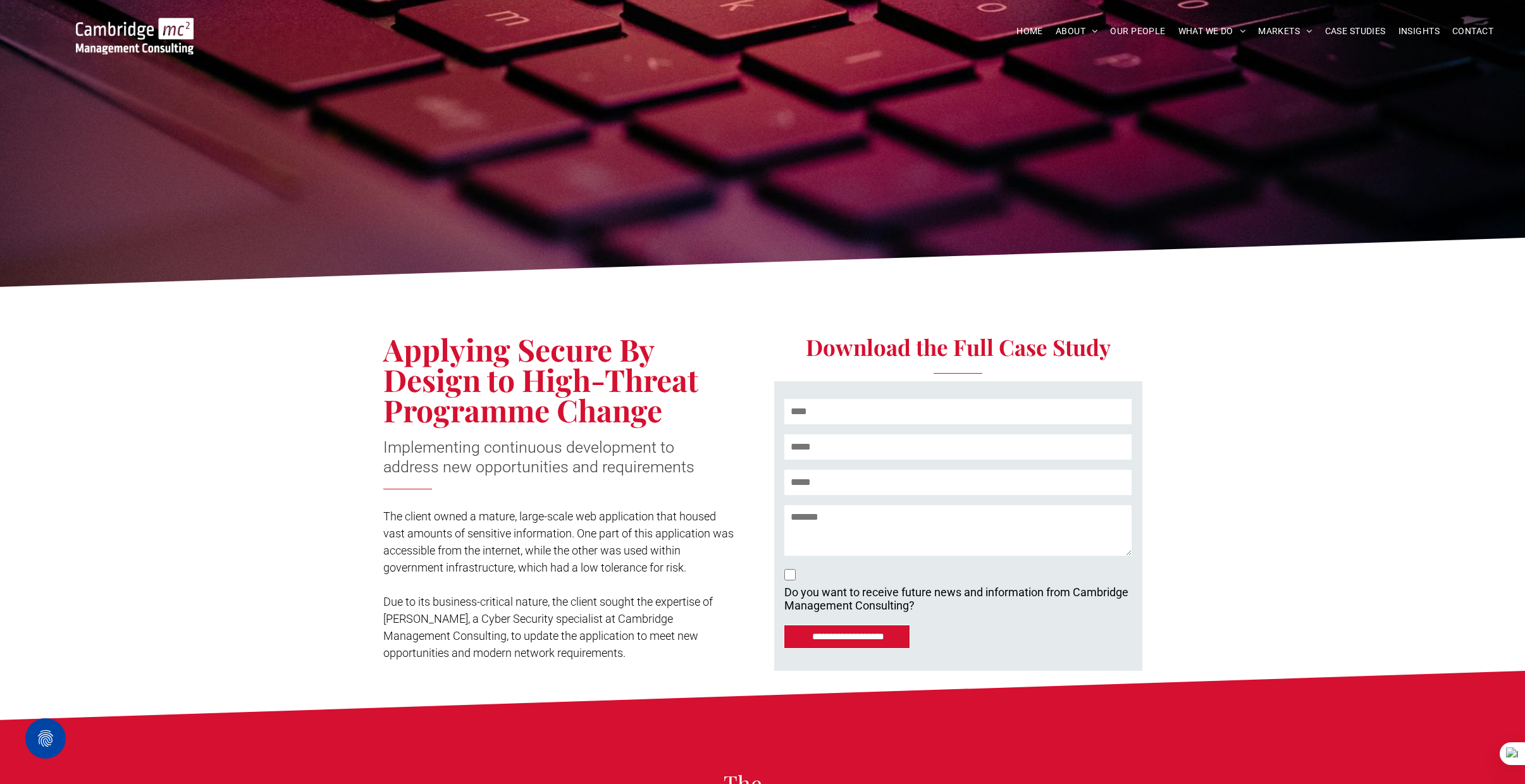
drag, startPoint x: 384, startPoint y: 348, endPoint x: 673, endPoint y: 406, distance: 294.8
click at [673, 406] on h1 "Applying Secure By Design to High-Threat Programme Change" at bounding box center [557, 379] width 346 height 91
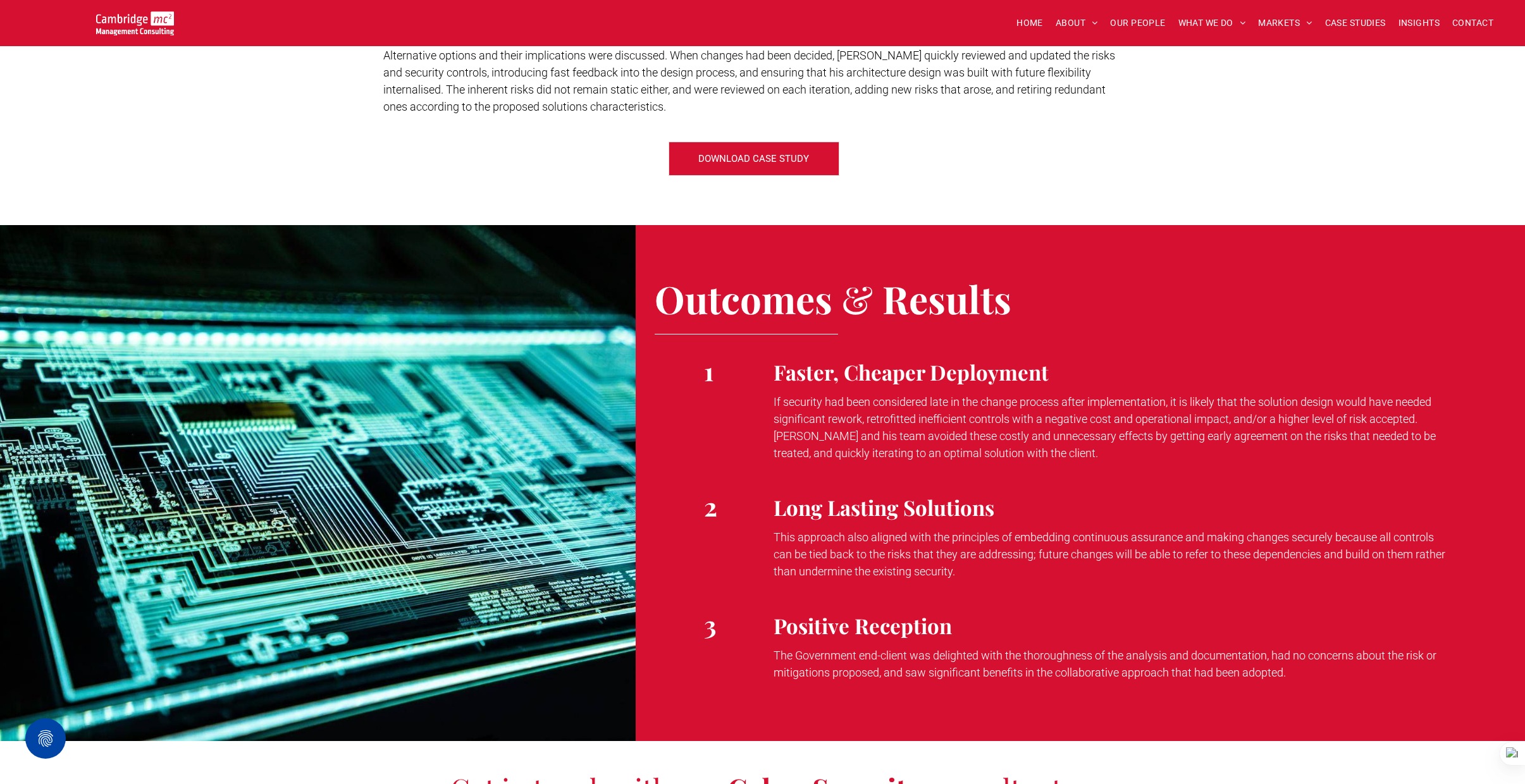
scroll to position [1649, 0]
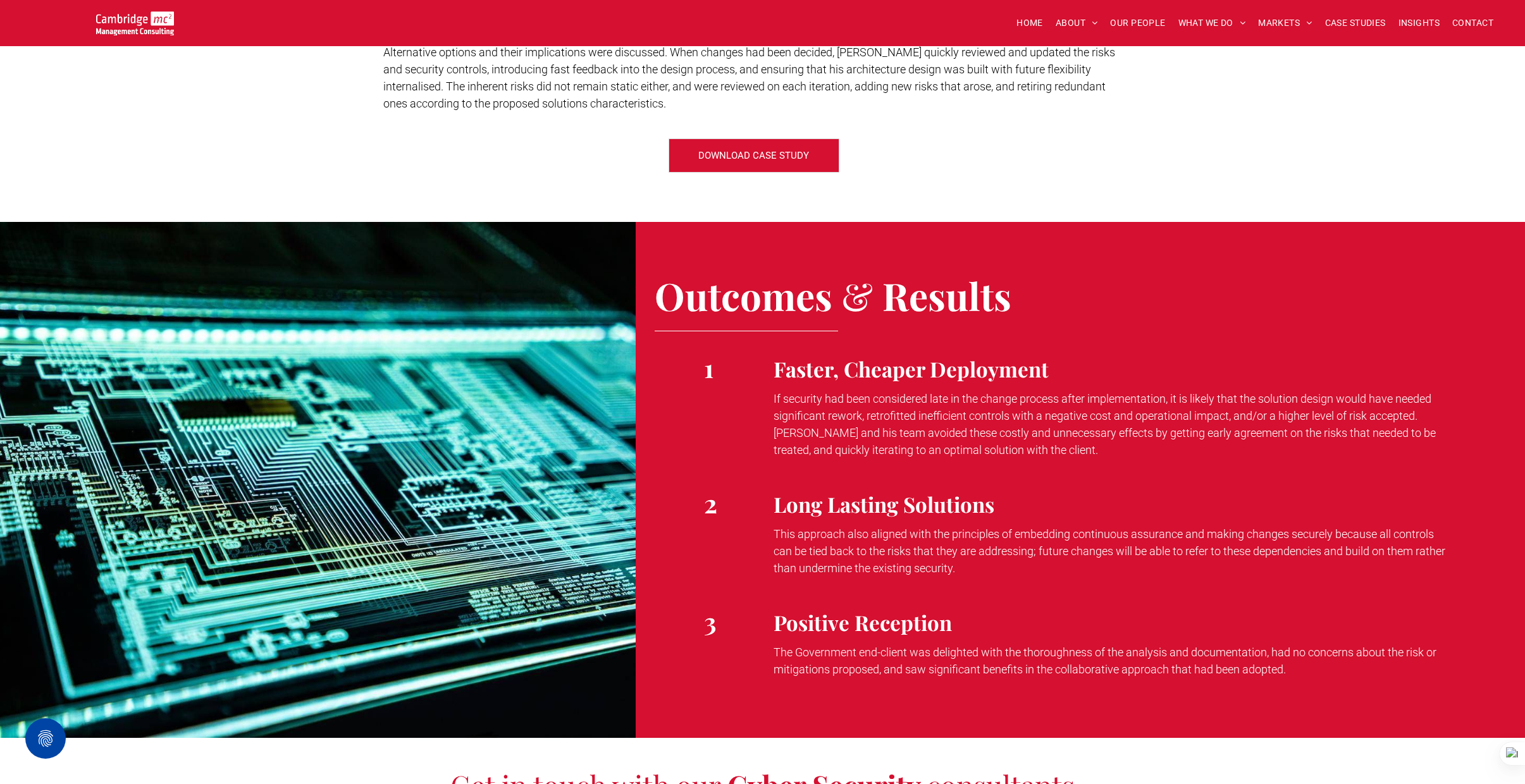
drag, startPoint x: 776, startPoint y: 635, endPoint x: 1303, endPoint y: 651, distance: 527.2
click at [1303, 651] on p "The Government end-client was delighted with the thoroughness of the analysis a…" at bounding box center [1112, 661] width 677 height 34
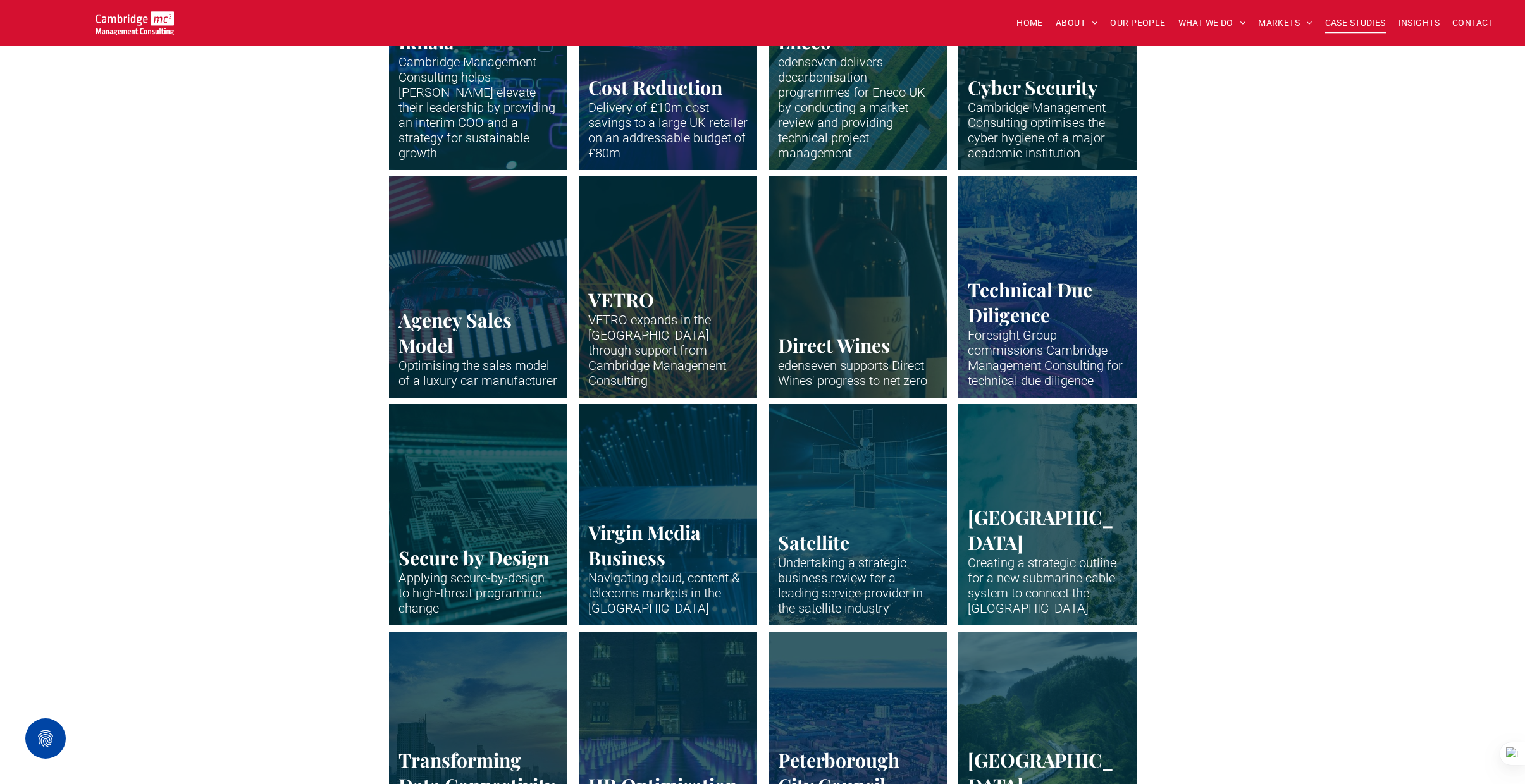
scroll to position [1492, 0]
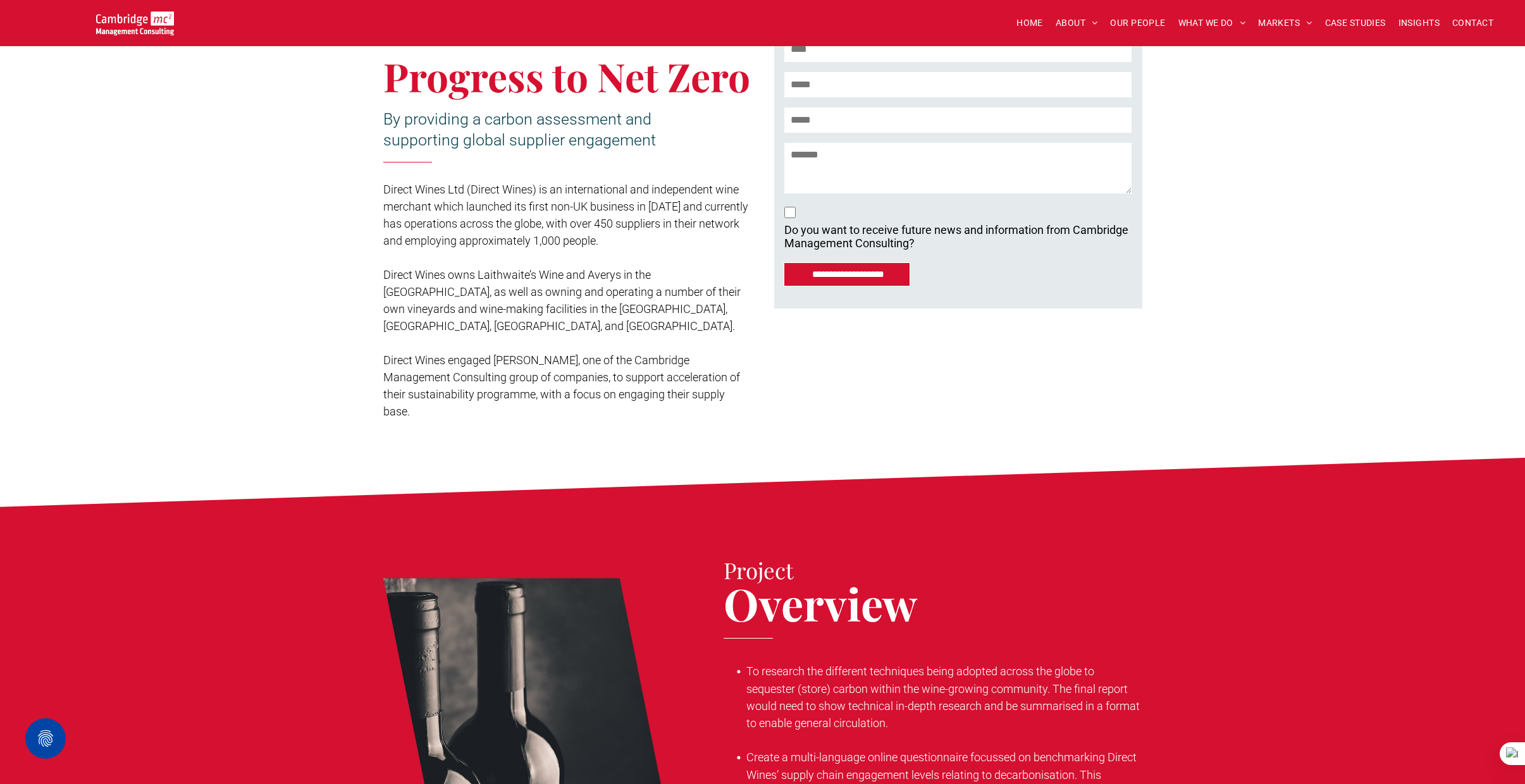
scroll to position [370, 0]
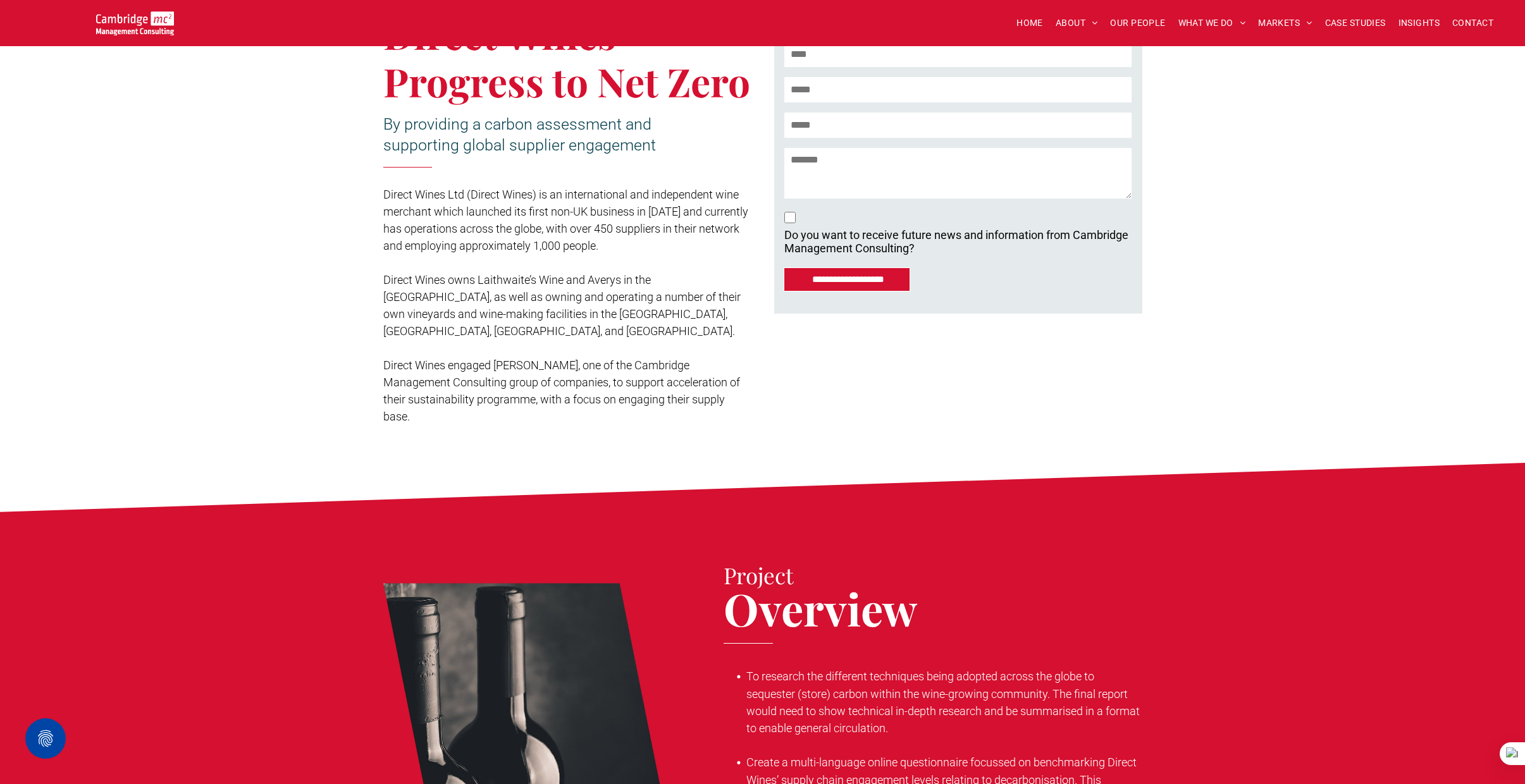
drag, startPoint x: 383, startPoint y: 344, endPoint x: 749, endPoint y: 379, distance: 367.7
click at [749, 379] on p "Direct Wines engaged [PERSON_NAME], one of the Cambridge Management Consulting …" at bounding box center [568, 390] width 368 height 68
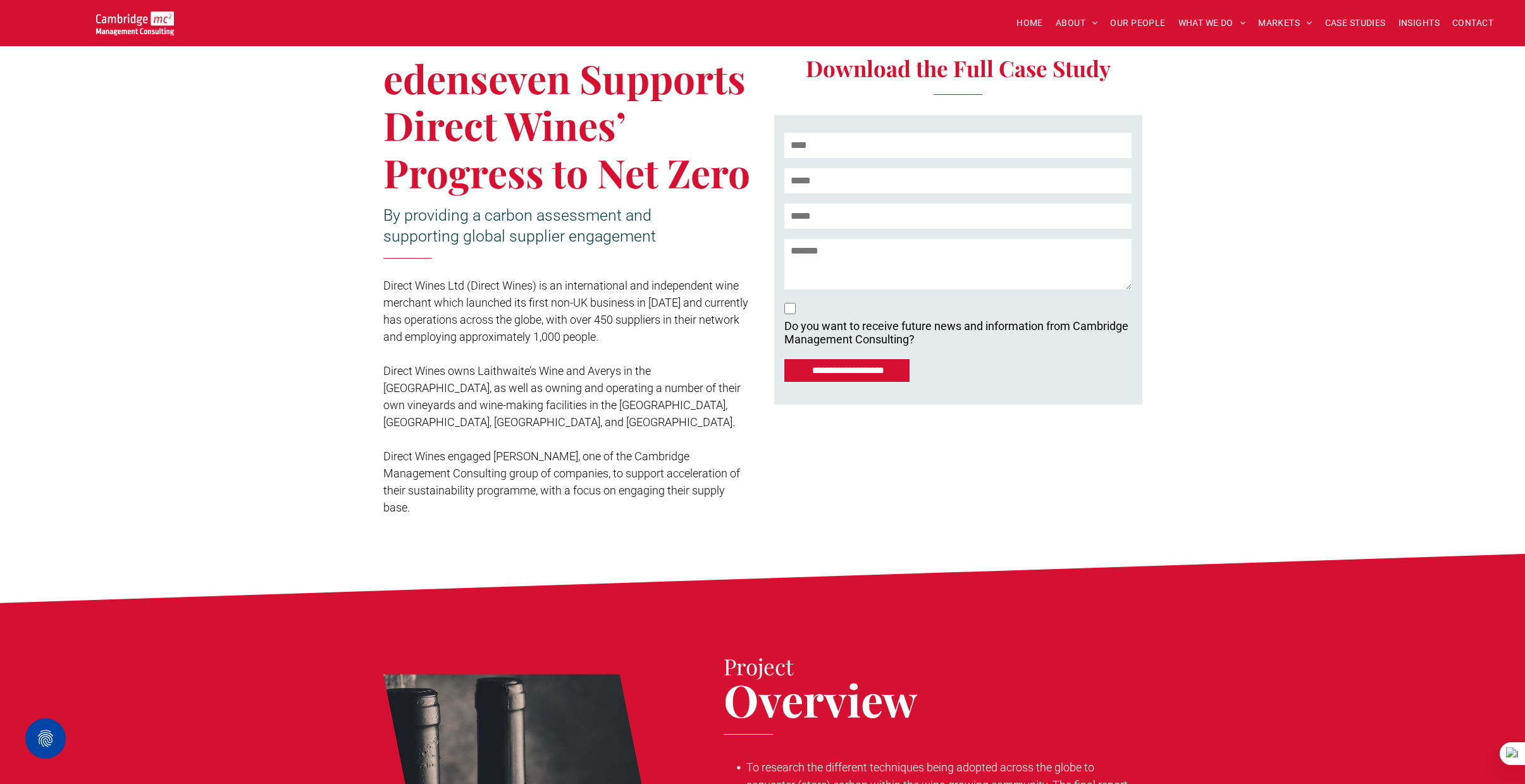
scroll to position [239, 0]
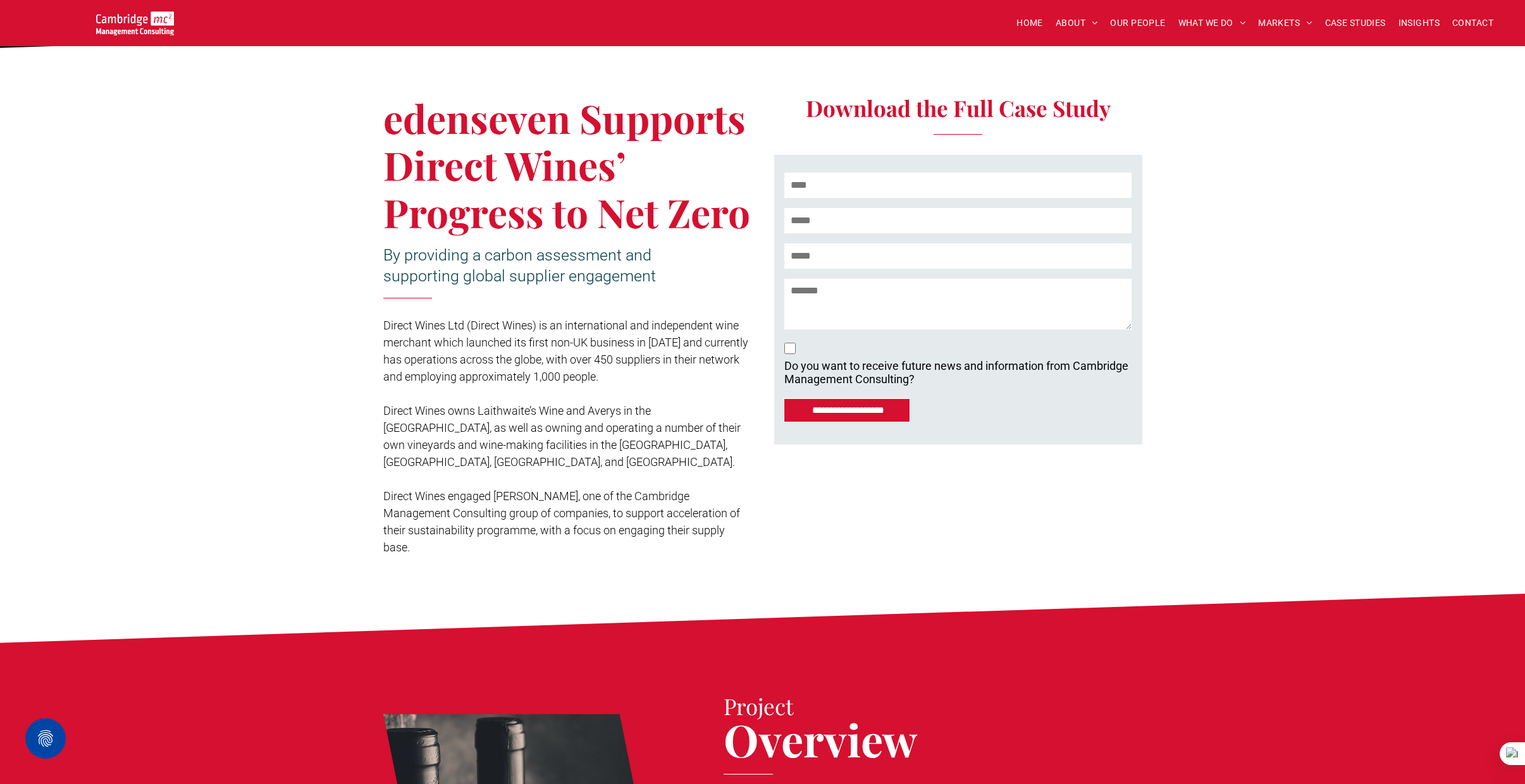
drag, startPoint x: 389, startPoint y: 119, endPoint x: 743, endPoint y: 204, distance: 364.1
click at [743, 204] on span "edenseven Supports Direct Wines’ Progress to Net Zero" at bounding box center [567, 166] width 367 height 147
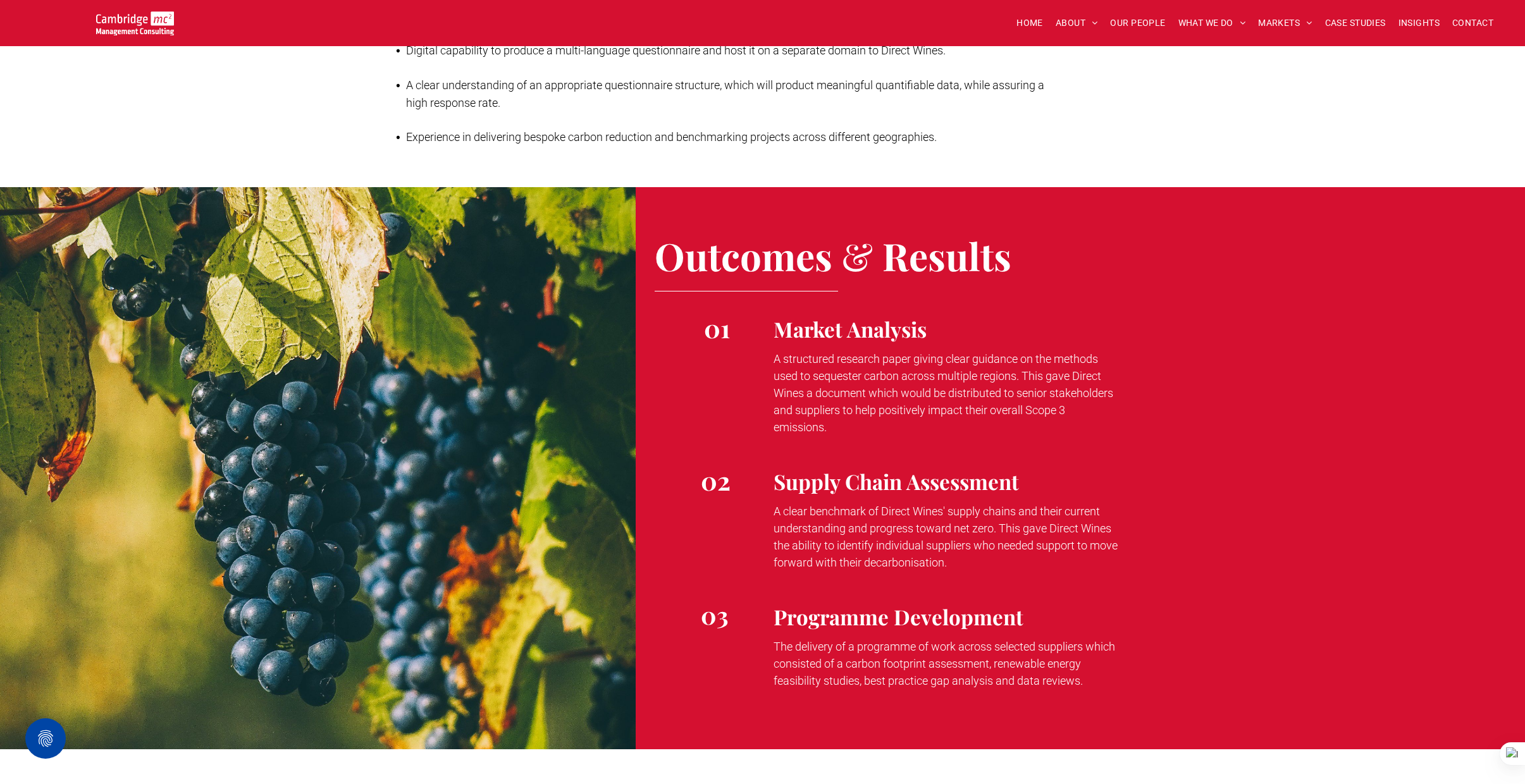
scroll to position [1487, 0]
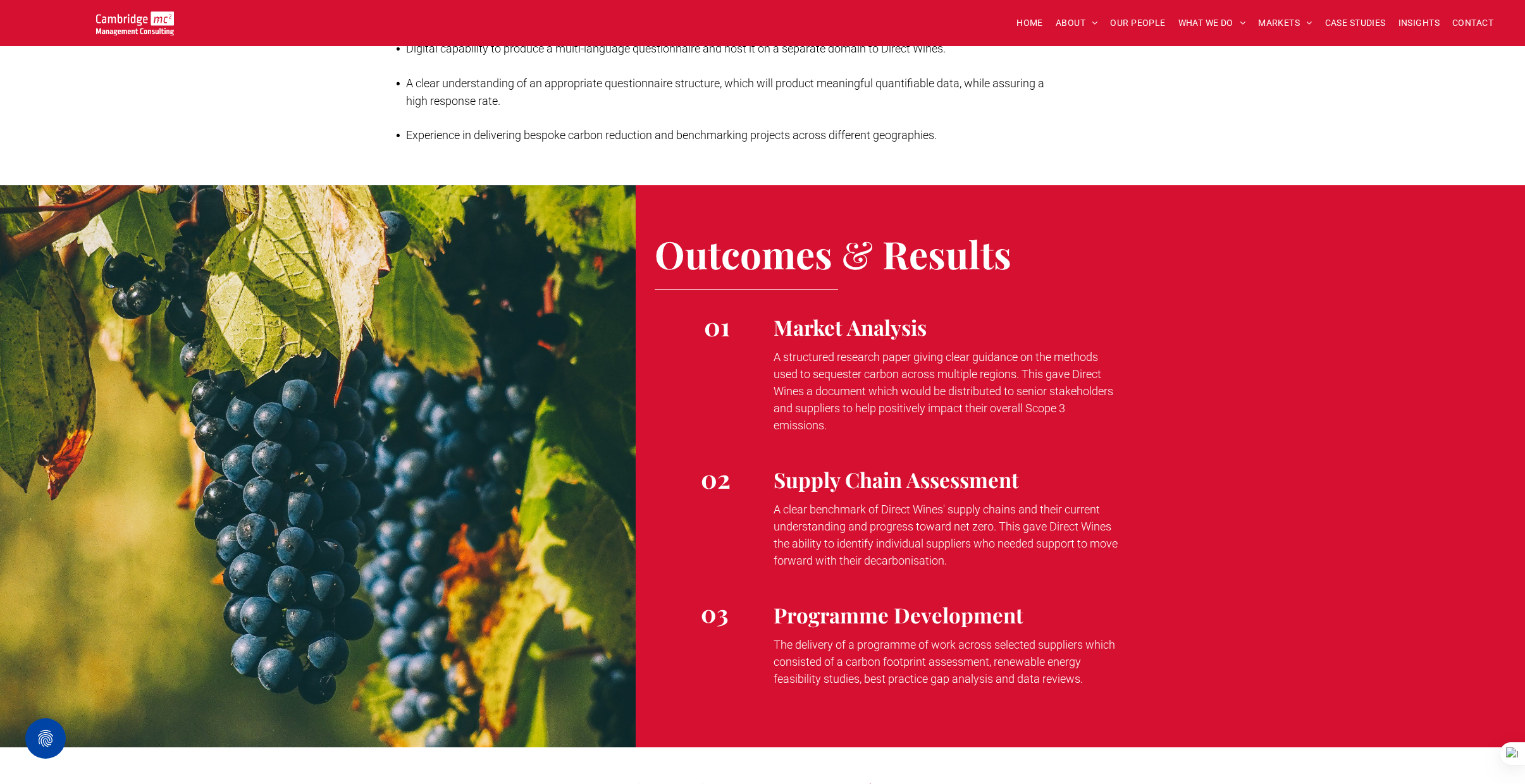
drag, startPoint x: 774, startPoint y: 322, endPoint x: 860, endPoint y: 358, distance: 93.2
click at [872, 389] on p "A structured research paper giving clear guidance on the methods used to seques…" at bounding box center [947, 390] width 346 height 85
click at [874, 505] on span "A clear benchmark of Direct Wines' supply chains and their current understandin…" at bounding box center [945, 535] width 344 height 64
drag, startPoint x: 775, startPoint y: 474, endPoint x: 1016, endPoint y: 516, distance: 244.6
click at [1036, 526] on p "A clear benchmark of Direct Wines' supply chains and their current understandin…" at bounding box center [947, 535] width 346 height 68
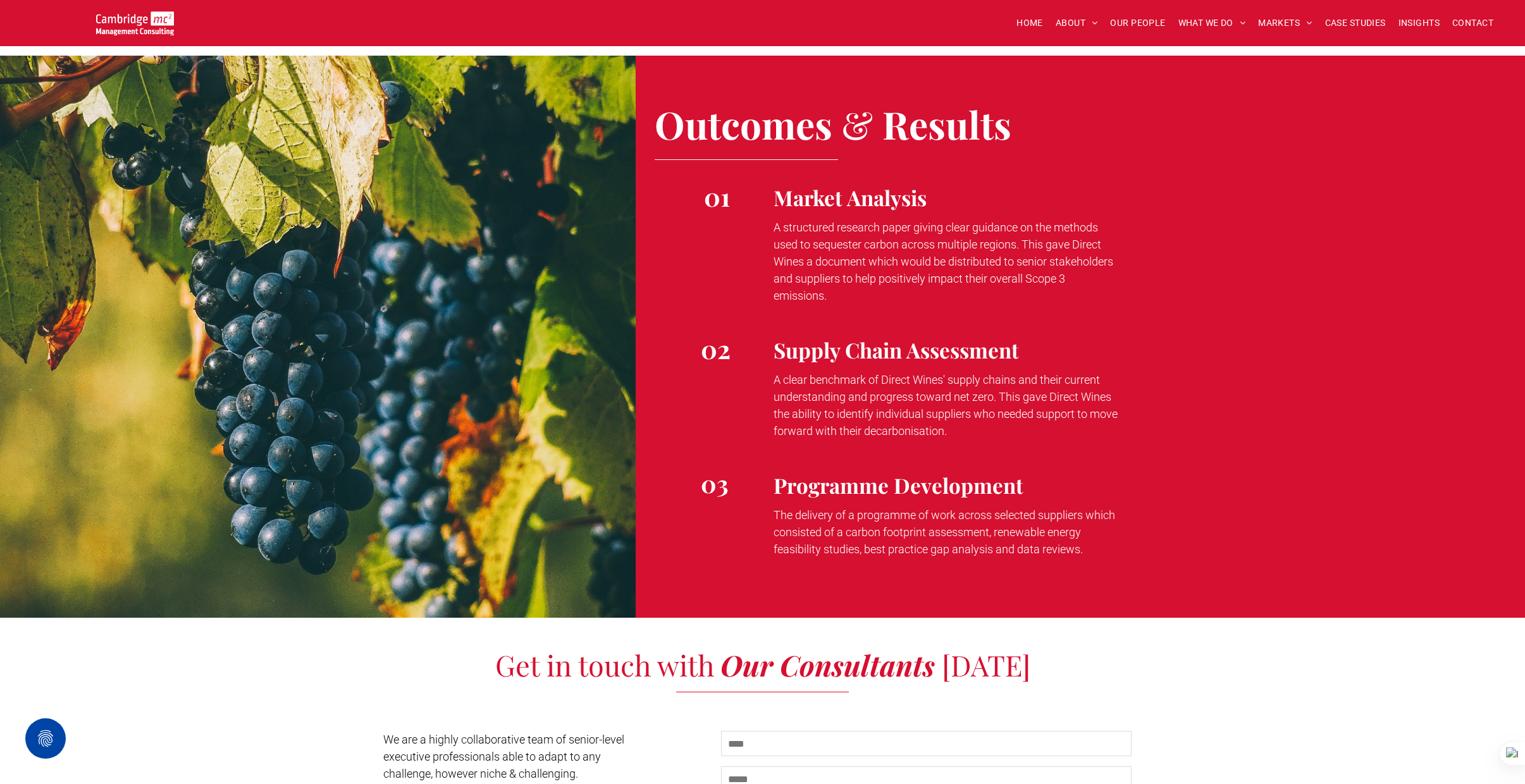
scroll to position [1619, 0]
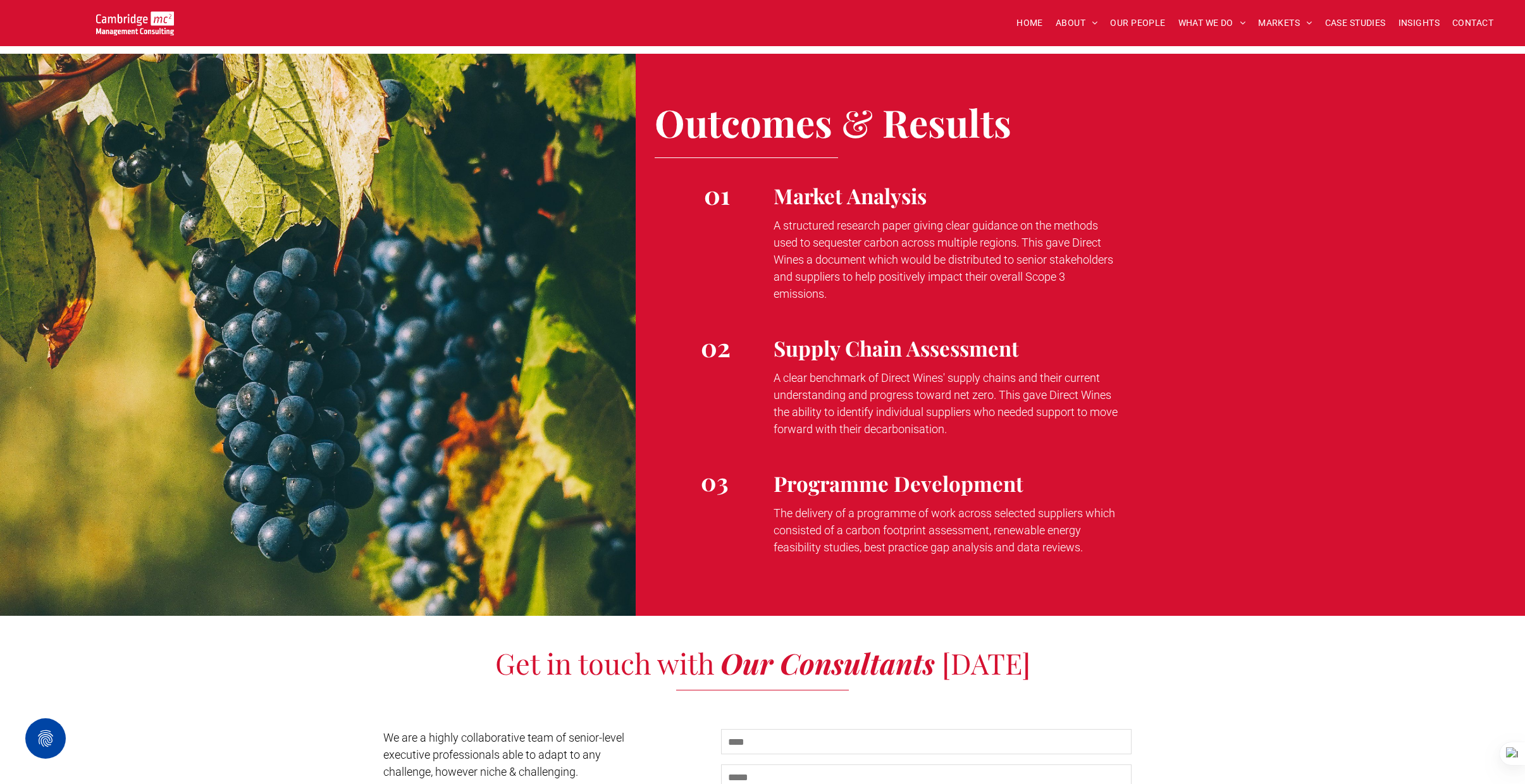
click at [774, 469] on span "Programme Development" at bounding box center [899, 482] width 250 height 28
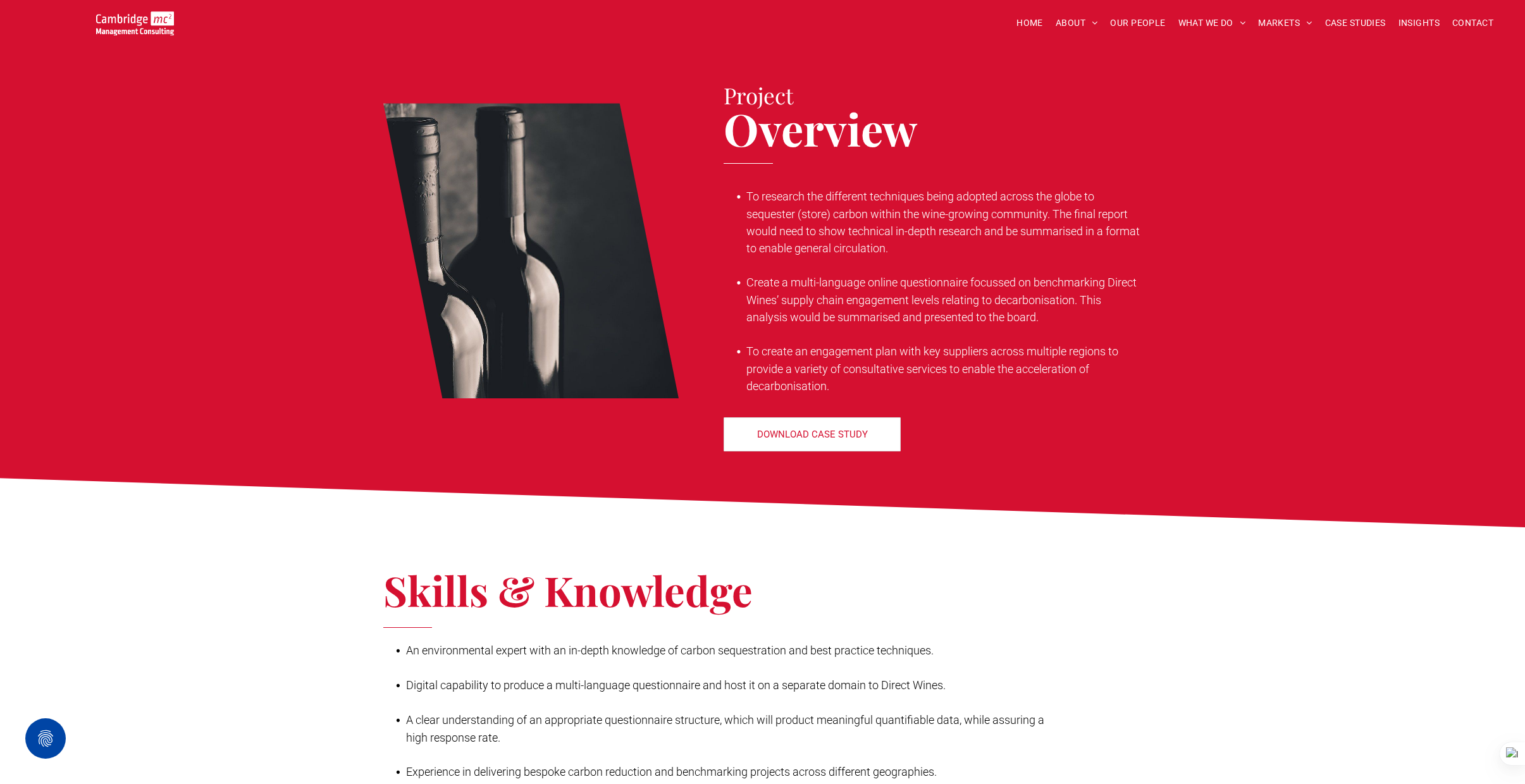
scroll to position [839, 0]
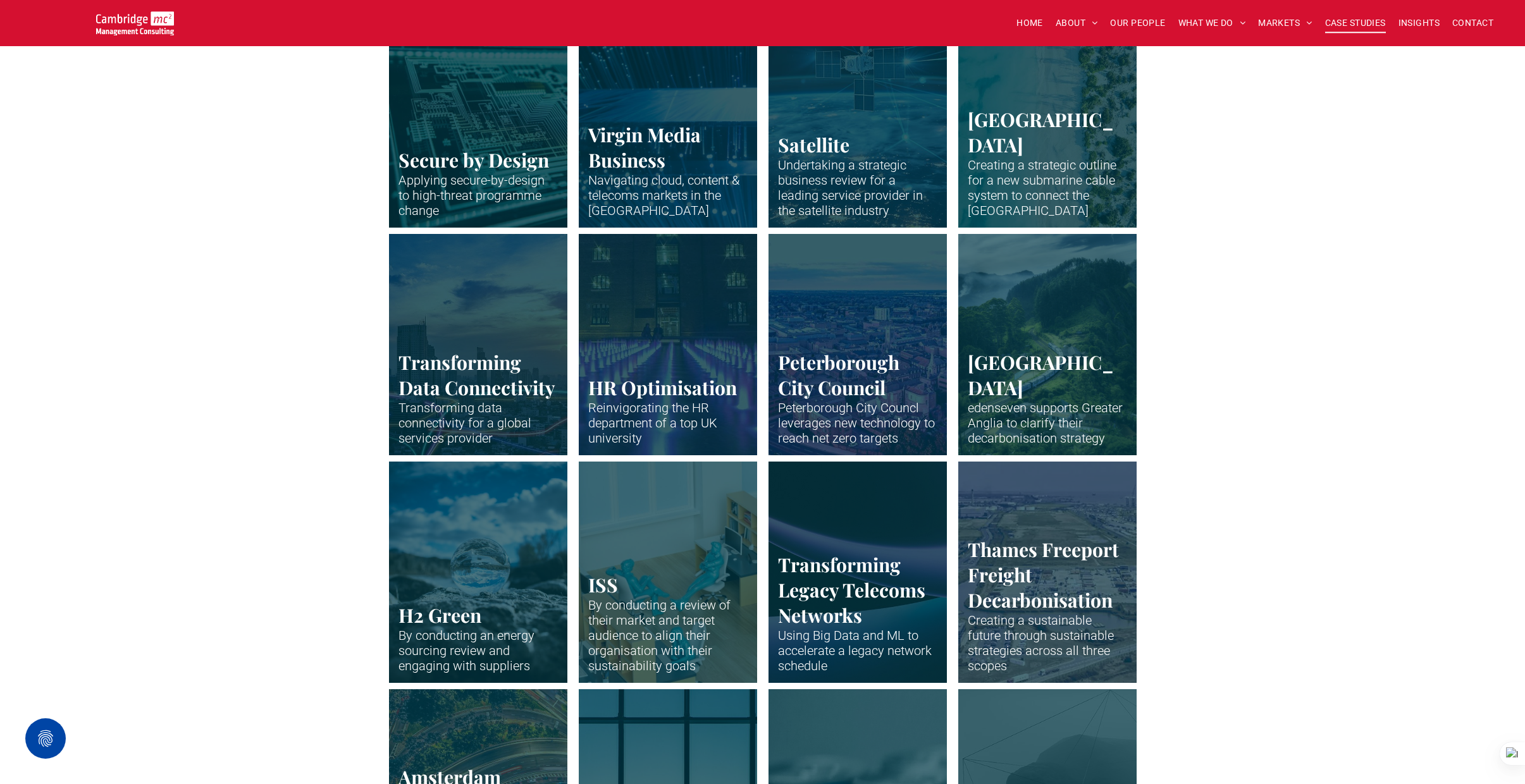
scroll to position [1830, 0]
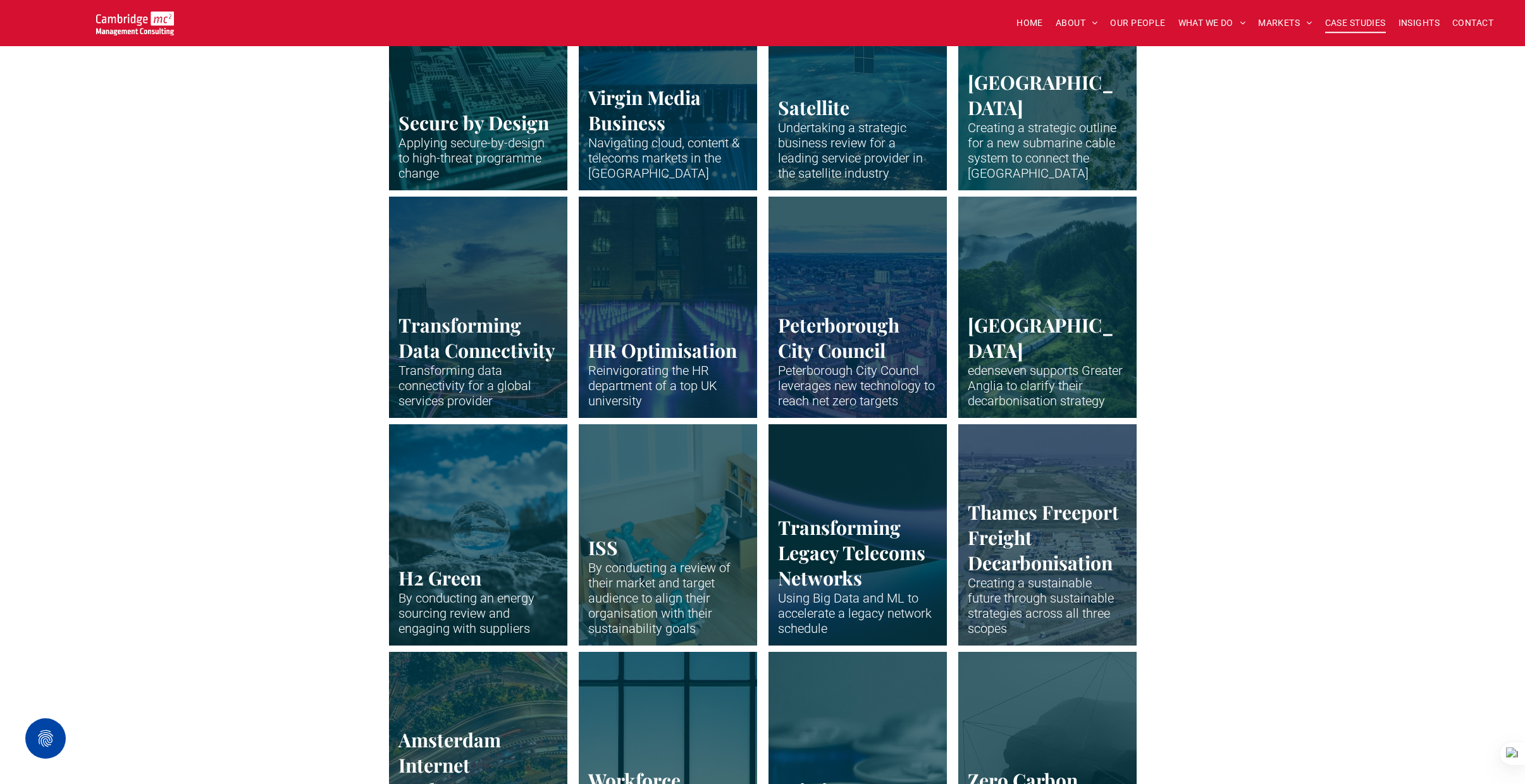
click at [1013, 102] on link "Satellite in the Earth's orbit with blue lines showing telecoms connections" at bounding box center [1047, 79] width 189 height 235
click at [672, 329] on link "Neon blue fibre wires." at bounding box center [667, 308] width 189 height 235
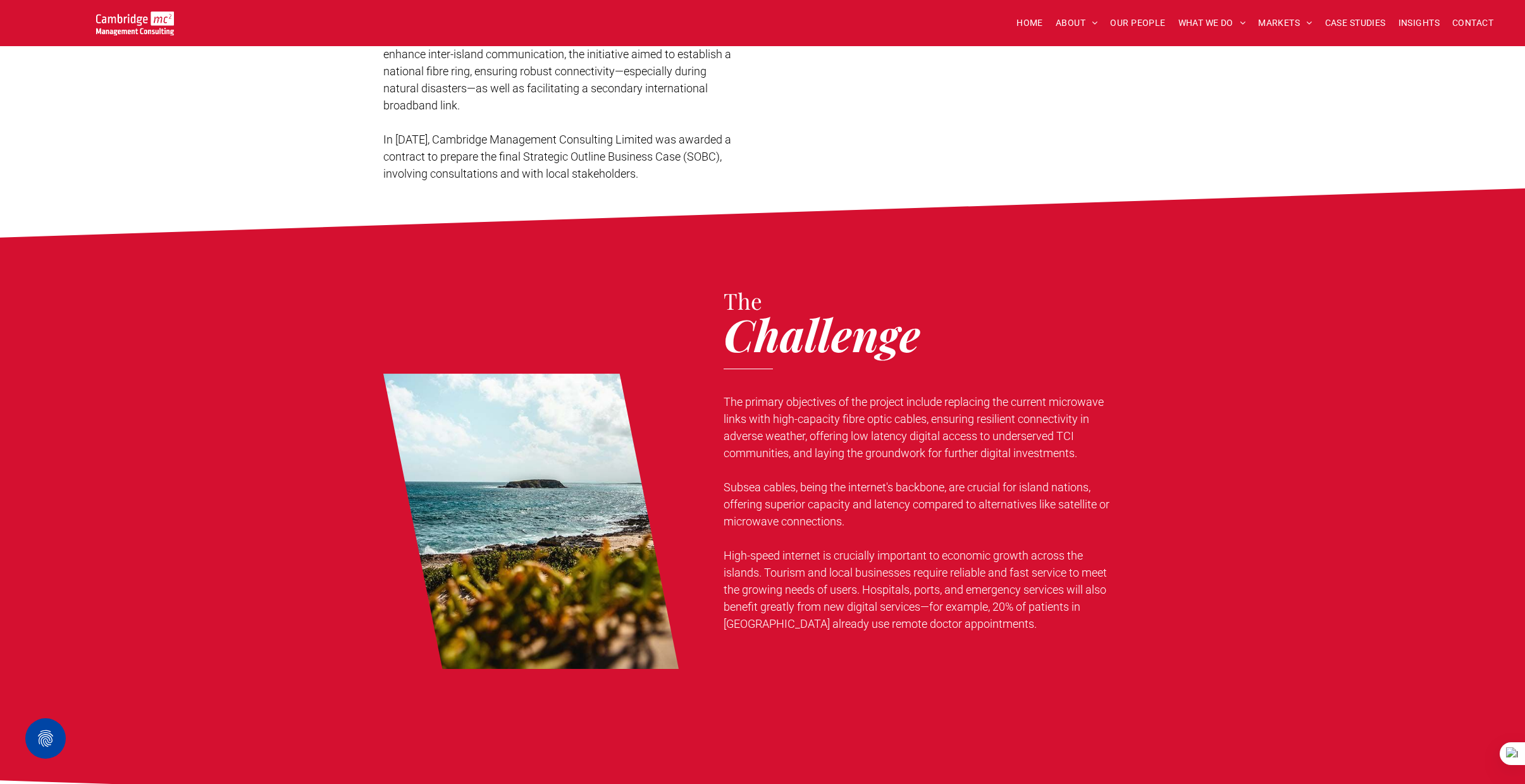
scroll to position [666, 0]
drag, startPoint x: 727, startPoint y: 399, endPoint x: 1055, endPoint y: 451, distance: 332.1
click at [1046, 453] on span "The primary objectives of the project include replacing the current microwave l…" at bounding box center [913, 427] width 380 height 64
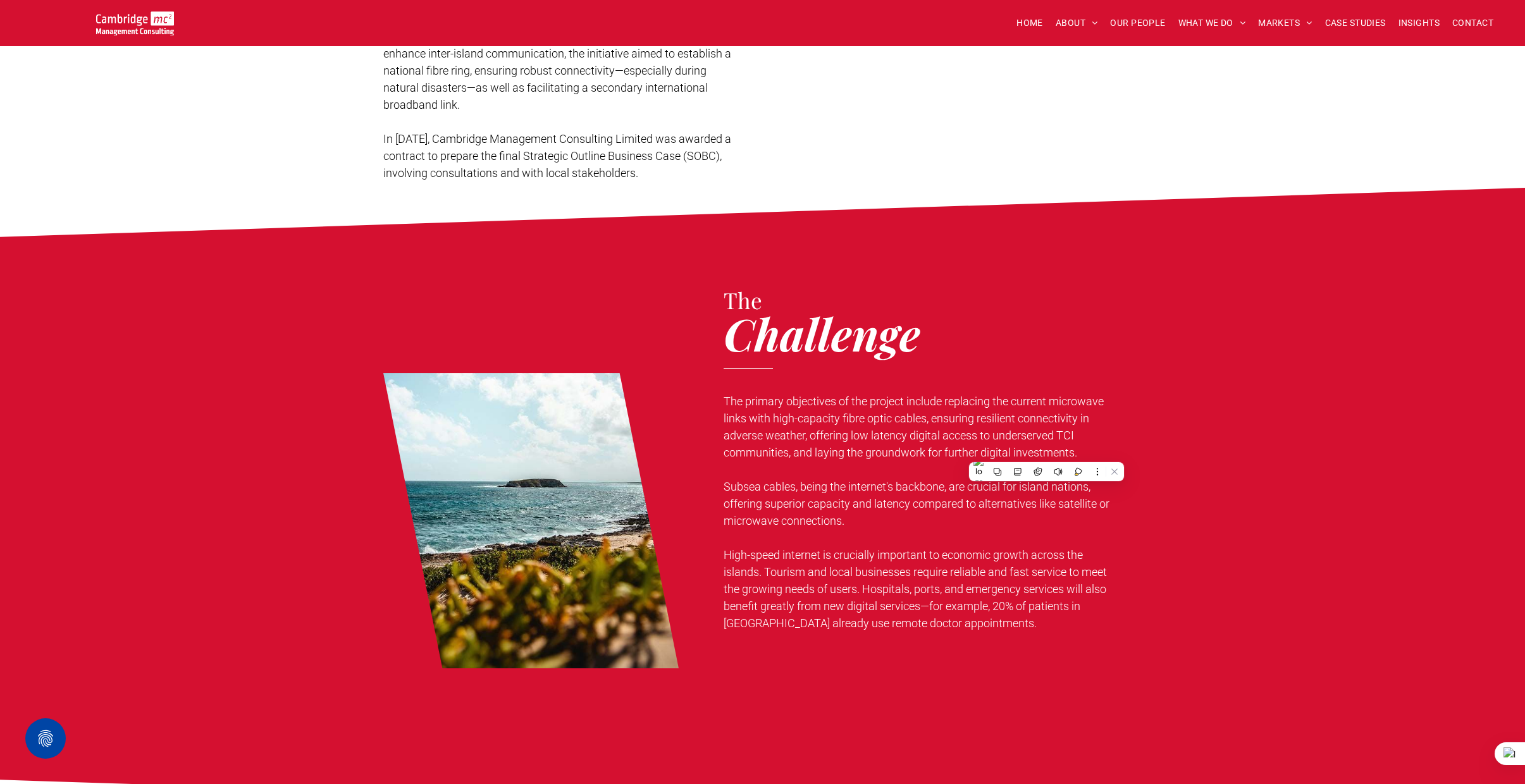
drag, startPoint x: 1060, startPoint y: 451, endPoint x: 1069, endPoint y: 450, distance: 9.1
click at [1061, 451] on span "The primary objectives of the project include replacing the current microwave l…" at bounding box center [913, 427] width 380 height 64
drag, startPoint x: 1048, startPoint y: 451, endPoint x: 700, endPoint y: 401, distance: 351.6
click at [700, 401] on div "The Challenge The primary objectives of the project include replacing the curre…" at bounding box center [763, 521] width 759 height 476
click at [733, 409] on p "The primary objectives of the project include replacing the current microwave l…" at bounding box center [918, 427] width 391 height 68
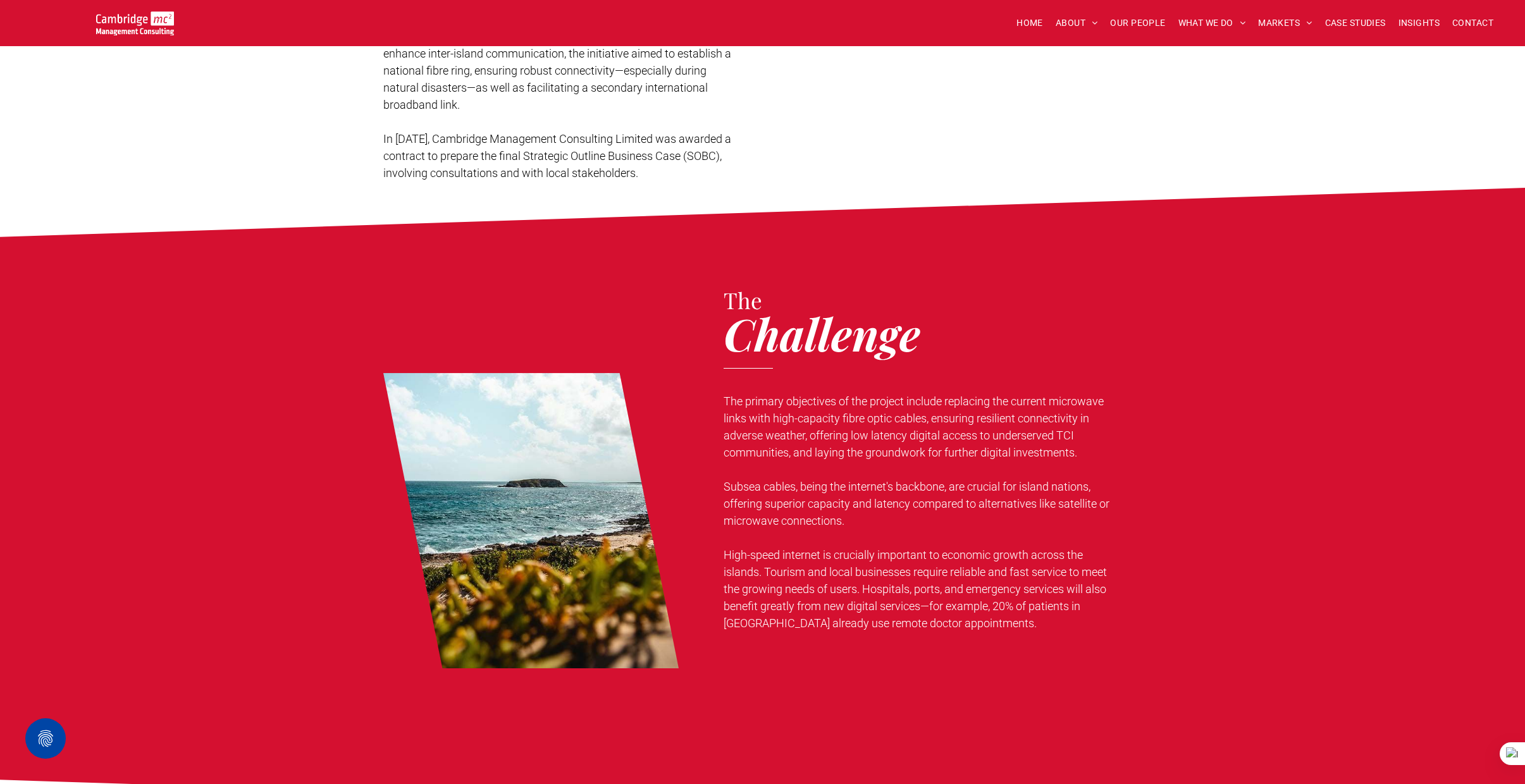
drag, startPoint x: 726, startPoint y: 399, endPoint x: 1090, endPoint y: 447, distance: 367.2
click at [1090, 447] on p "The primary objectives of the project include replacing the current microwave l…" at bounding box center [918, 427] width 391 height 68
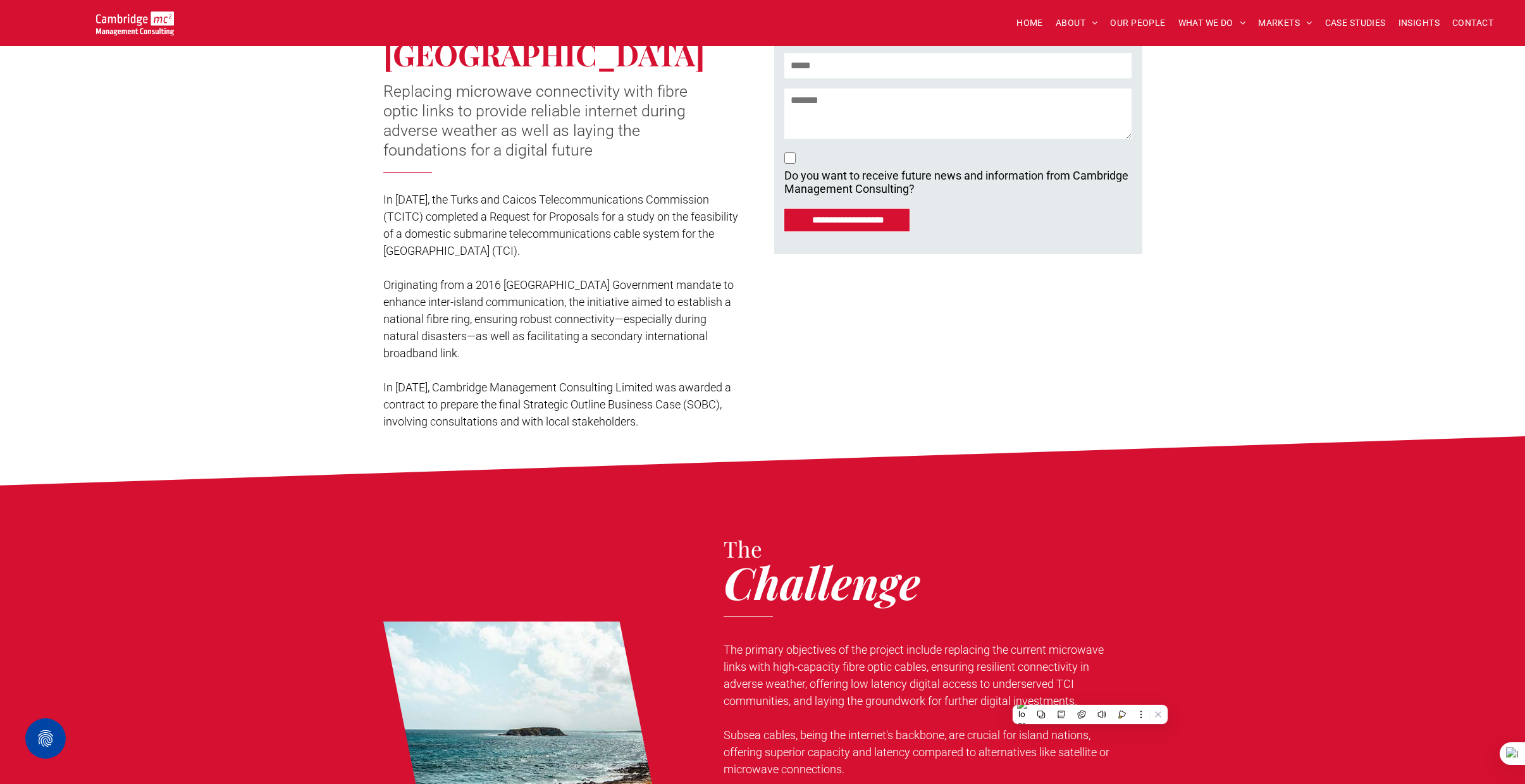
scroll to position [0, 0]
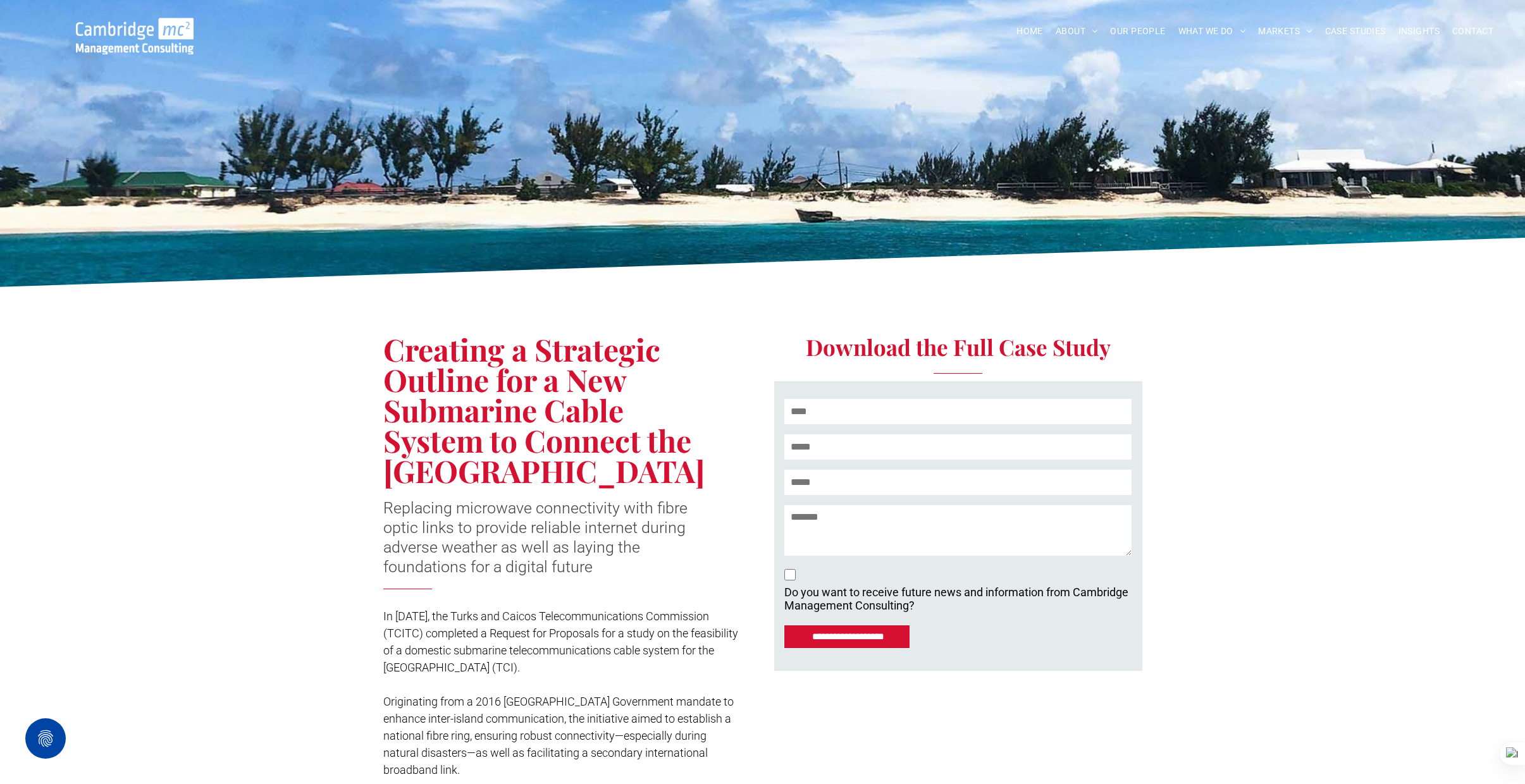
click at [384, 349] on div "Creating a Strategic Outline for a New Submarine Cable System to Connect the [G…" at bounding box center [762, 574] width 1525 height 559
drag, startPoint x: 590, startPoint y: 396, endPoint x: 703, endPoint y: 461, distance: 130.4
click at [703, 461] on span "Creating a Strategic Outline for a New Submarine Cable System to Connect the [G…" at bounding box center [544, 410] width 321 height 162
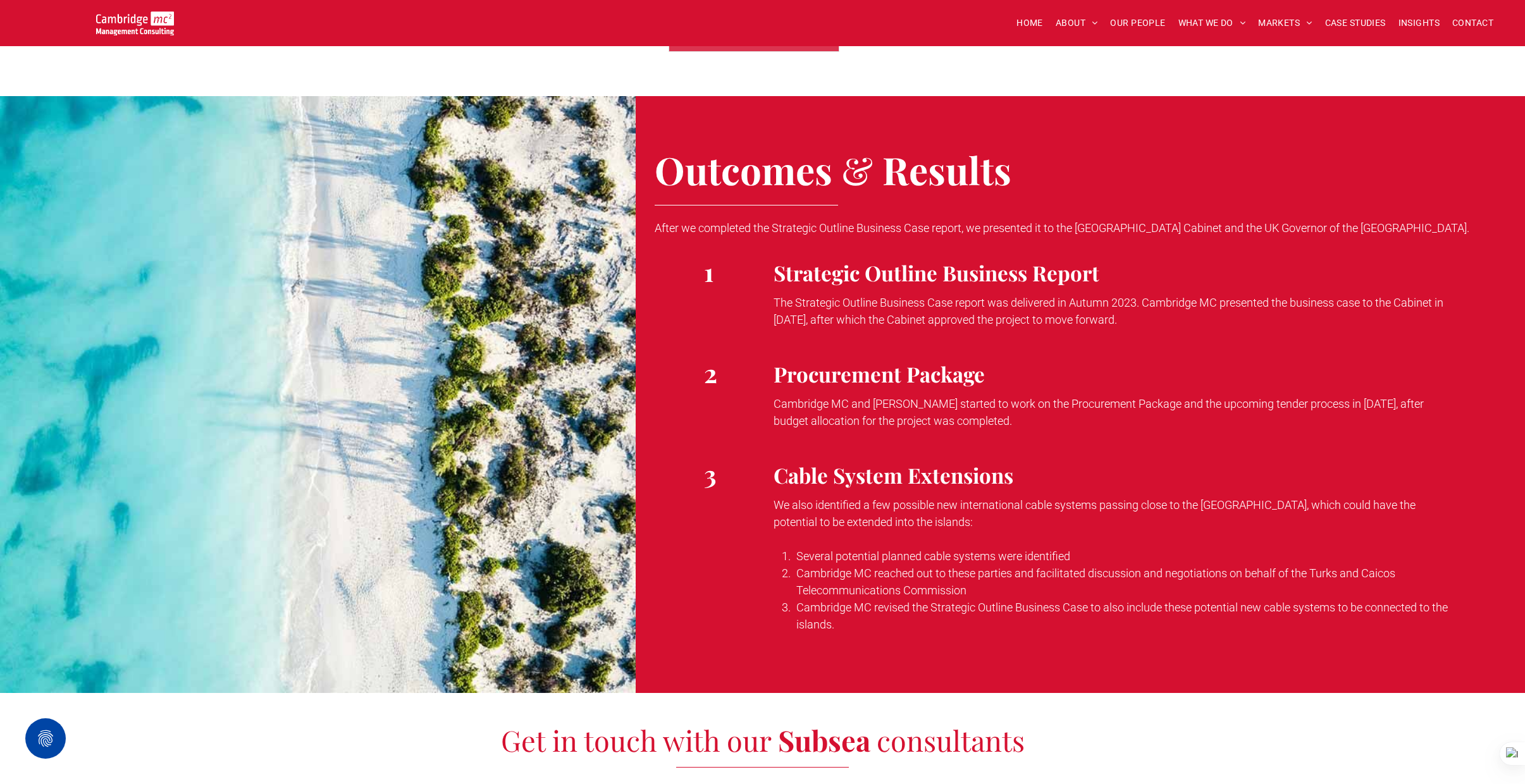
scroll to position [2525, 0]
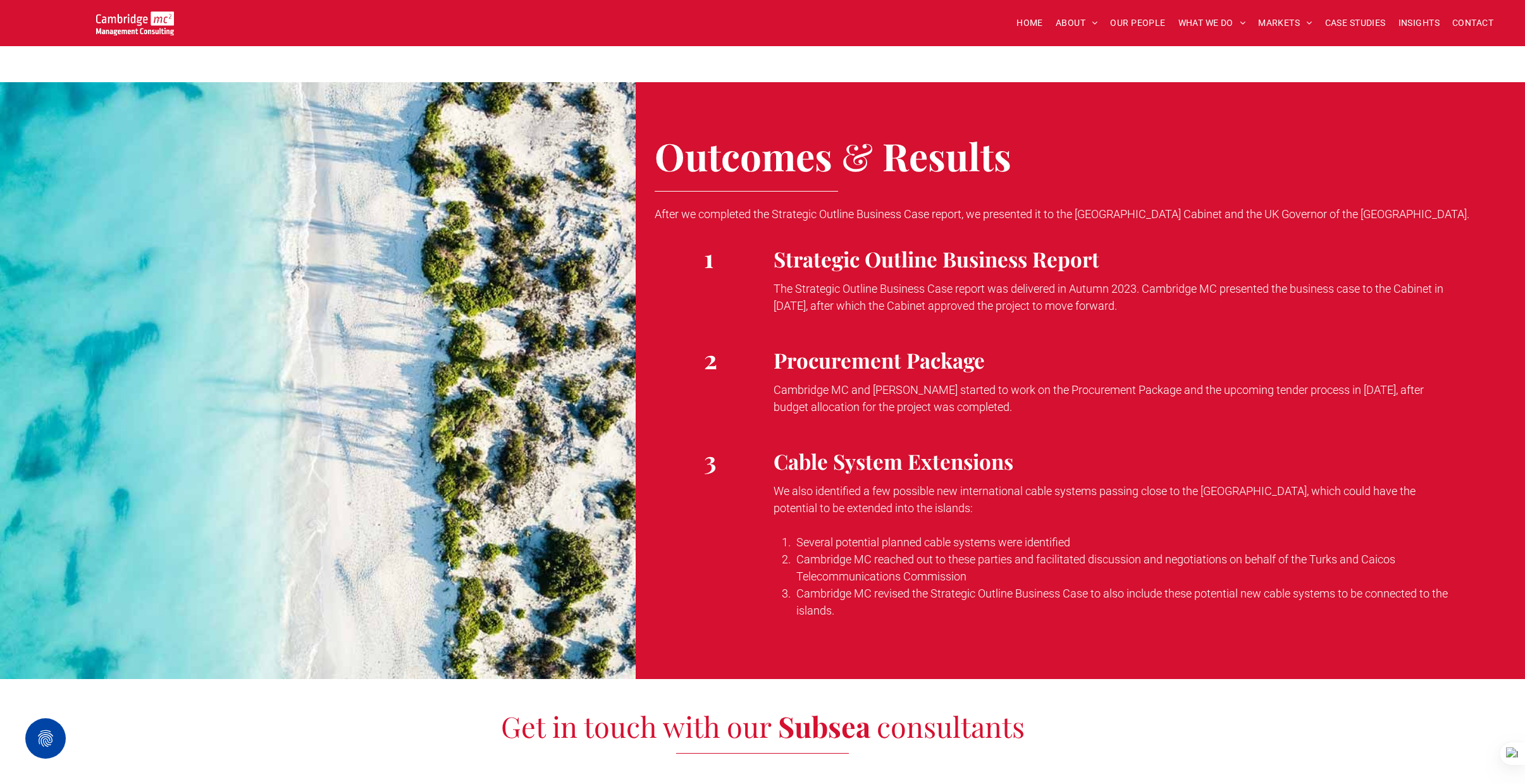
drag, startPoint x: 775, startPoint y: 304, endPoint x: 1168, endPoint y: 323, distance: 393.5
click at [1168, 314] on p "The Strategic Outline Business Case report was delivered in Autumn 2023. Cambri…" at bounding box center [1112, 297] width 677 height 34
click at [804, 413] on span "Cambridge MC and [PERSON_NAME] started to work on the Procurement Package and t…" at bounding box center [1099, 399] width 651 height 30
drag, startPoint x: 776, startPoint y: 507, endPoint x: 969, endPoint y: 528, distance: 194.1
click at [969, 514] on span "We also identified a few possible new international cable systems passing close…" at bounding box center [1095, 499] width 642 height 30
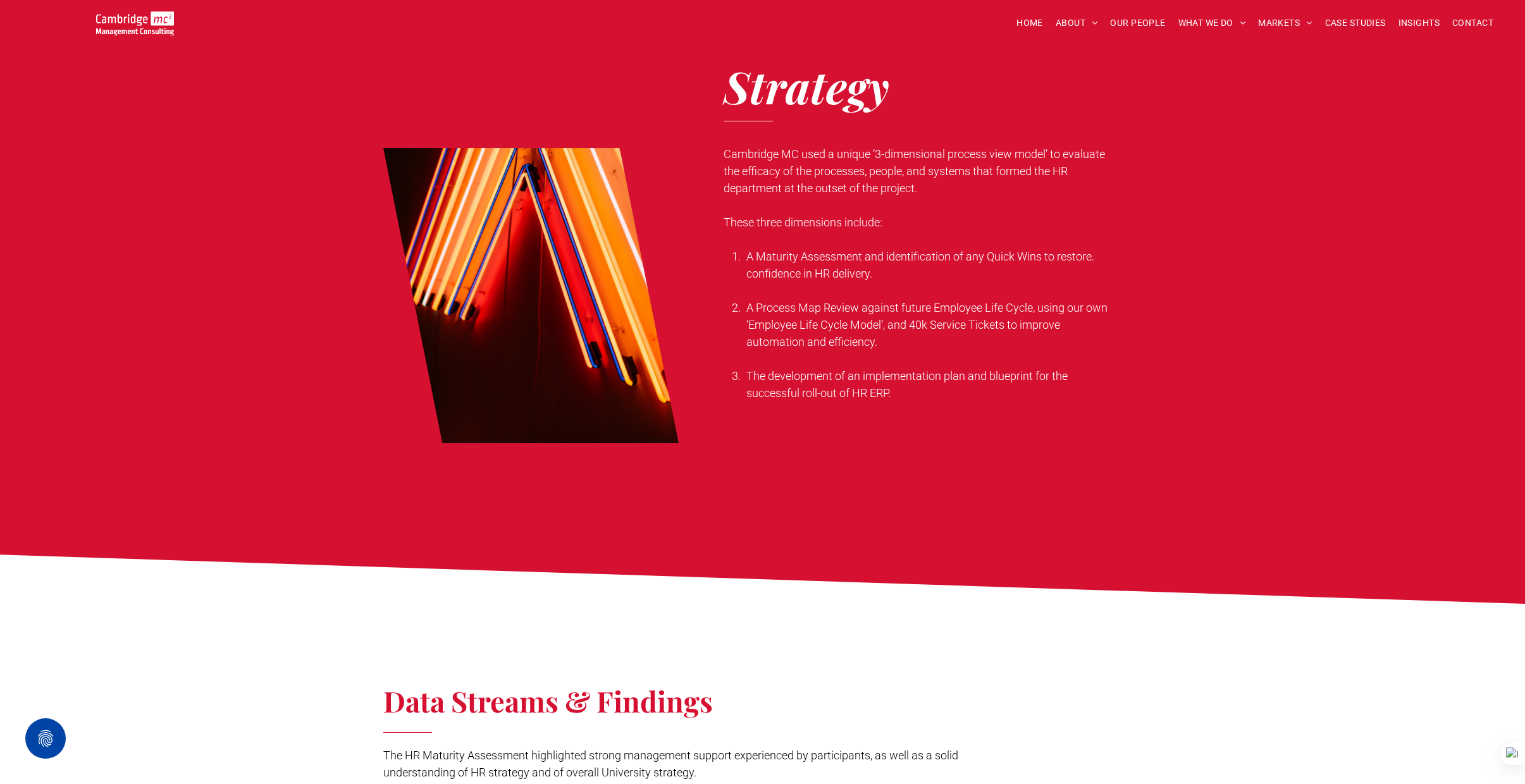
scroll to position [726, 0]
